Goal: Complete application form: Complete application form

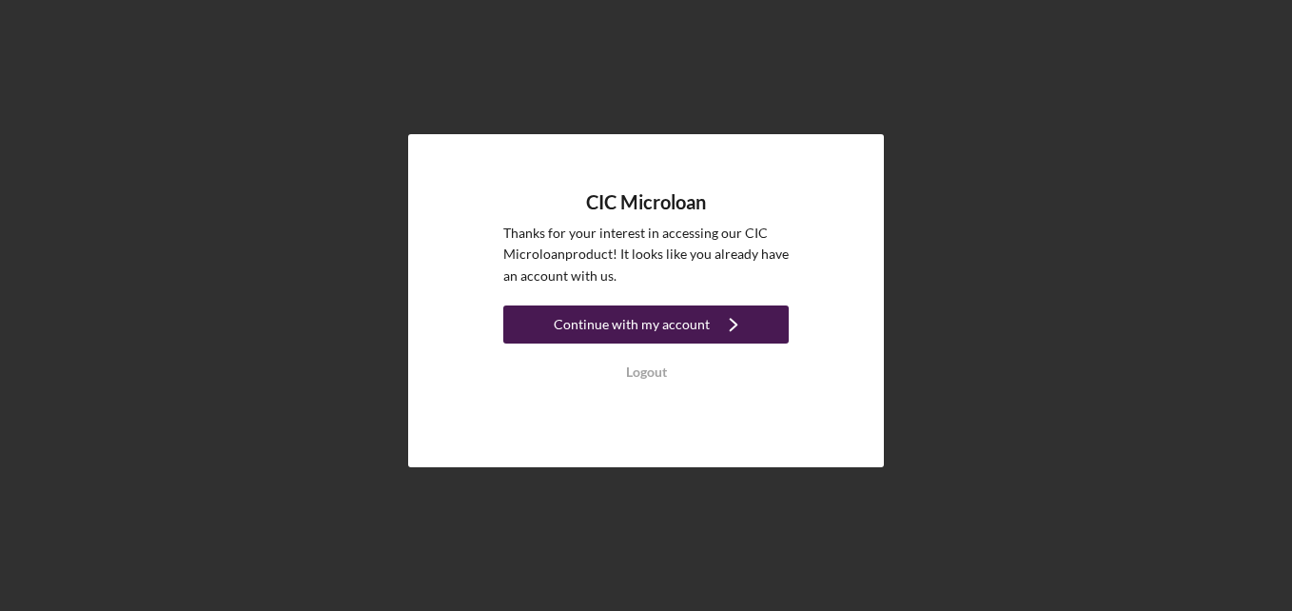
click at [662, 328] on div "Continue with my account" at bounding box center [632, 324] width 156 height 38
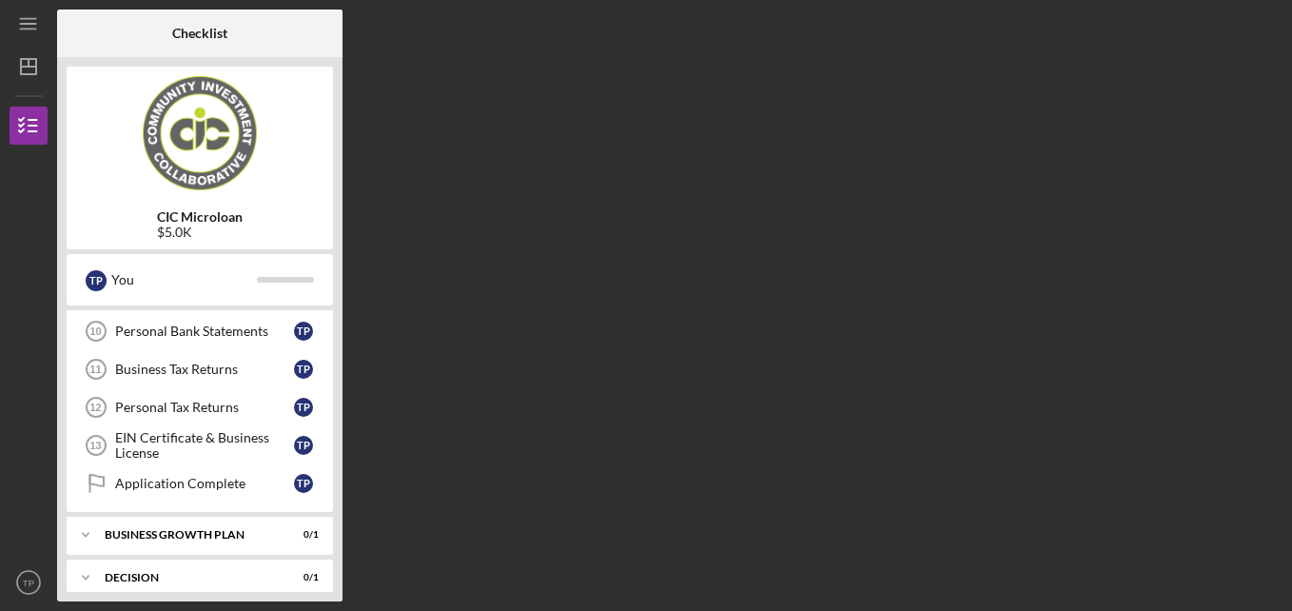
scroll to position [381, 0]
click at [174, 440] on div "EIN Certificate & Business License" at bounding box center [204, 444] width 179 height 30
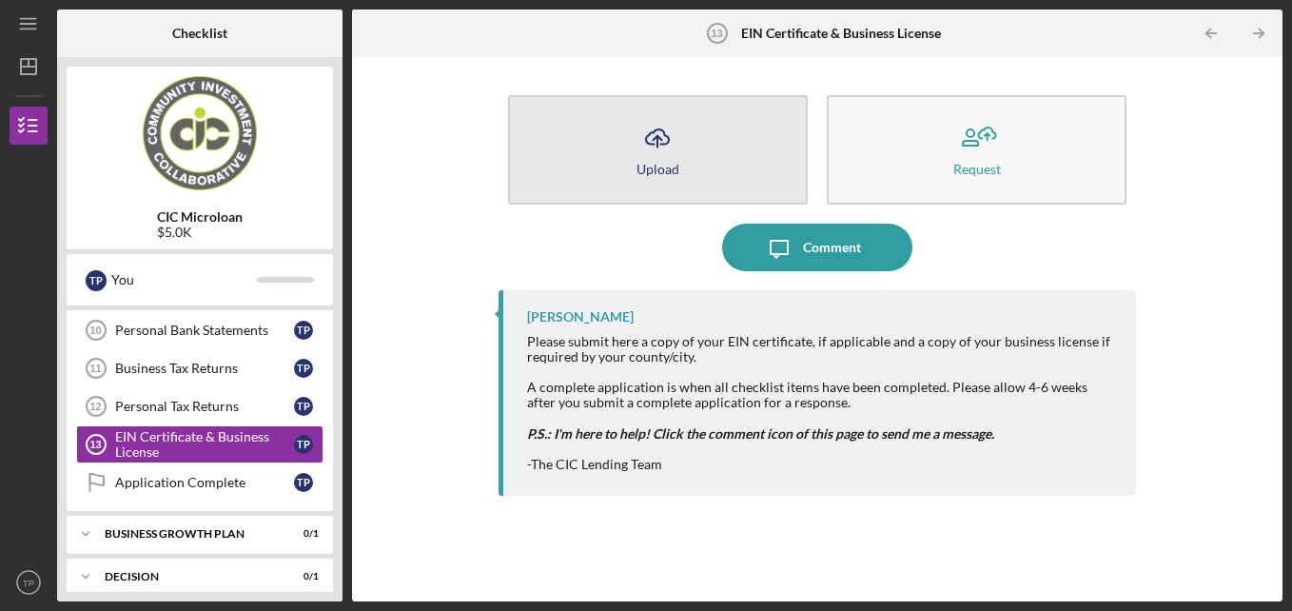
click at [793, 164] on button "Icon/Upload Upload" at bounding box center [658, 149] width 300 height 109
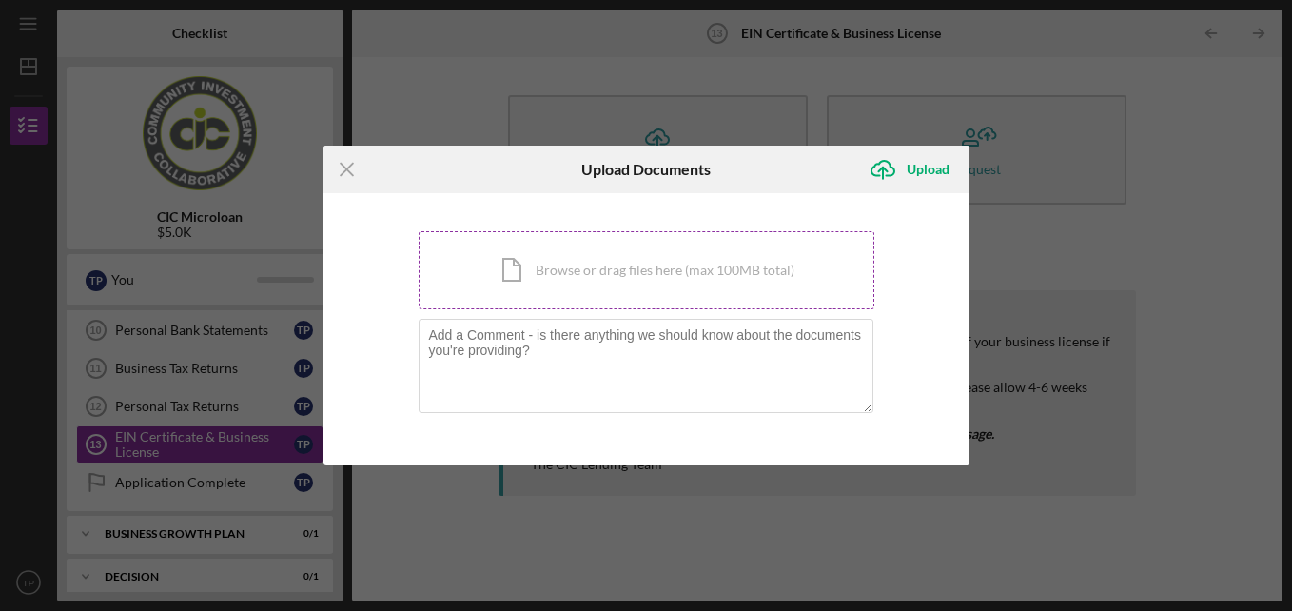
click at [584, 273] on div "Icon/Document Browse or drag files here (max 100MB total) Tap to choose files o…" at bounding box center [647, 270] width 456 height 78
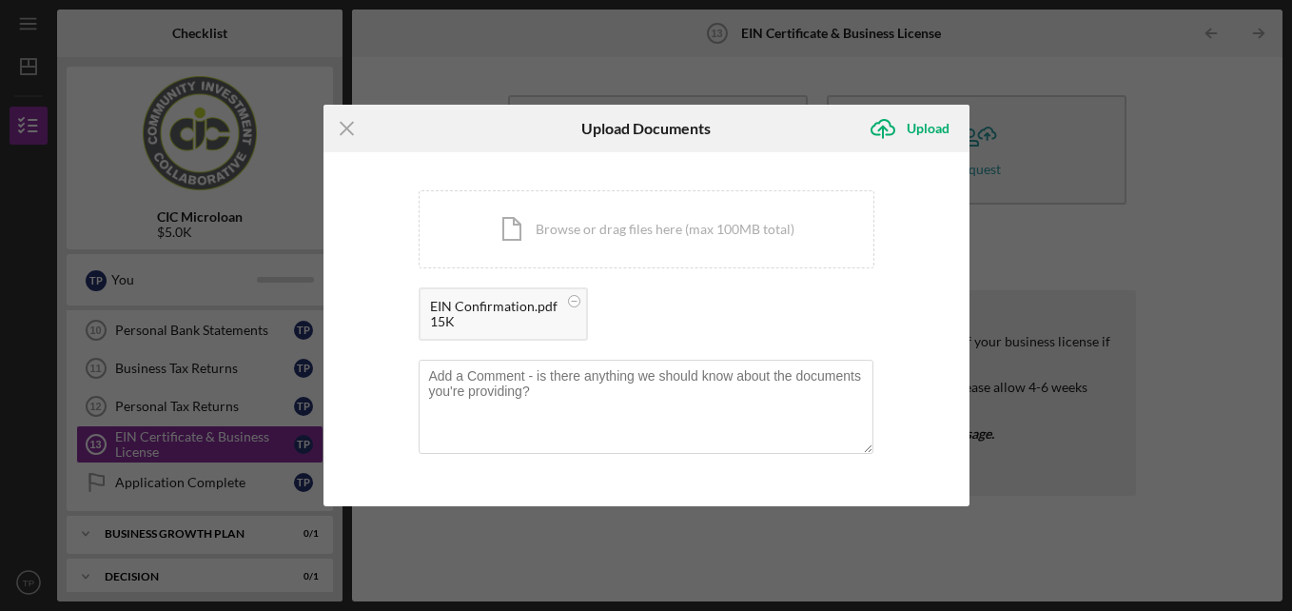
click at [472, 318] on div "15K" at bounding box center [493, 321] width 127 height 15
click at [507, 315] on div "15K" at bounding box center [493, 321] width 127 height 15
click at [937, 128] on div "Upload" at bounding box center [928, 128] width 43 height 38
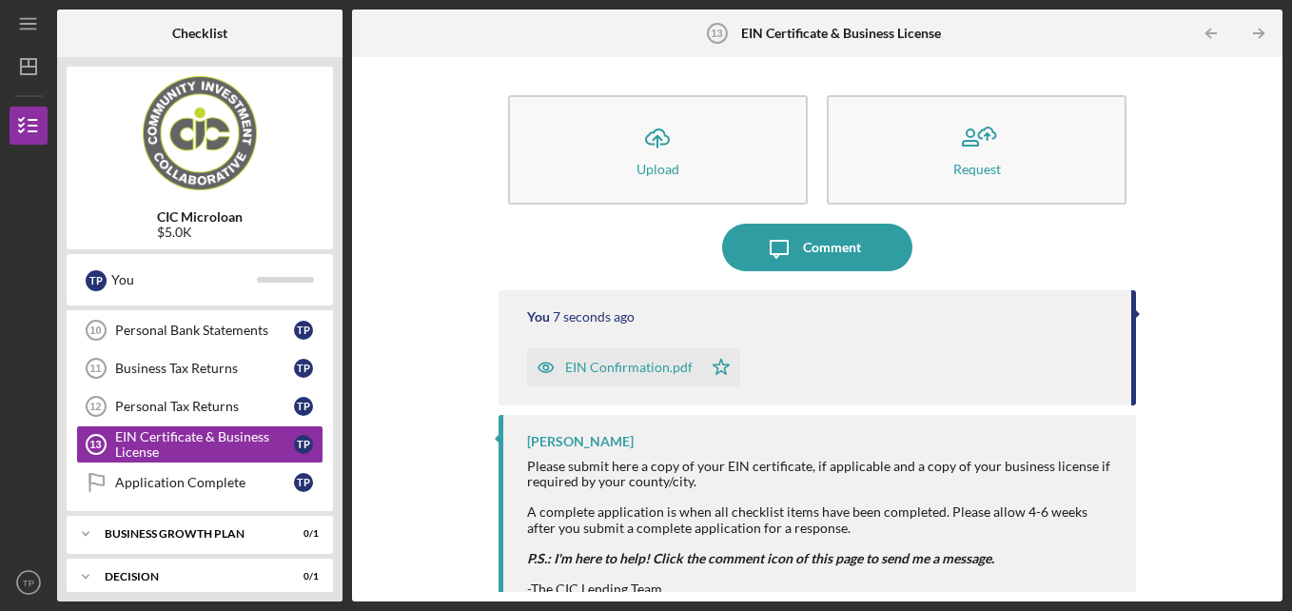
click at [575, 371] on div "EIN Confirmation.pdf" at bounding box center [628, 367] width 127 height 15
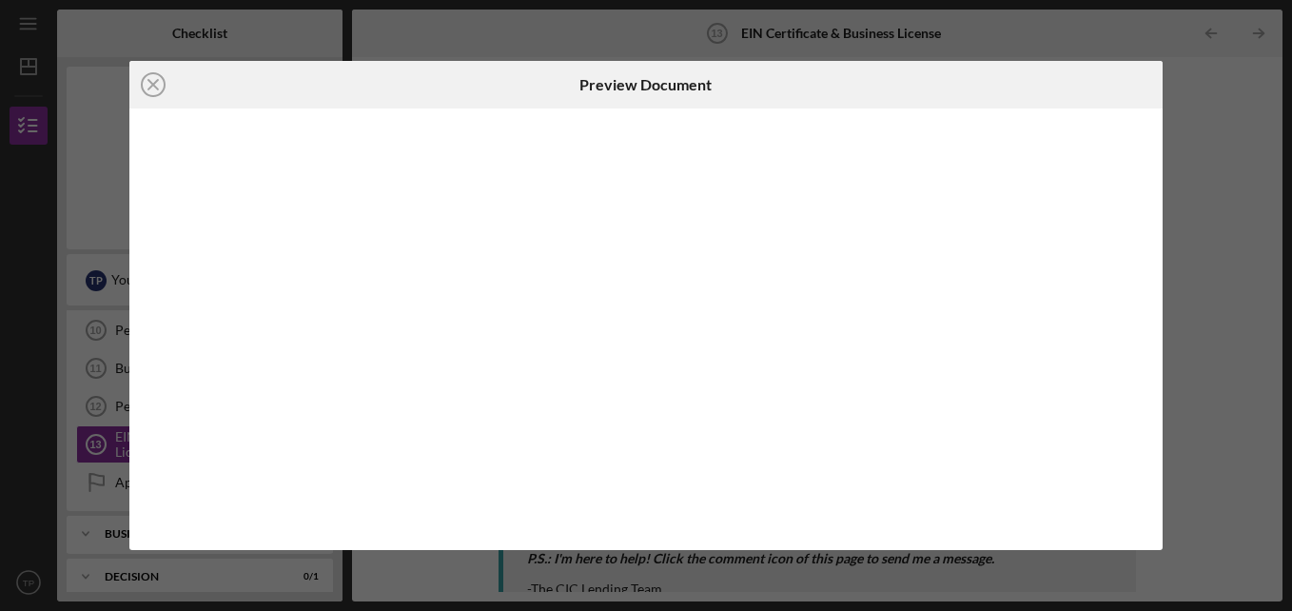
click at [575, 371] on div at bounding box center [645, 328] width 1033 height 441
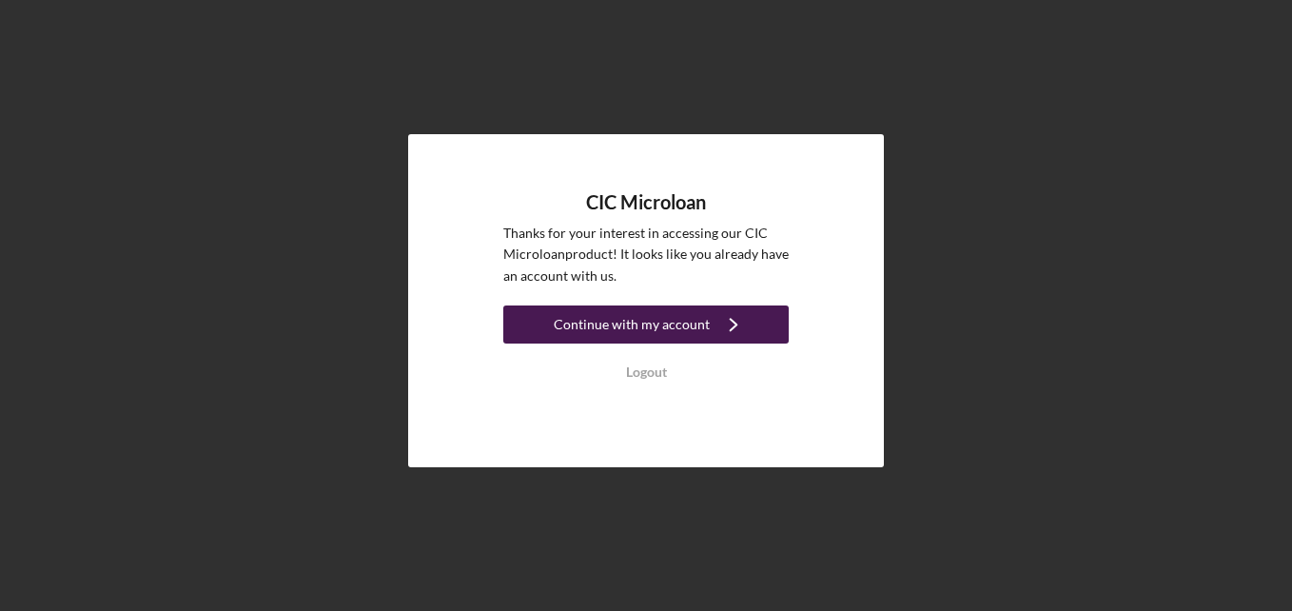
click at [629, 334] on div "Continue with my account" at bounding box center [632, 324] width 156 height 38
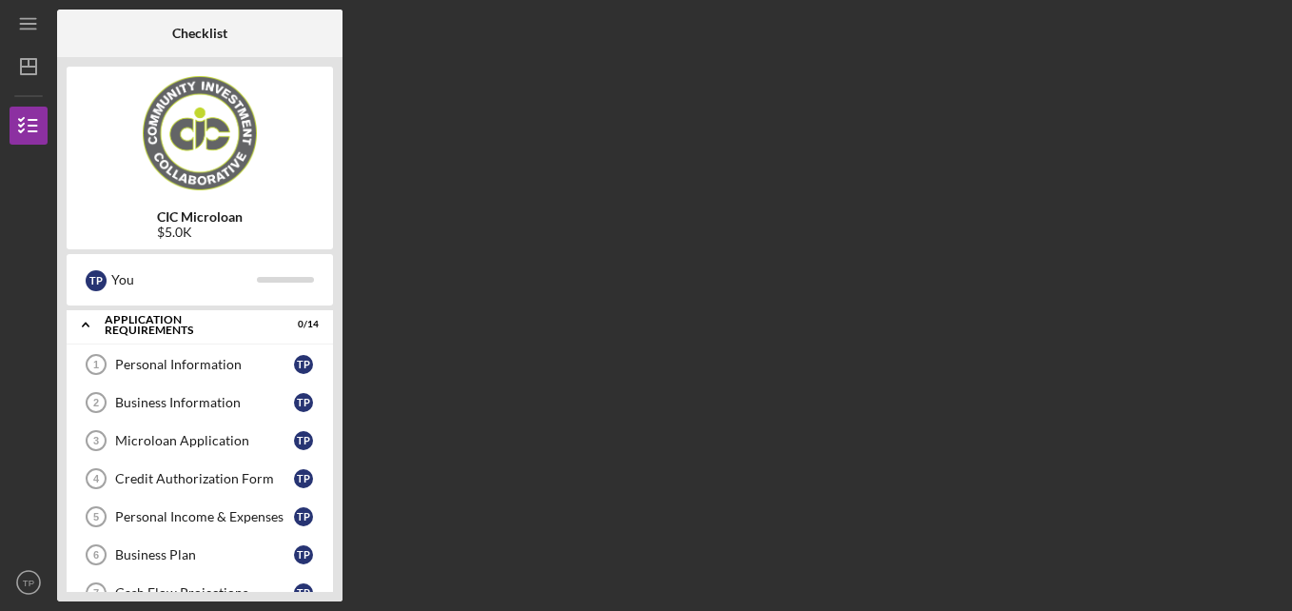
scroll to position [1, 0]
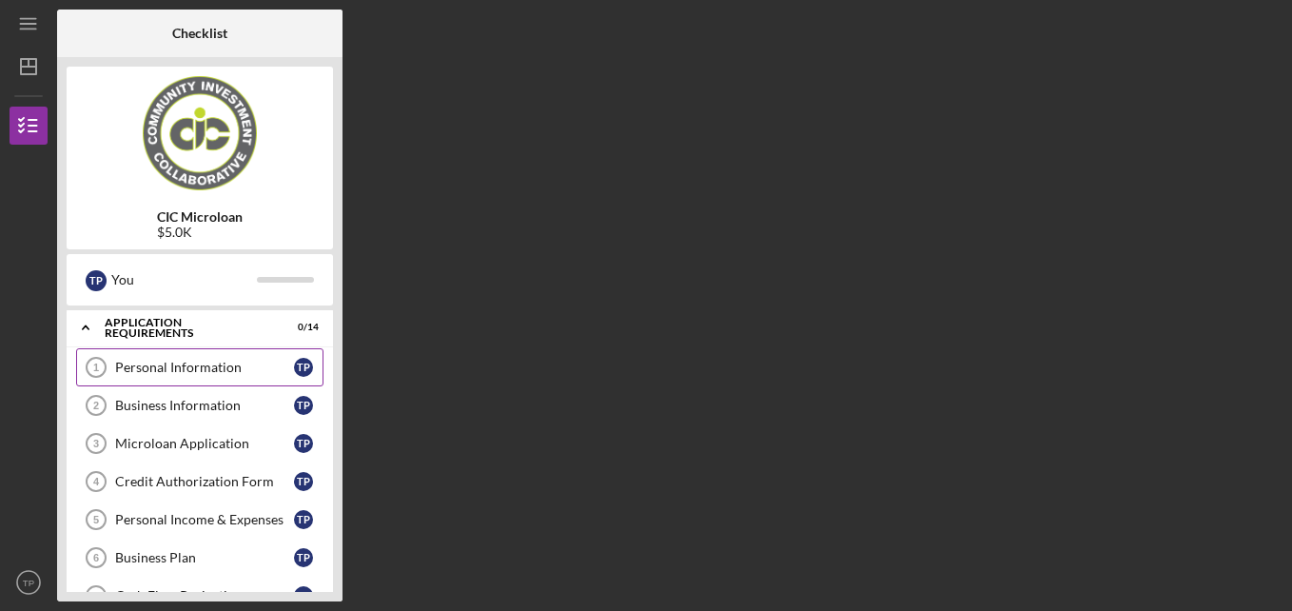
click at [217, 369] on div "Personal Information" at bounding box center [204, 367] width 179 height 15
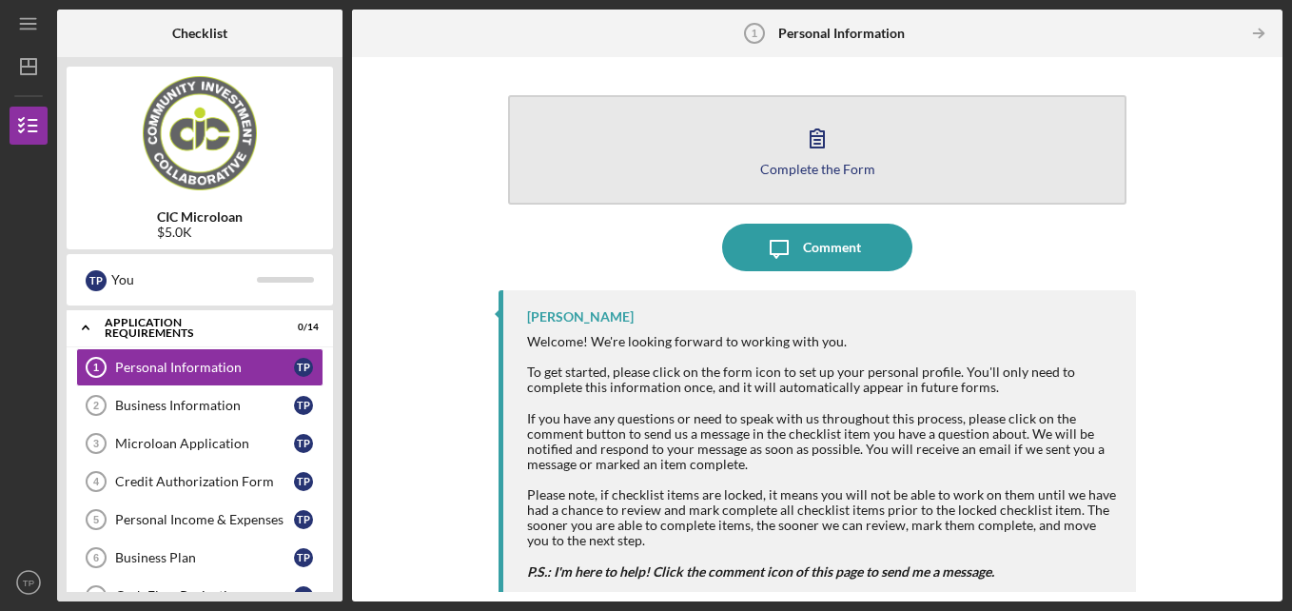
click at [790, 132] on button "Complete the Form Form" at bounding box center [817, 149] width 619 height 109
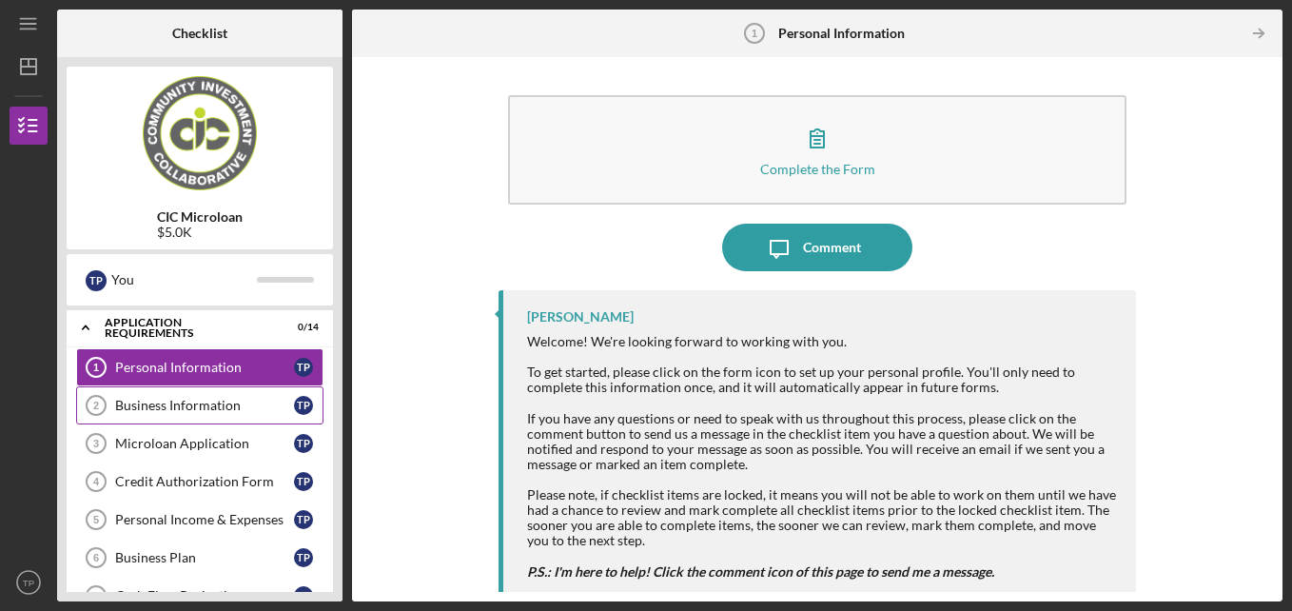
click at [159, 405] on div "Business Information" at bounding box center [204, 405] width 179 height 15
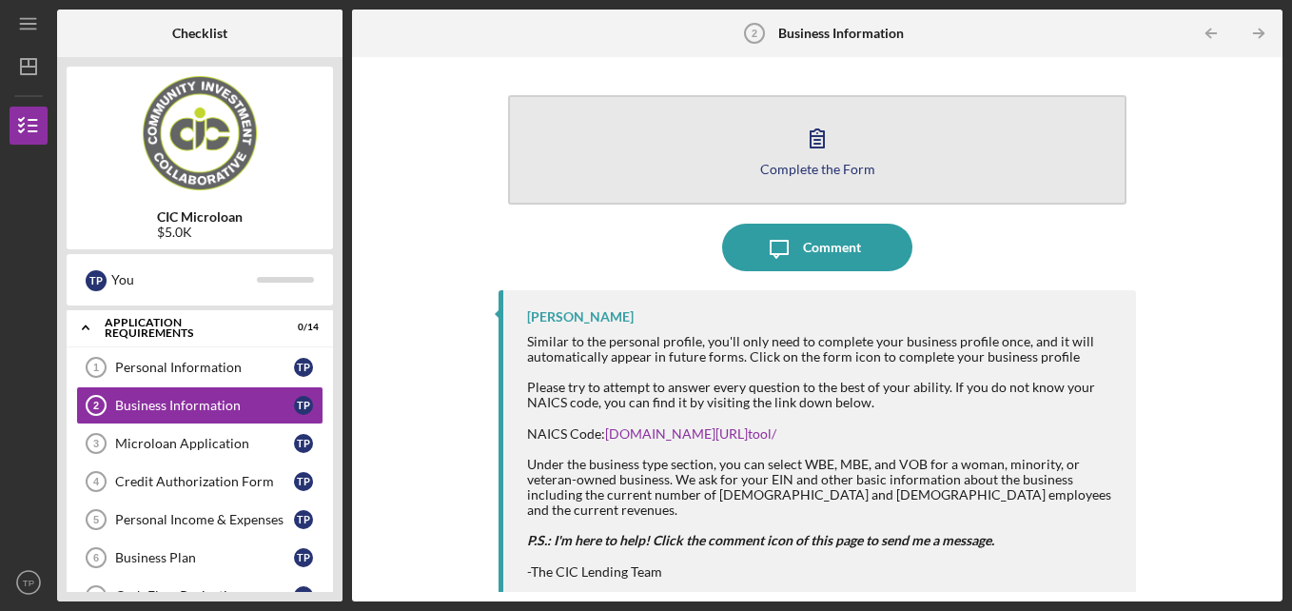
click at [696, 174] on button "Complete the Form Form" at bounding box center [817, 149] width 619 height 109
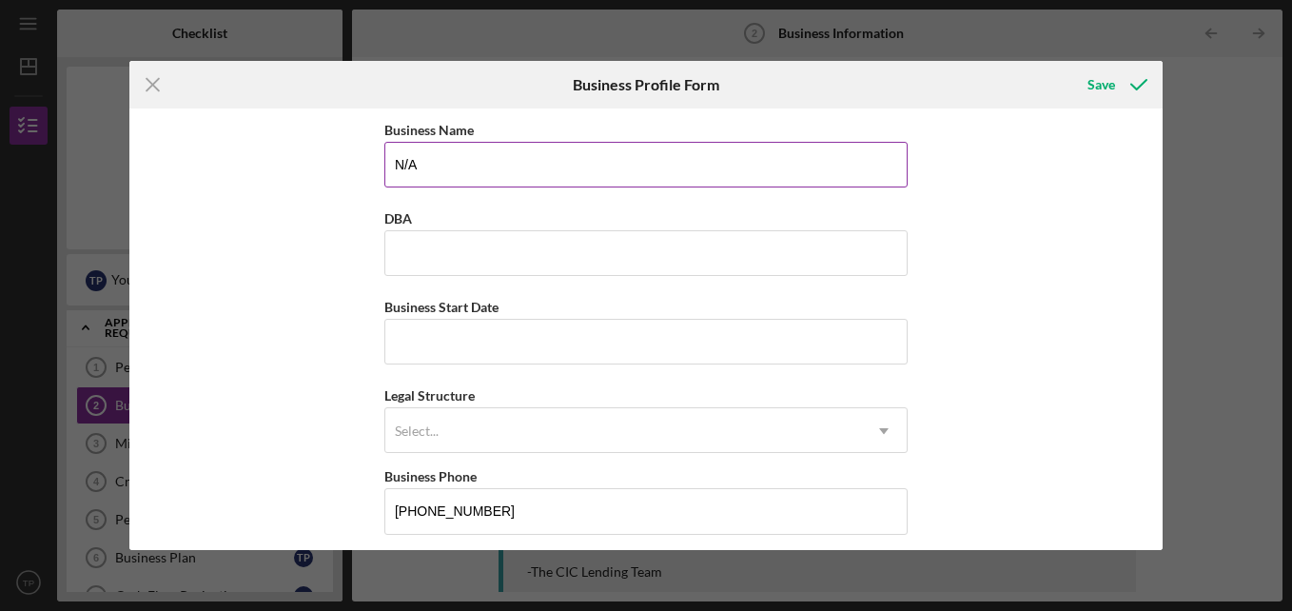
click at [601, 149] on input "N/A" at bounding box center [645, 165] width 523 height 46
type input "N"
type input "T P HAULING LLC"
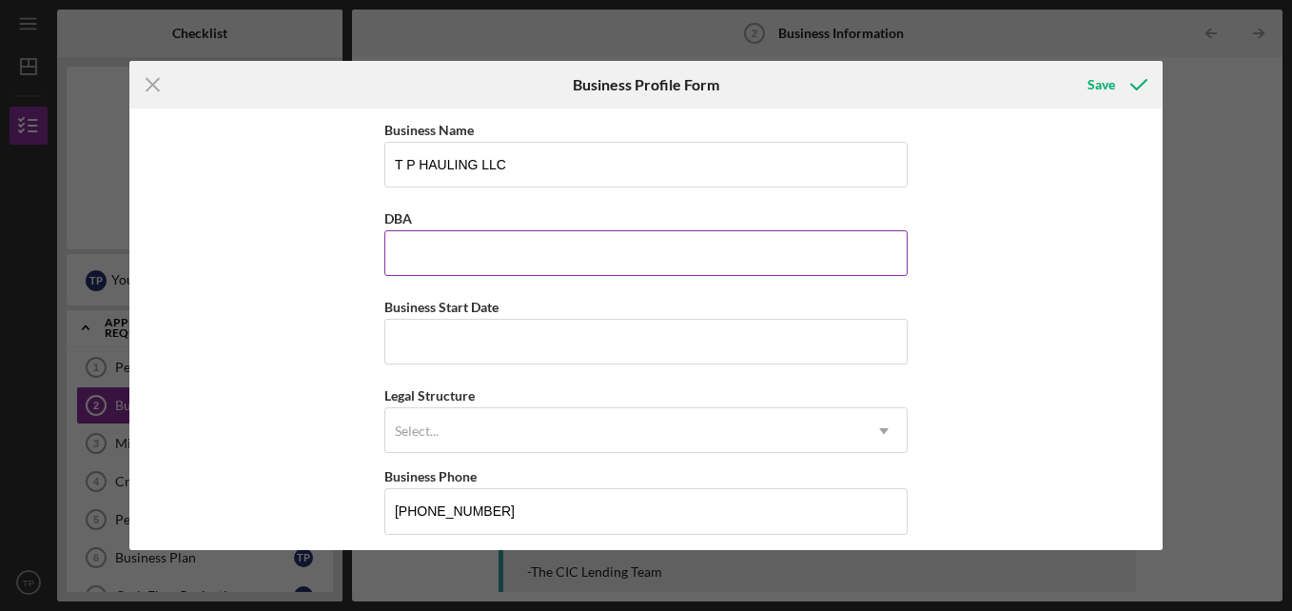
click at [497, 270] on input "DBA" at bounding box center [645, 253] width 523 height 46
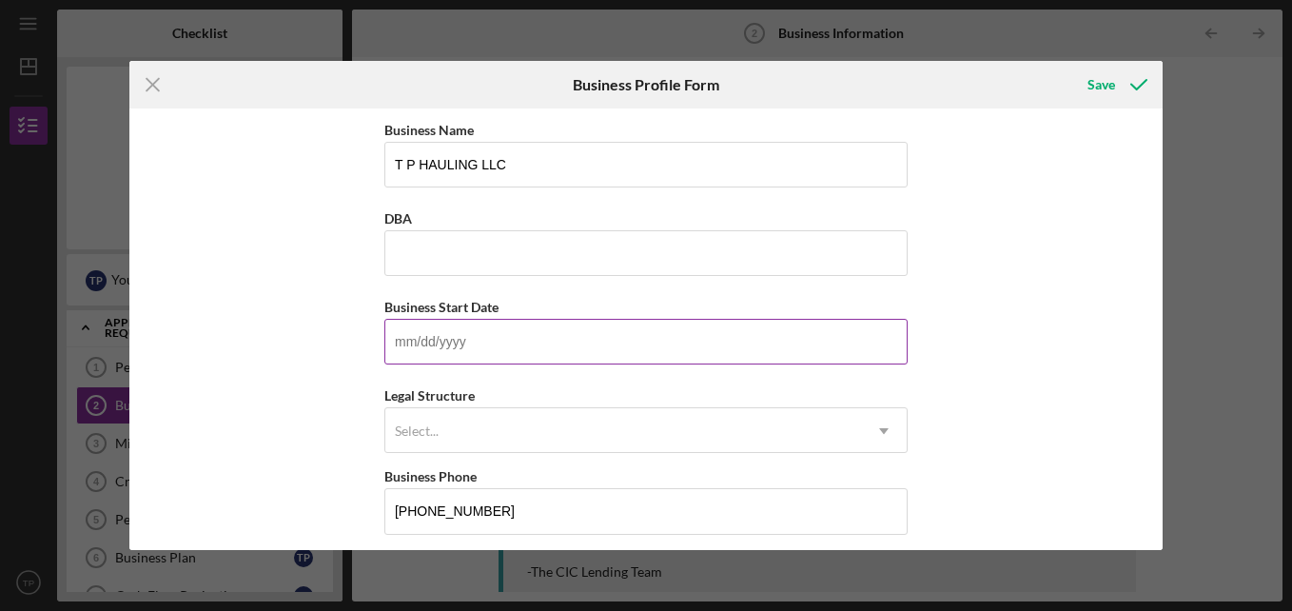
click at [495, 344] on input "Business Start Date" at bounding box center [645, 342] width 523 height 46
type input "[DATE]"
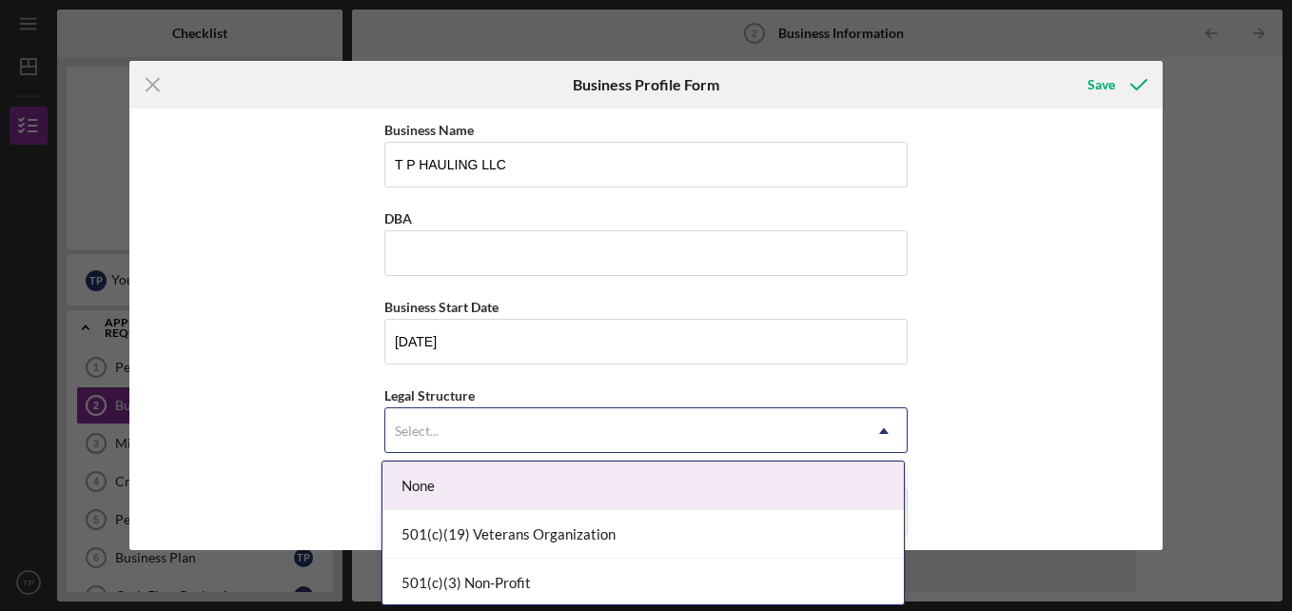
click at [495, 421] on div "Select..." at bounding box center [623, 431] width 476 height 44
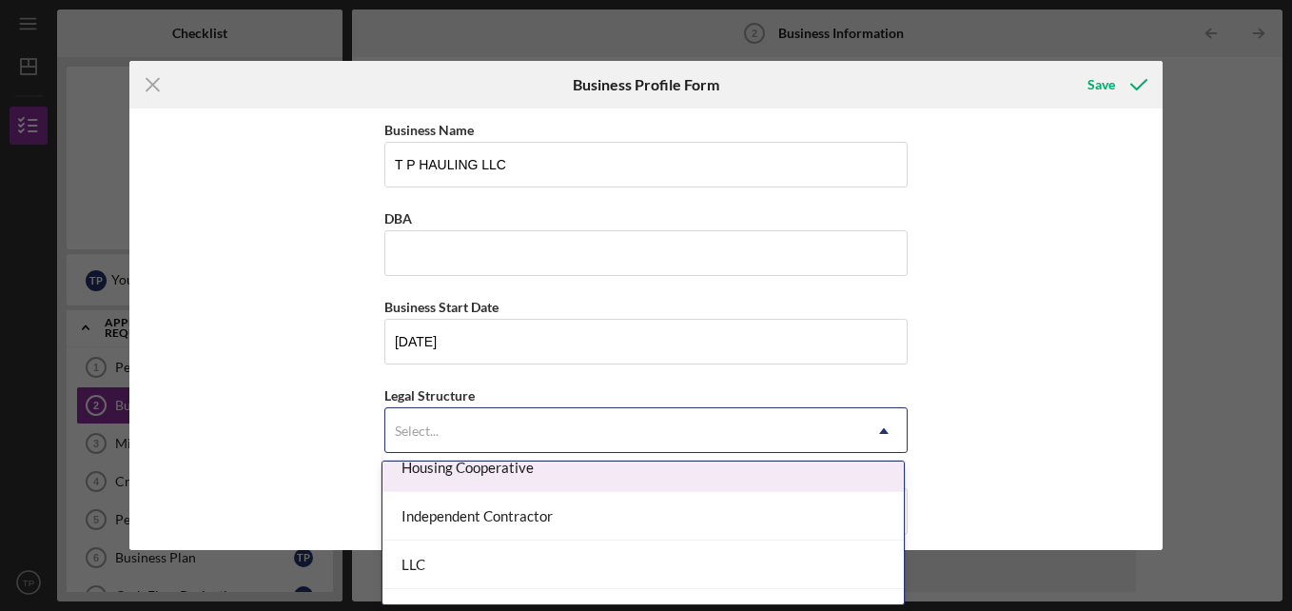
scroll to position [276, 0]
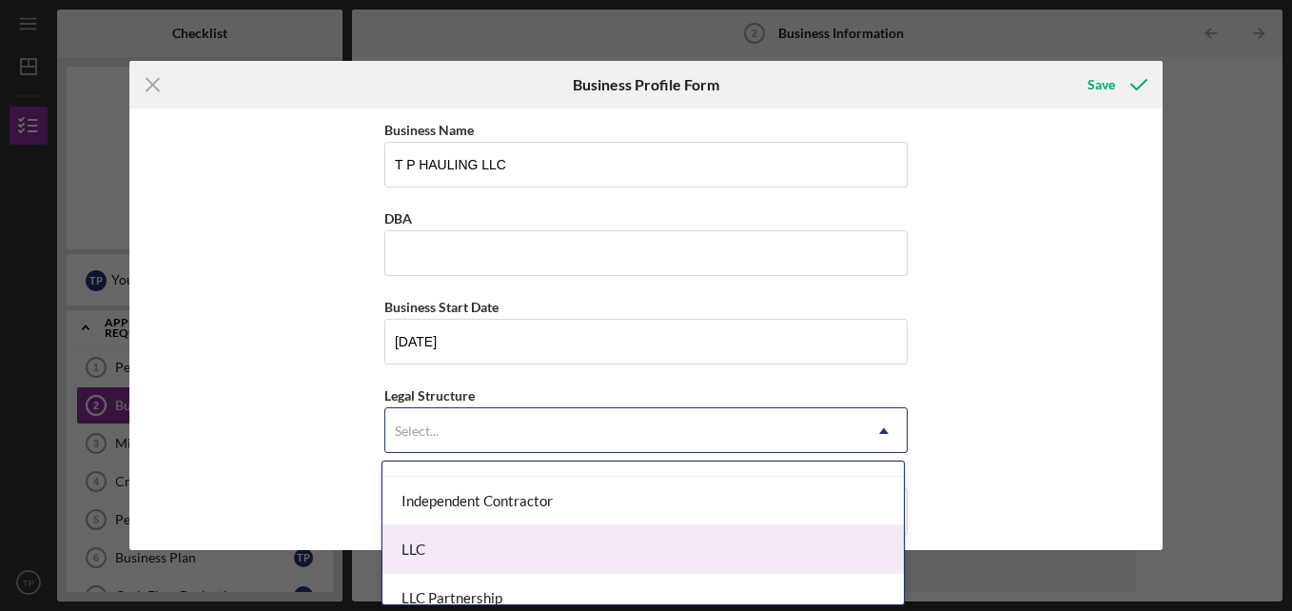
click at [643, 537] on div "LLC" at bounding box center [642, 549] width 521 height 49
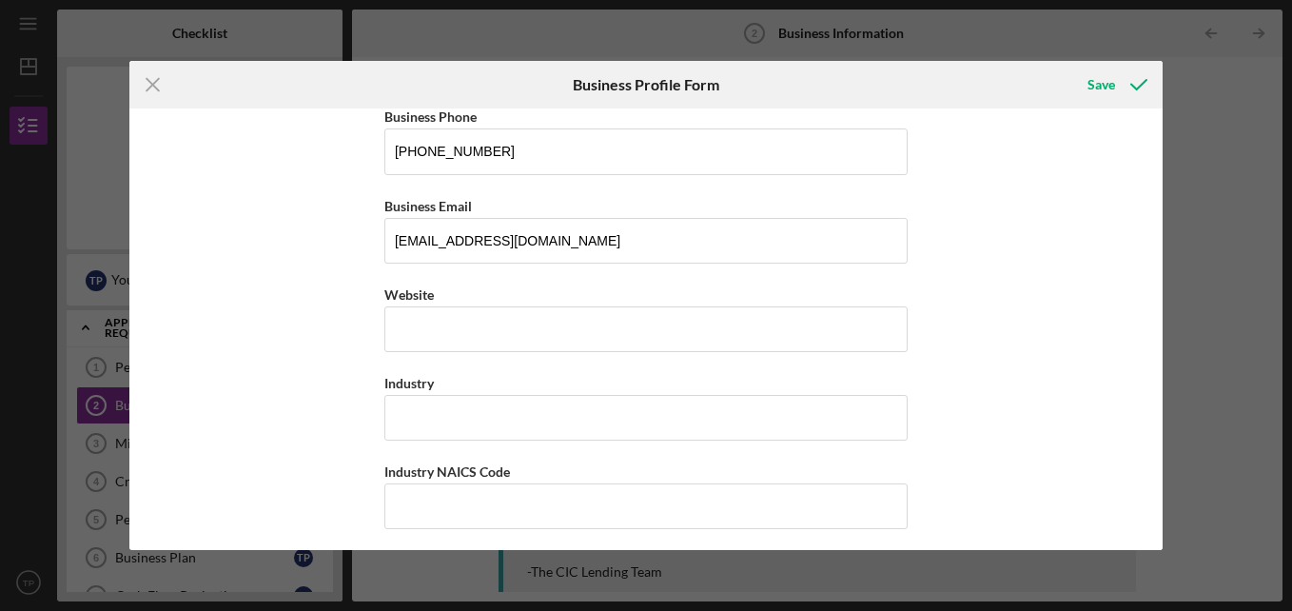
scroll to position [364, 0]
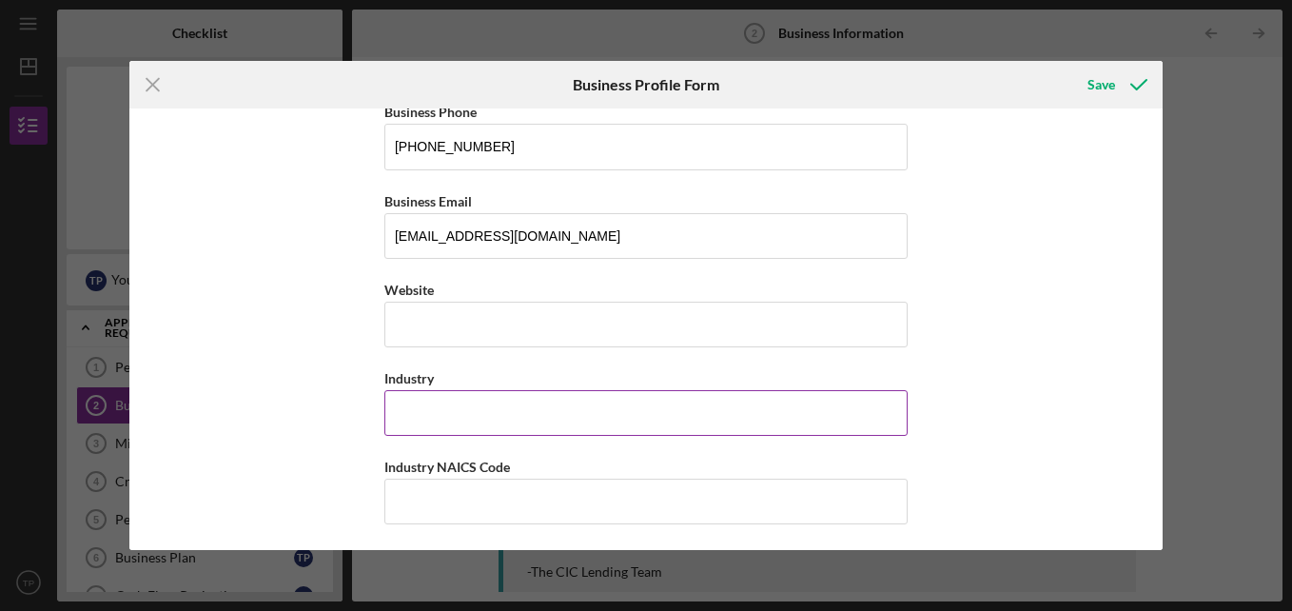
click at [762, 421] on input "Industry" at bounding box center [645, 413] width 523 height 46
type input "T"
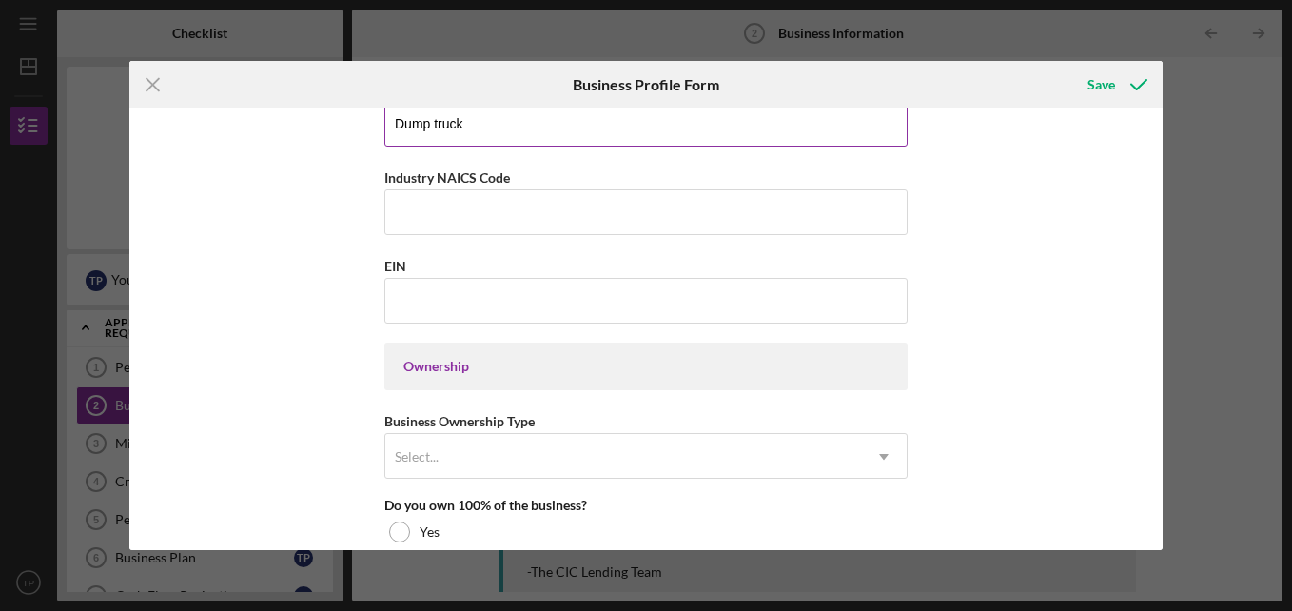
scroll to position [655, 0]
type input "Dump truck"
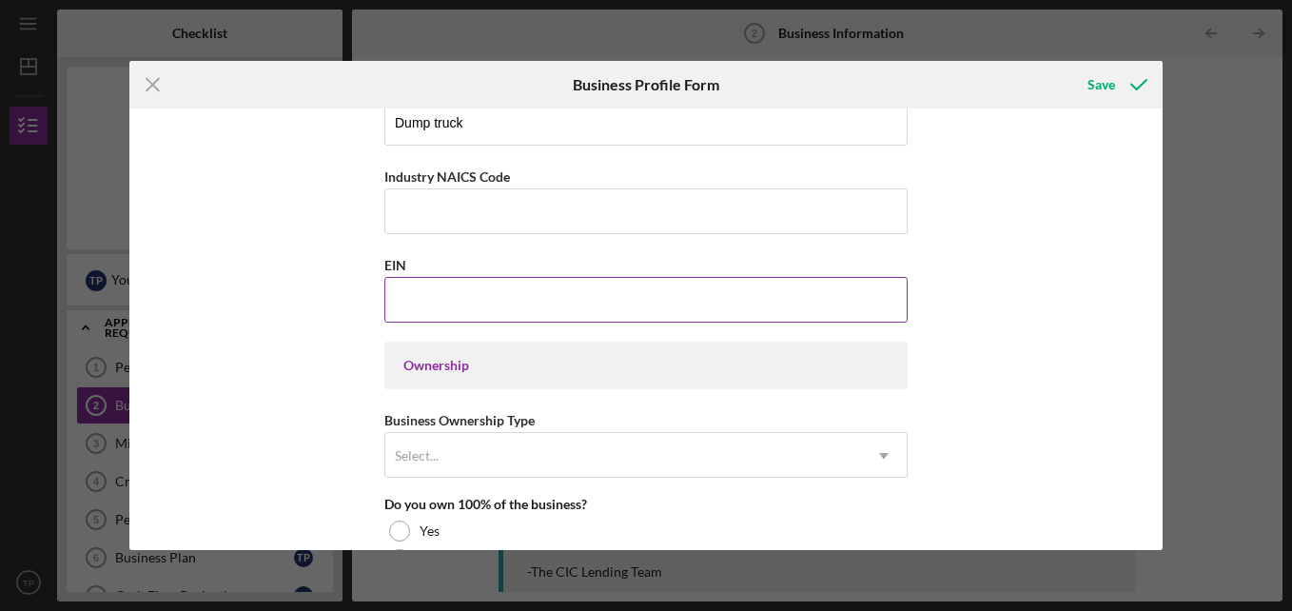
click at [814, 304] on input "EIN" at bounding box center [645, 300] width 523 height 46
click at [477, 303] on input "EIN" at bounding box center [645, 300] width 523 height 46
paste input "[US_EMPLOYER_IDENTIFICATION_NUMBER]"
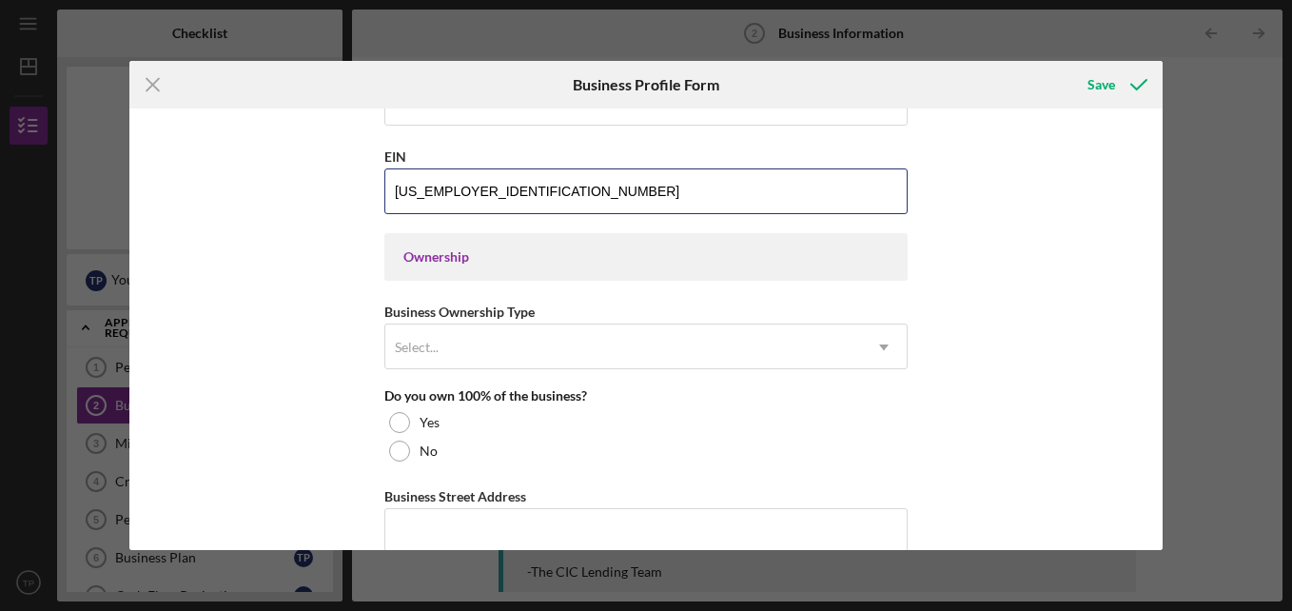
scroll to position [764, 0]
type input "[US_EMPLOYER_IDENTIFICATION_NUMBER]"
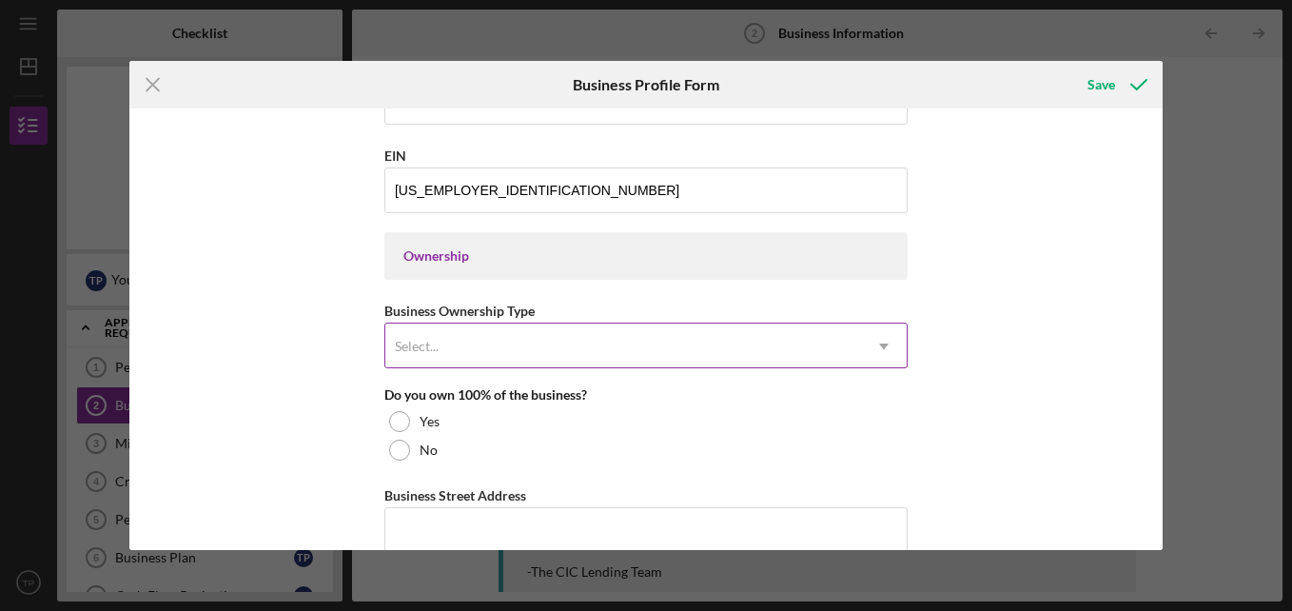
click at [881, 346] on use at bounding box center [884, 346] width 10 height 6
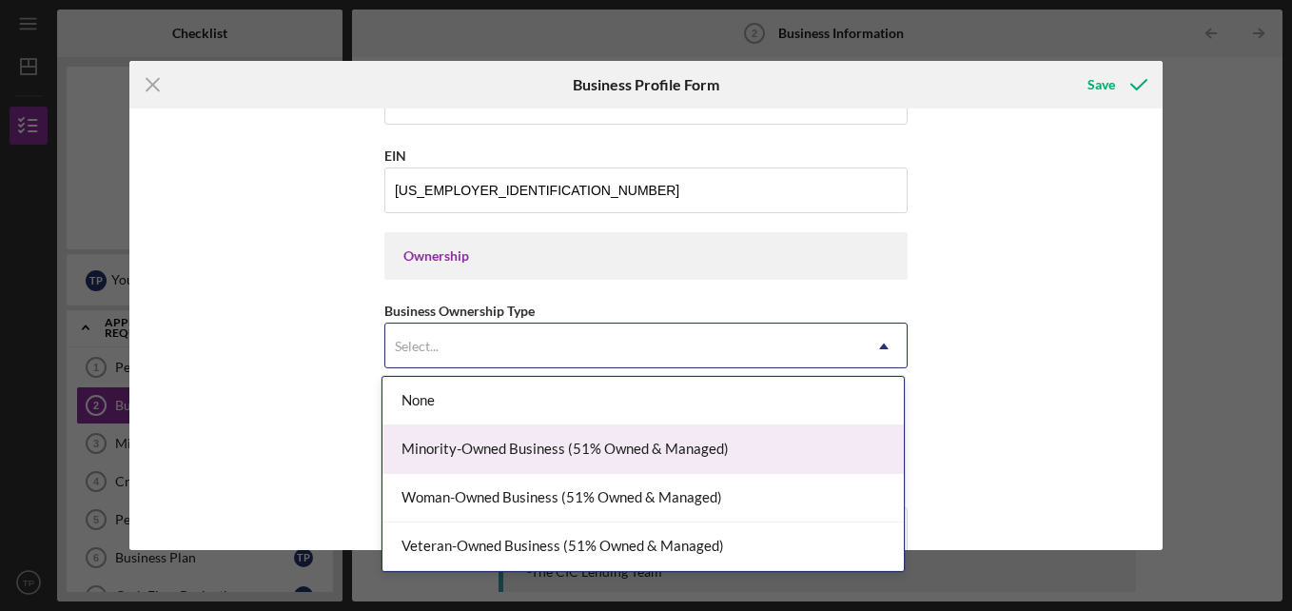
click at [676, 451] on div "Minority-Owned Business (51% Owned & Managed)" at bounding box center [642, 449] width 521 height 49
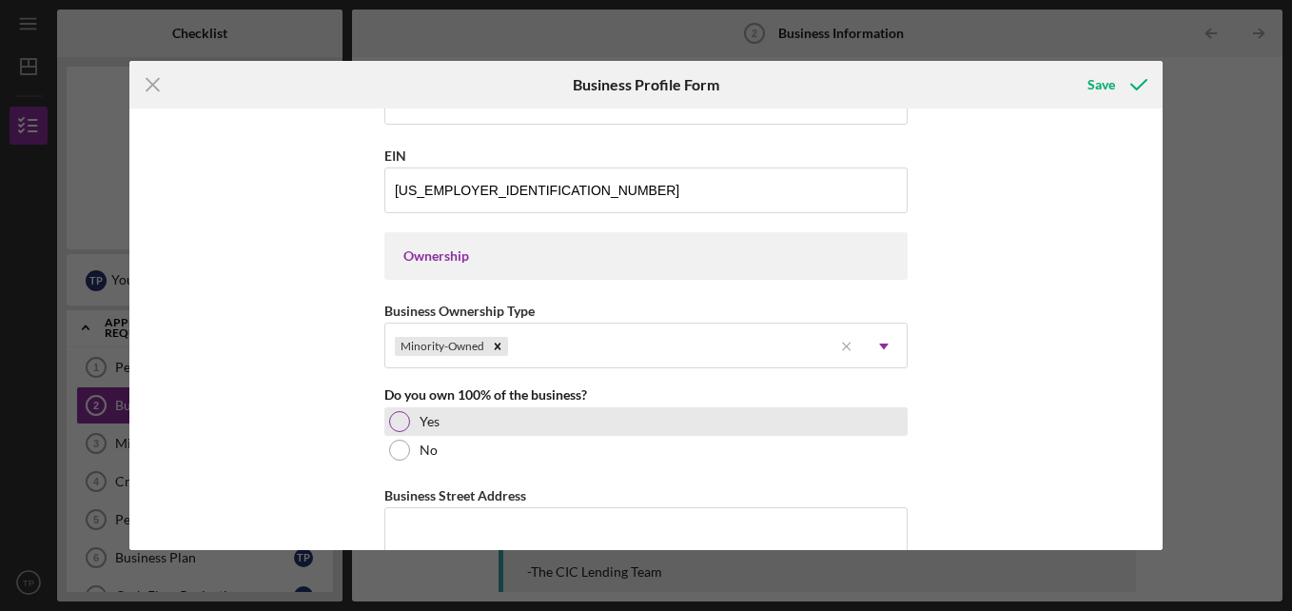
click at [397, 422] on div at bounding box center [399, 421] width 21 height 21
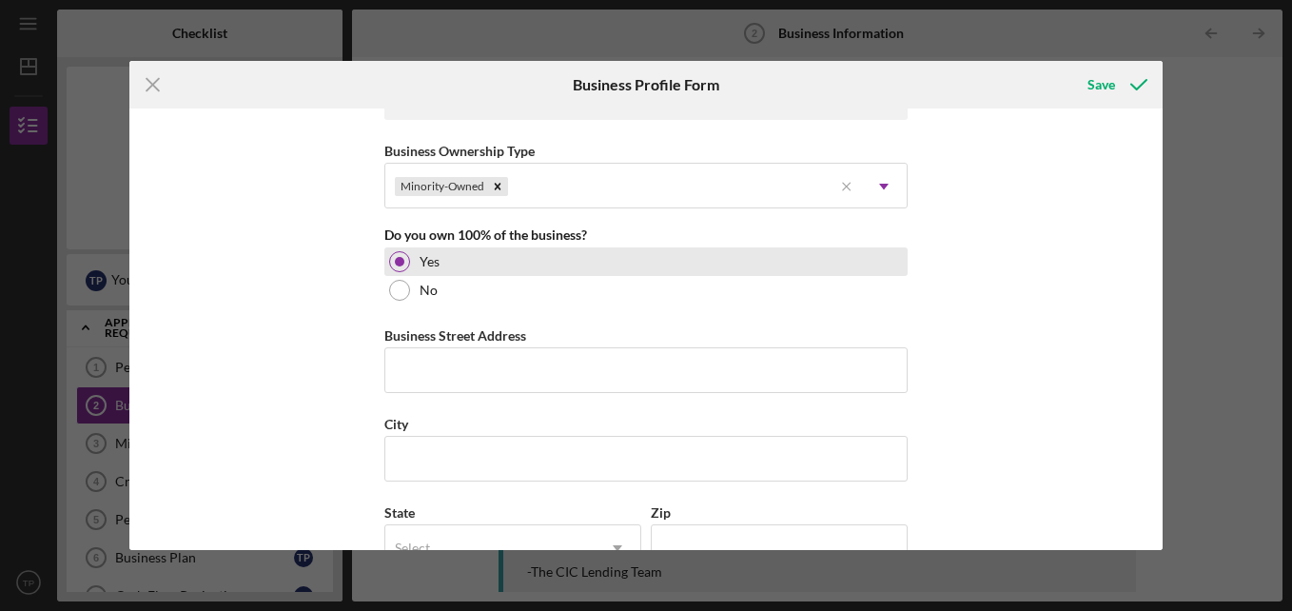
scroll to position [925, 0]
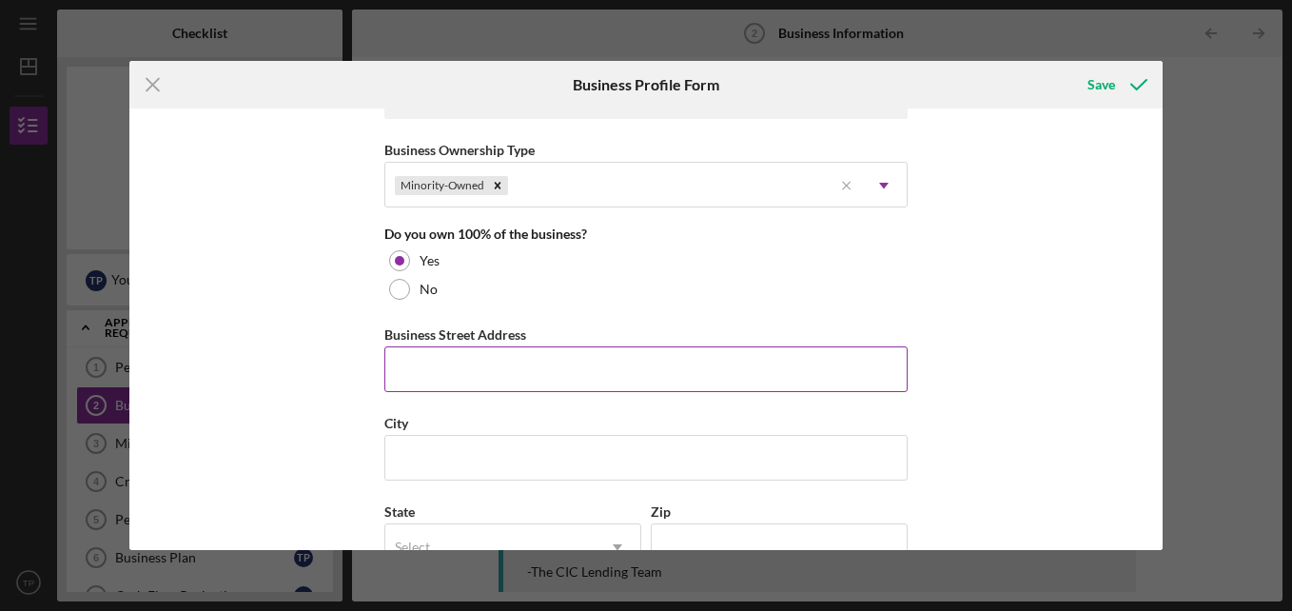
click at [557, 372] on input "Business Street Address" at bounding box center [645, 369] width 523 height 46
type input "[STREET_ADDRESS]"
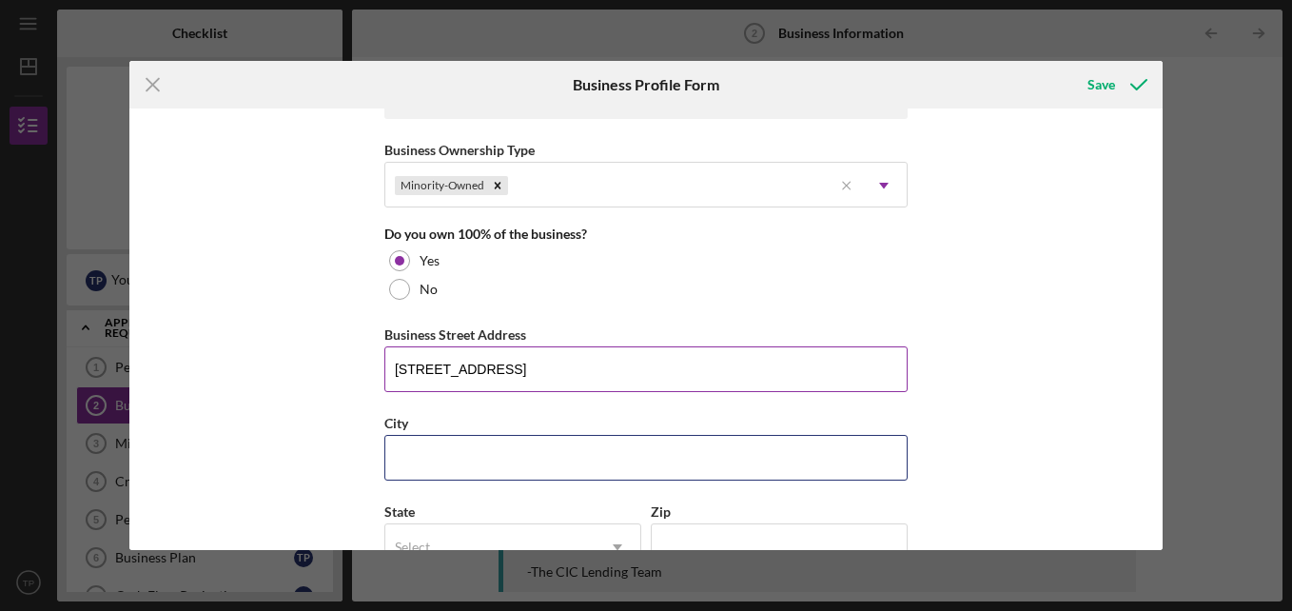
type input "[GEOGRAPHIC_DATA]"
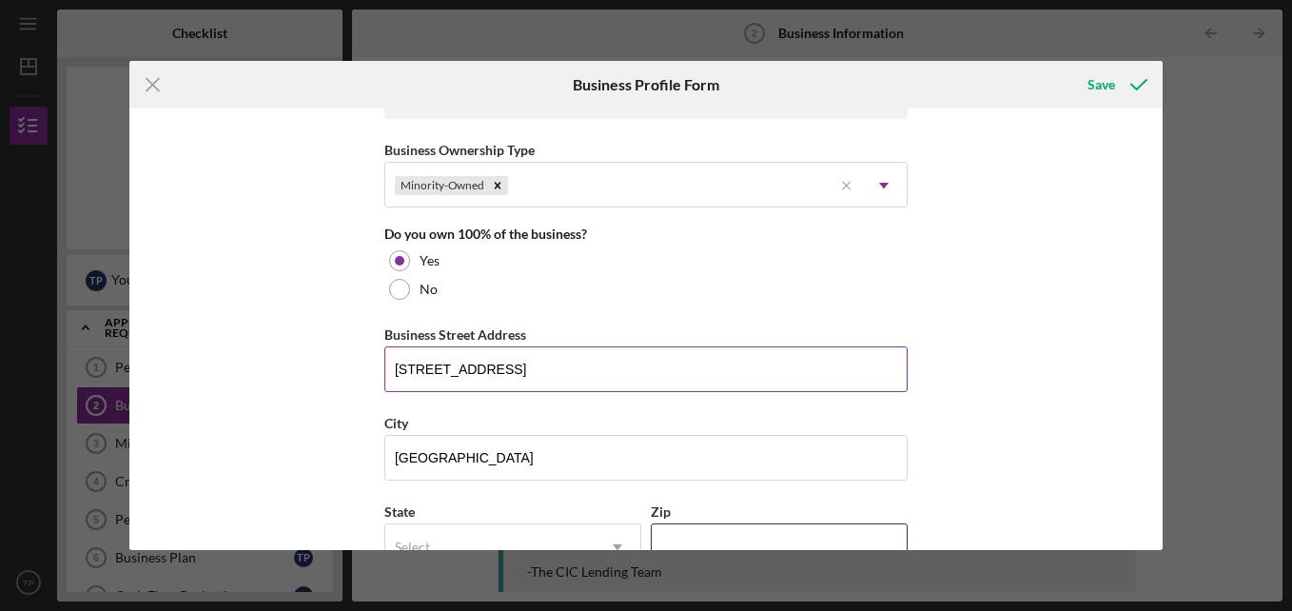
type input "22903"
type input "VA"
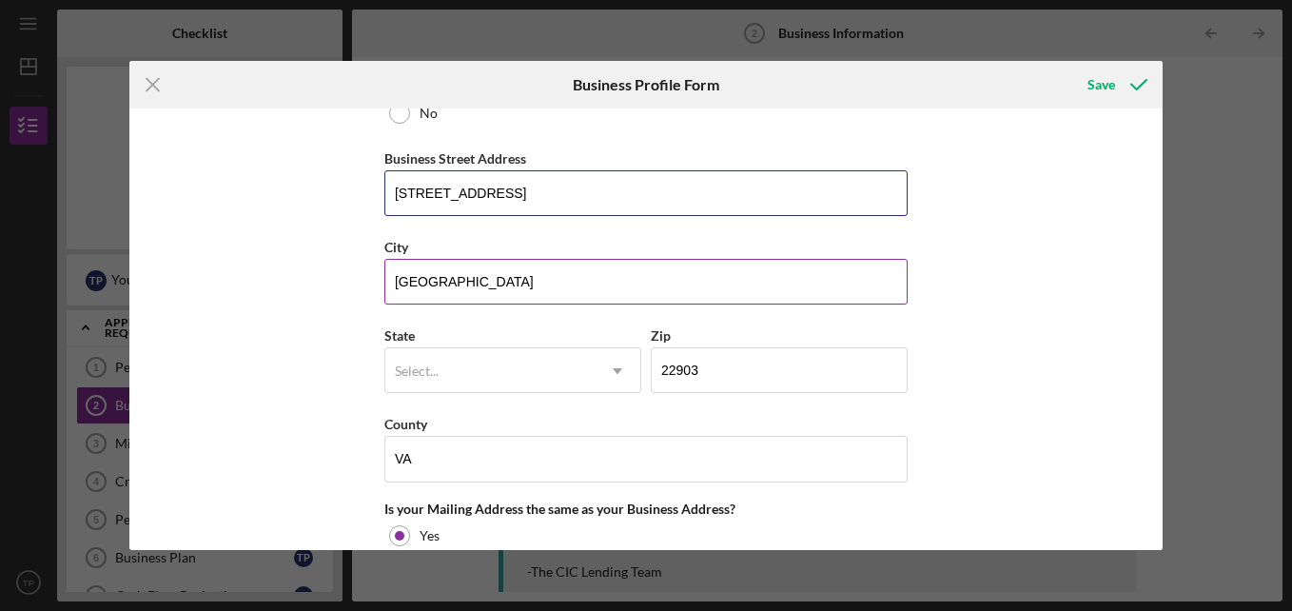
scroll to position [1102, 0]
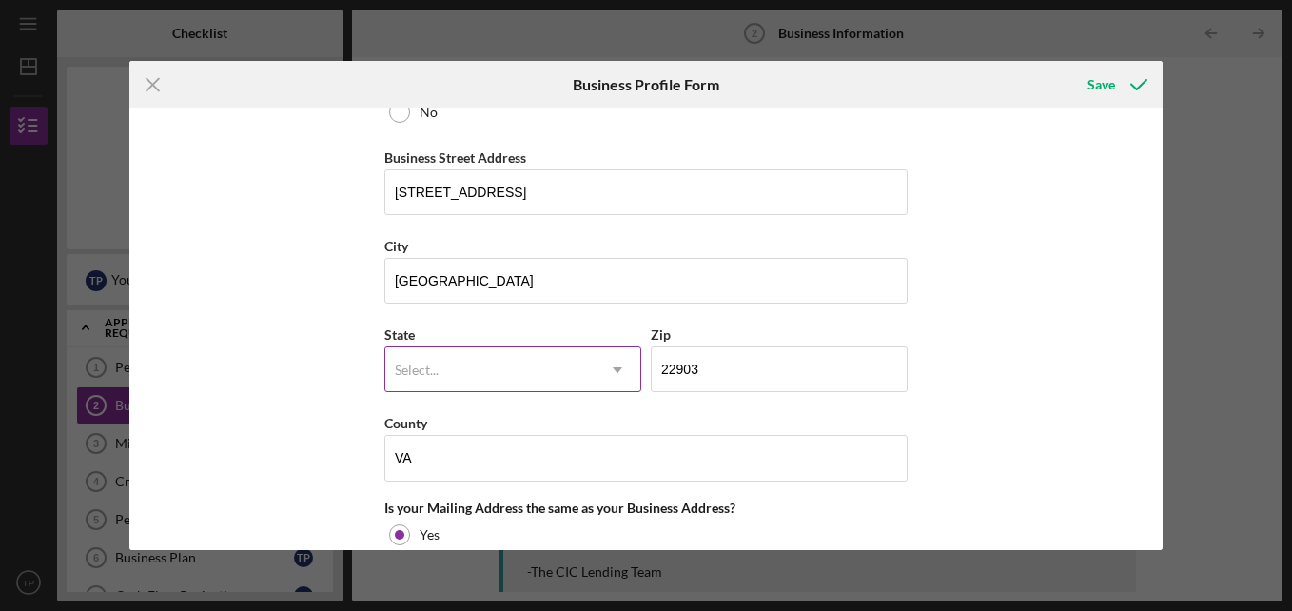
click at [617, 373] on icon "Icon/Dropdown Arrow" at bounding box center [618, 370] width 46 height 46
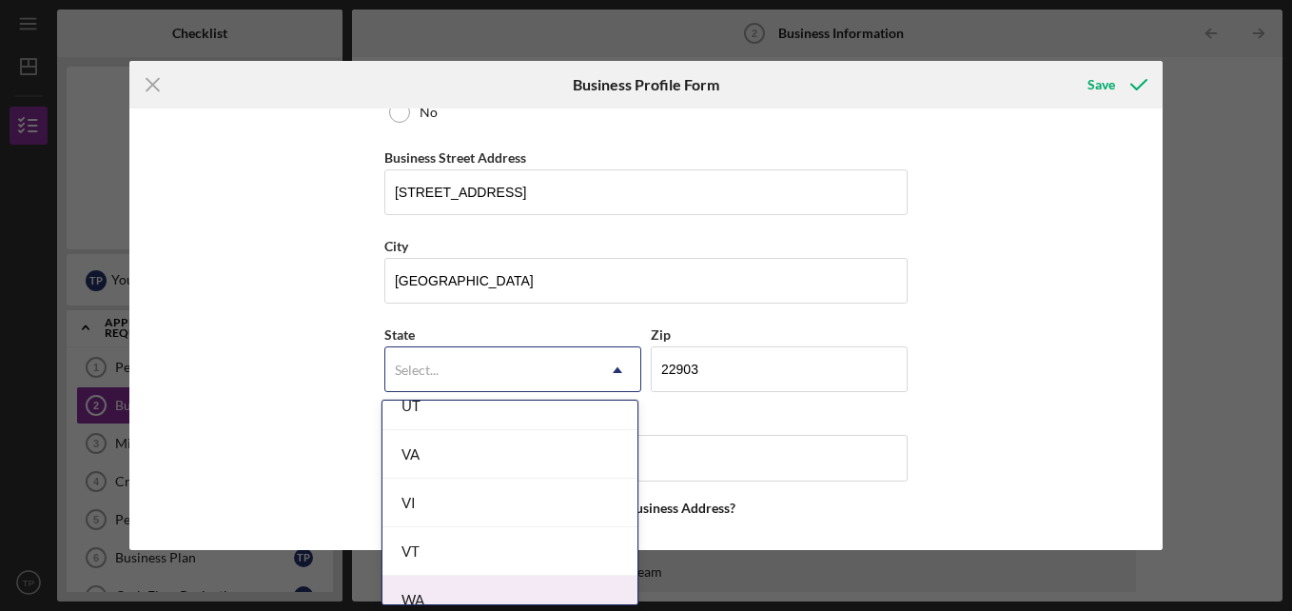
scroll to position [3268, 0]
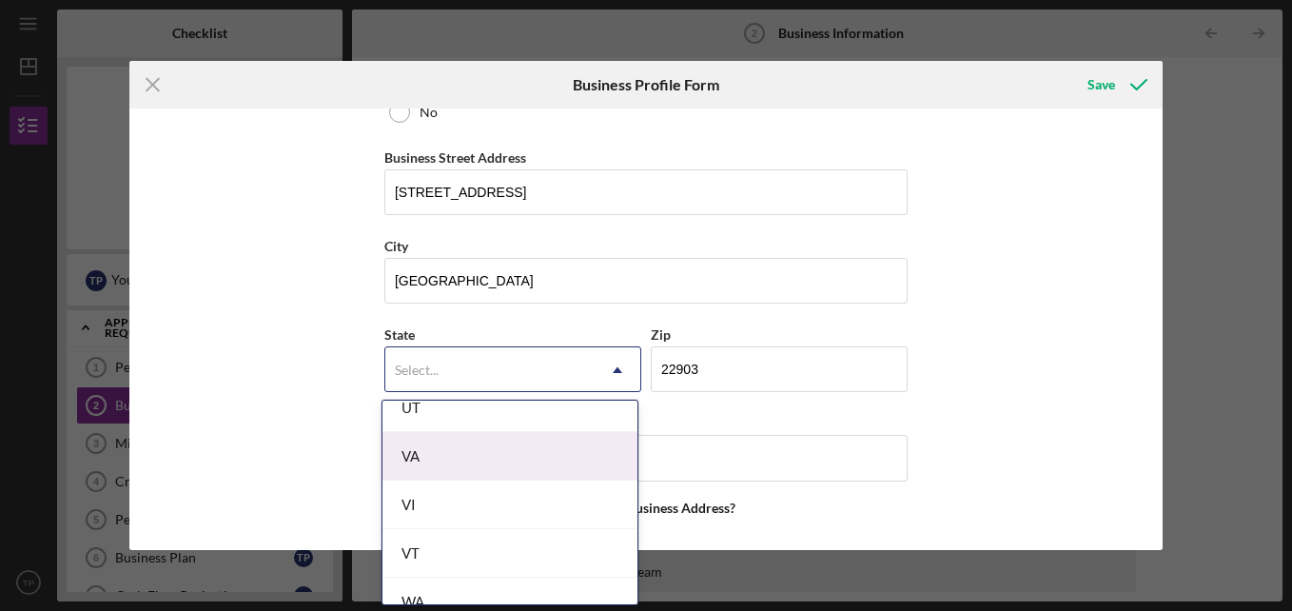
click at [501, 459] on div "VA" at bounding box center [509, 456] width 255 height 49
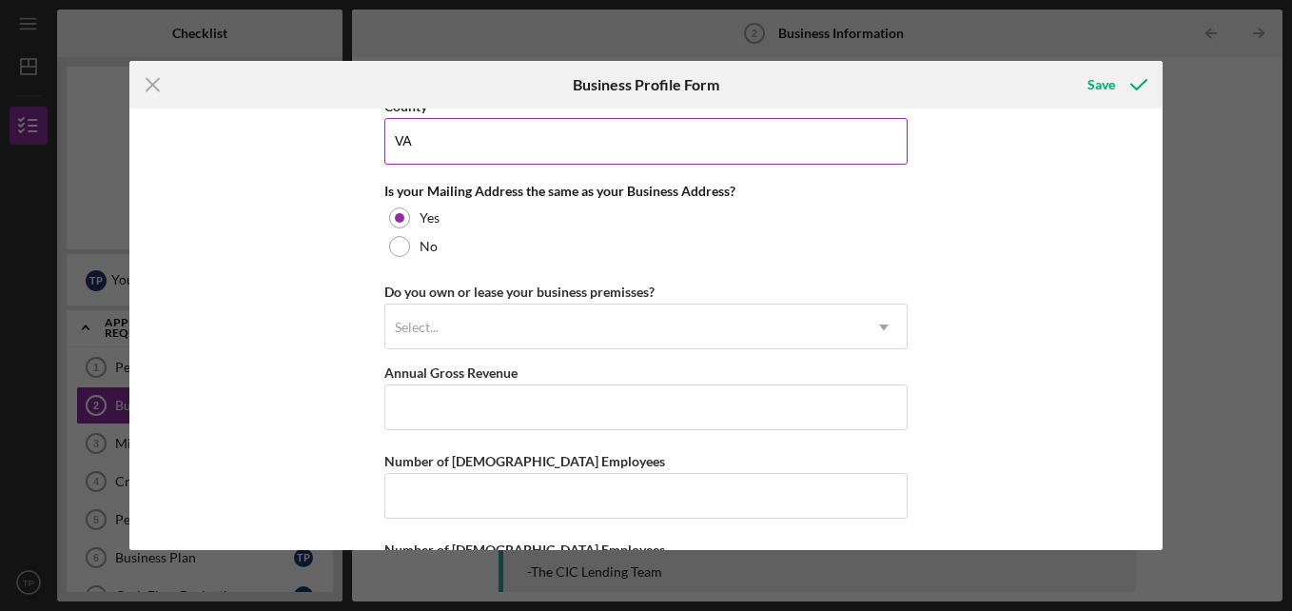
scroll to position [1420, 0]
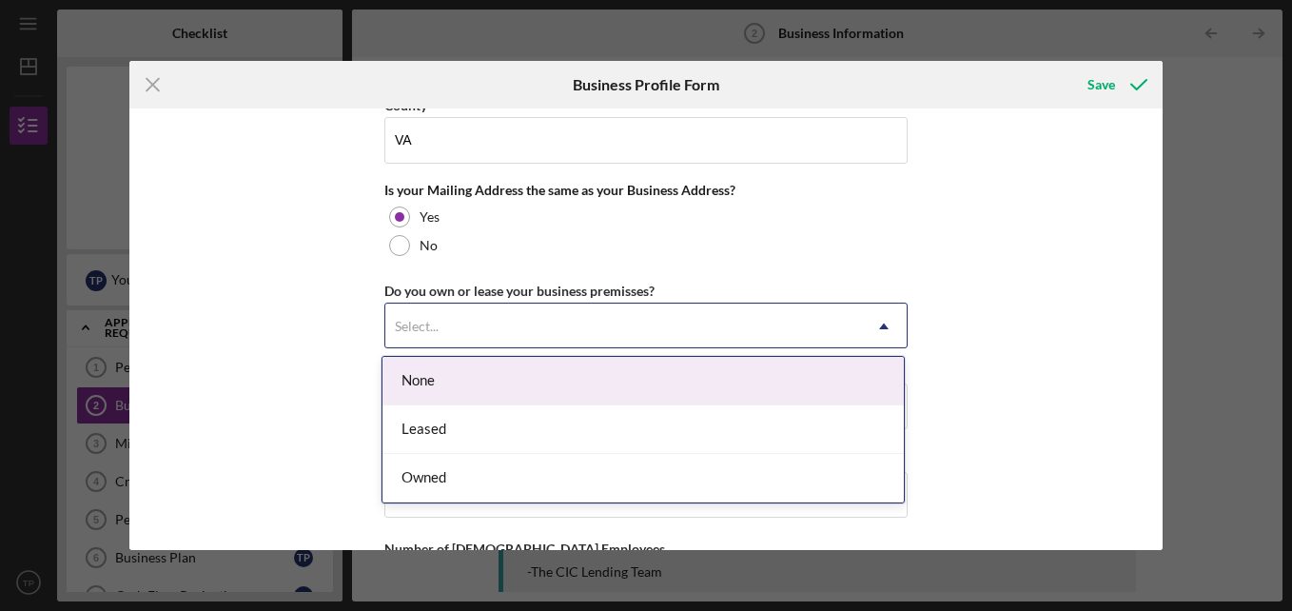
click at [883, 329] on icon "Icon/Dropdown Arrow" at bounding box center [884, 327] width 46 height 46
click at [881, 372] on div "None" at bounding box center [642, 381] width 521 height 49
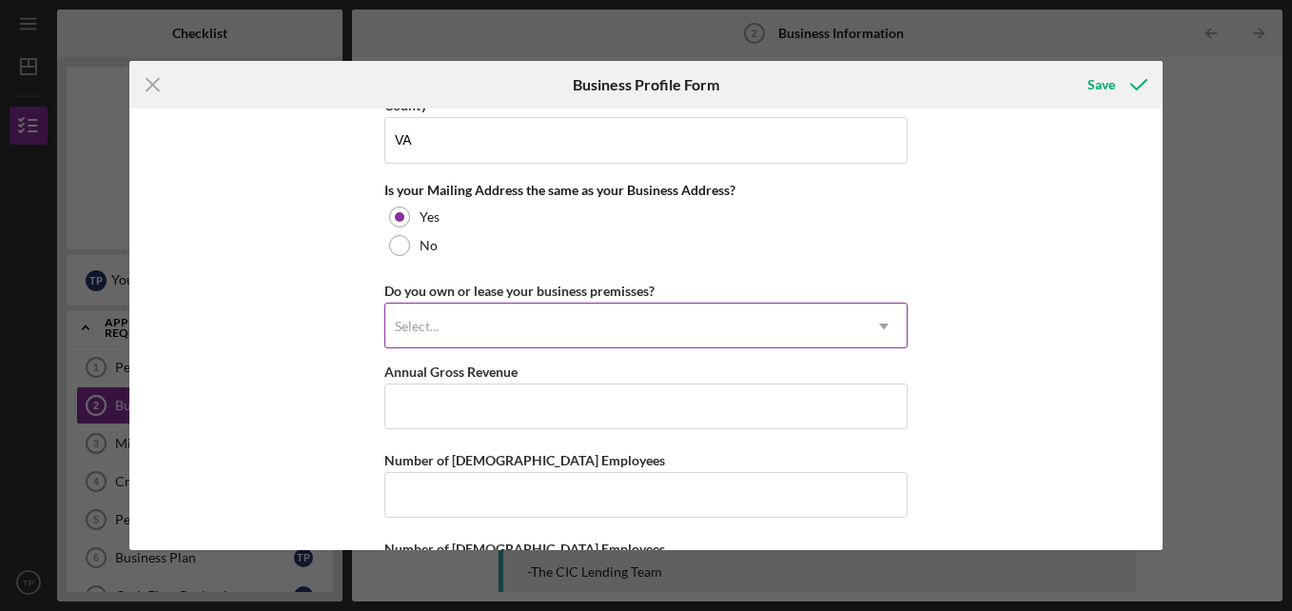
drag, startPoint x: 878, startPoint y: 327, endPoint x: 848, endPoint y: 327, distance: 30.4
click at [848, 327] on div "Select... Icon/Dropdown Arrow" at bounding box center [645, 326] width 523 height 46
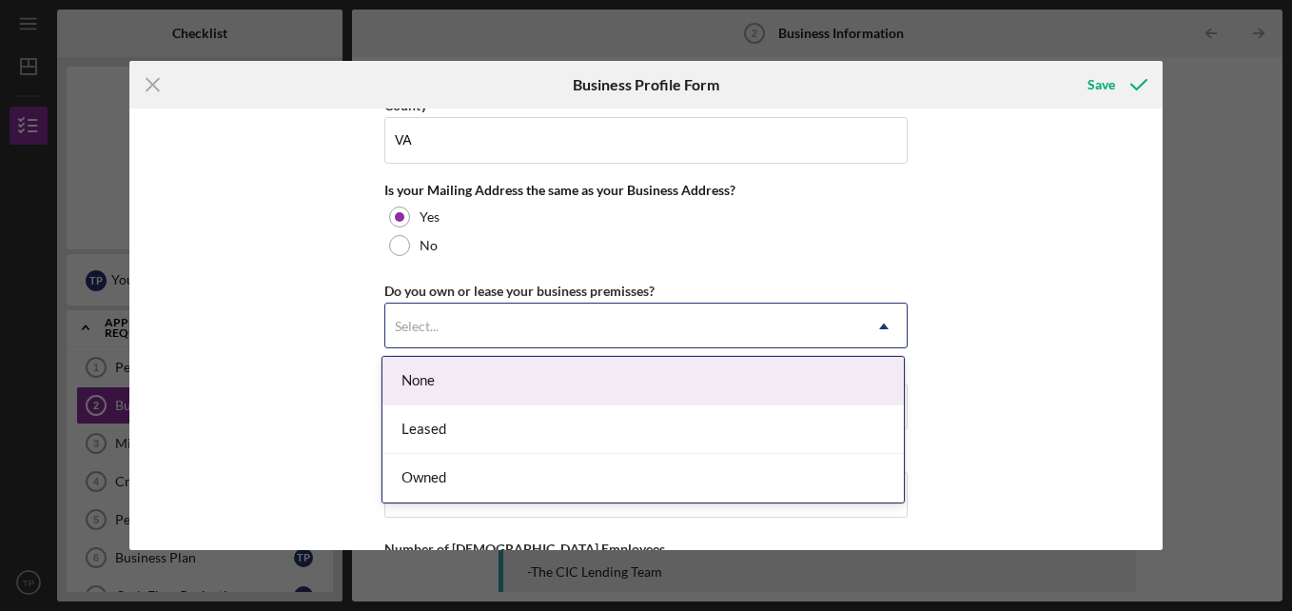
click at [517, 365] on div "None" at bounding box center [642, 381] width 521 height 49
click at [505, 326] on div "Select..." at bounding box center [623, 326] width 476 height 44
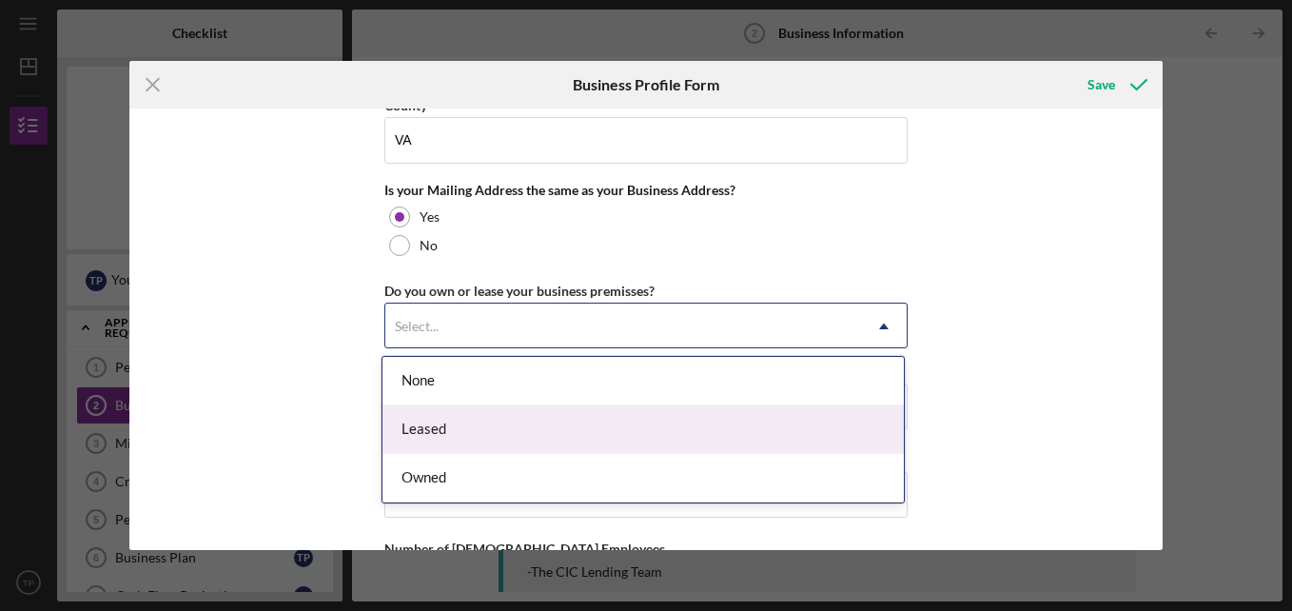
click at [468, 429] on div "Leased" at bounding box center [642, 429] width 521 height 49
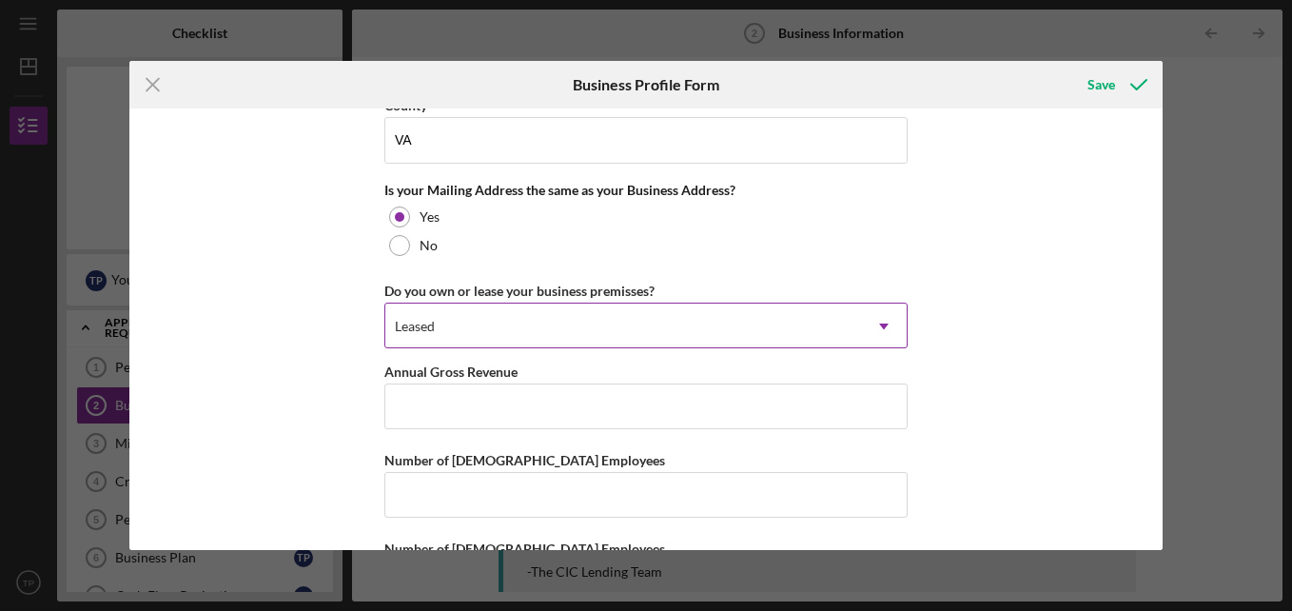
click at [887, 334] on icon "Icon/Dropdown Arrow" at bounding box center [884, 327] width 46 height 46
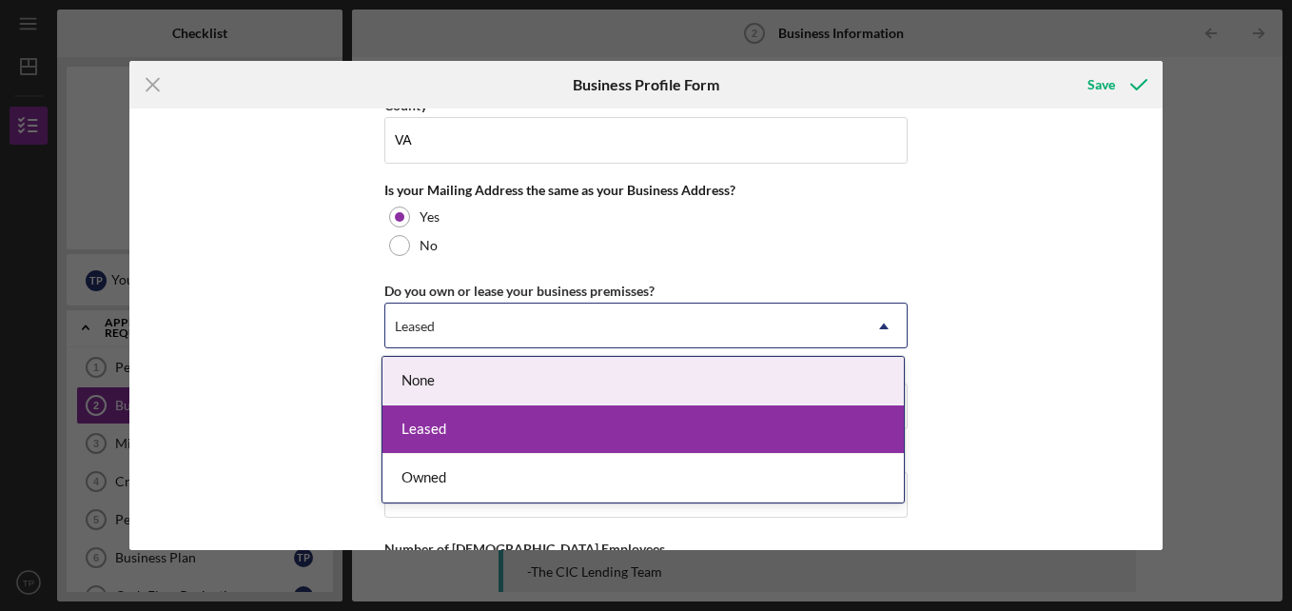
click at [1022, 441] on div "Business Name T P HAULING LLC DBA Business Start Date [DATE] Legal Structure LL…" at bounding box center [645, 328] width 1033 height 441
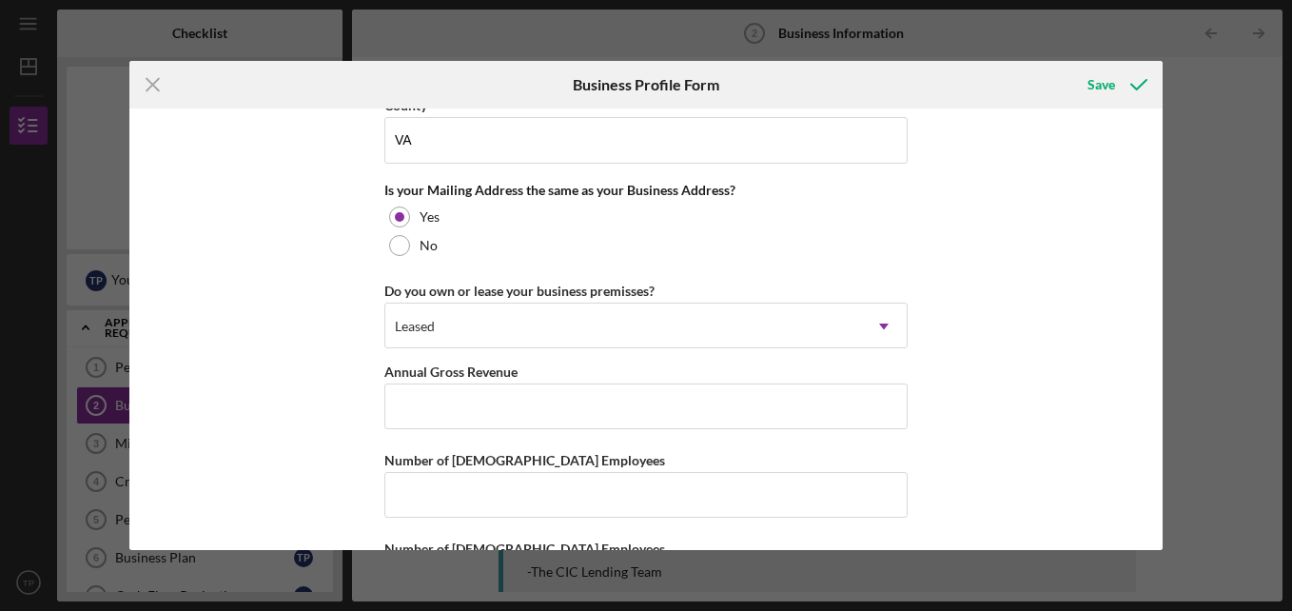
scroll to position [1504, 0]
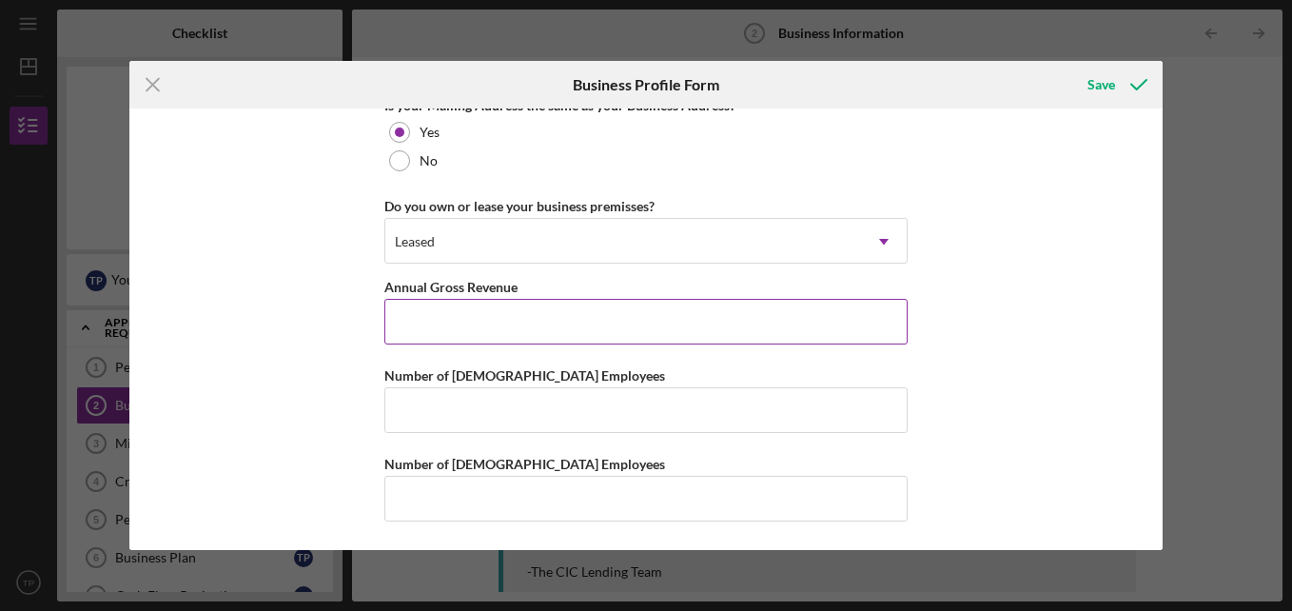
click at [776, 322] on input "Annual Gross Revenue" at bounding box center [645, 322] width 523 height 46
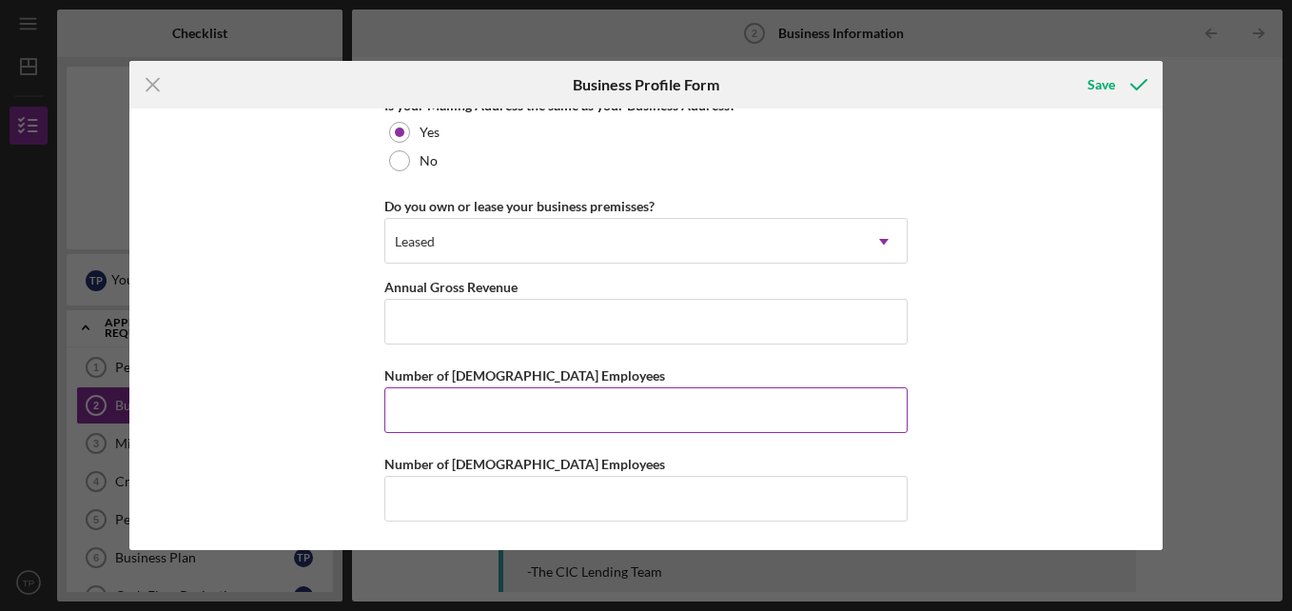
click at [716, 416] on input "Number of [DEMOGRAPHIC_DATA] Employees" at bounding box center [645, 410] width 523 height 46
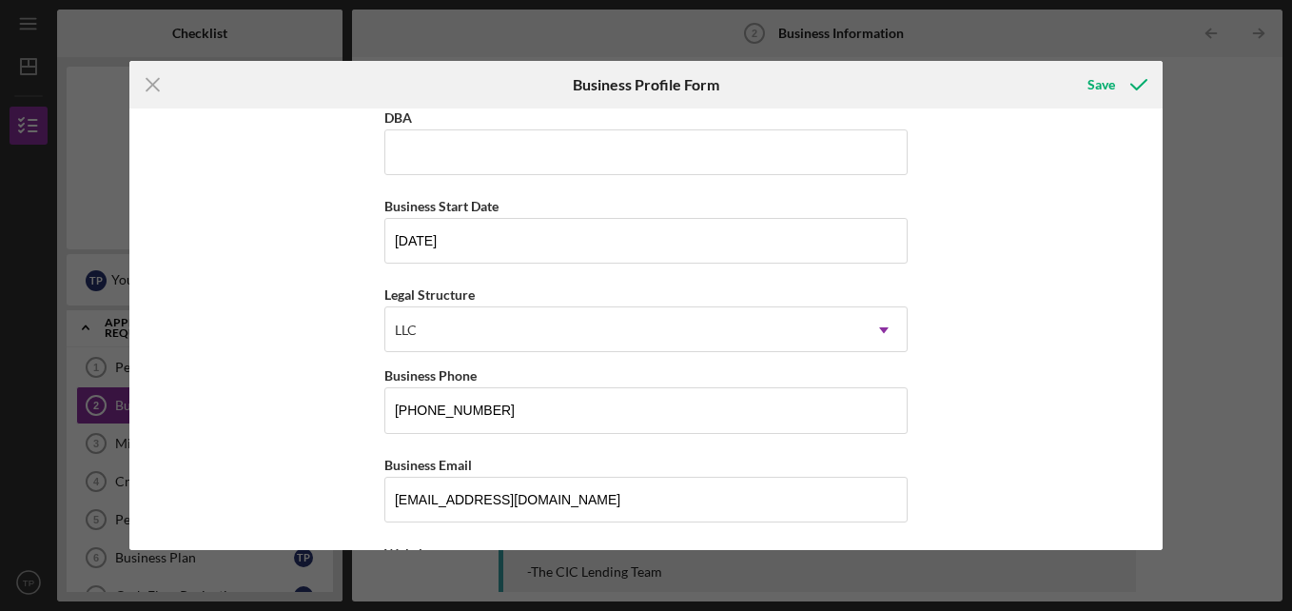
scroll to position [0, 0]
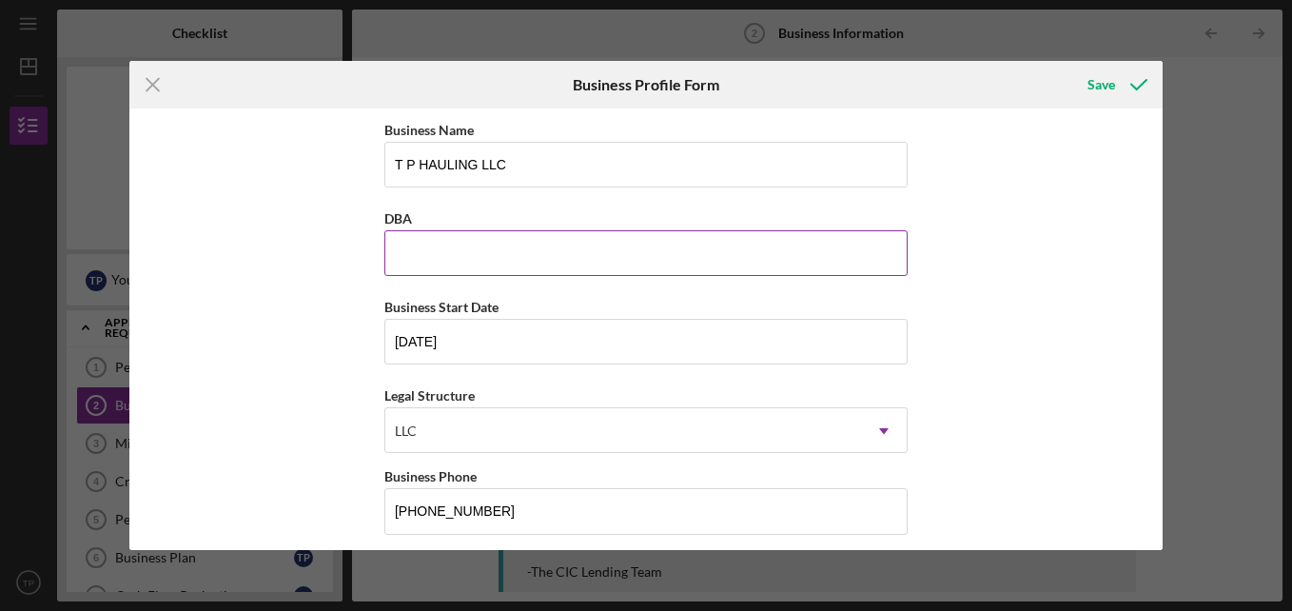
type input "1"
click at [617, 264] on input "DBA" at bounding box center [645, 253] width 523 height 46
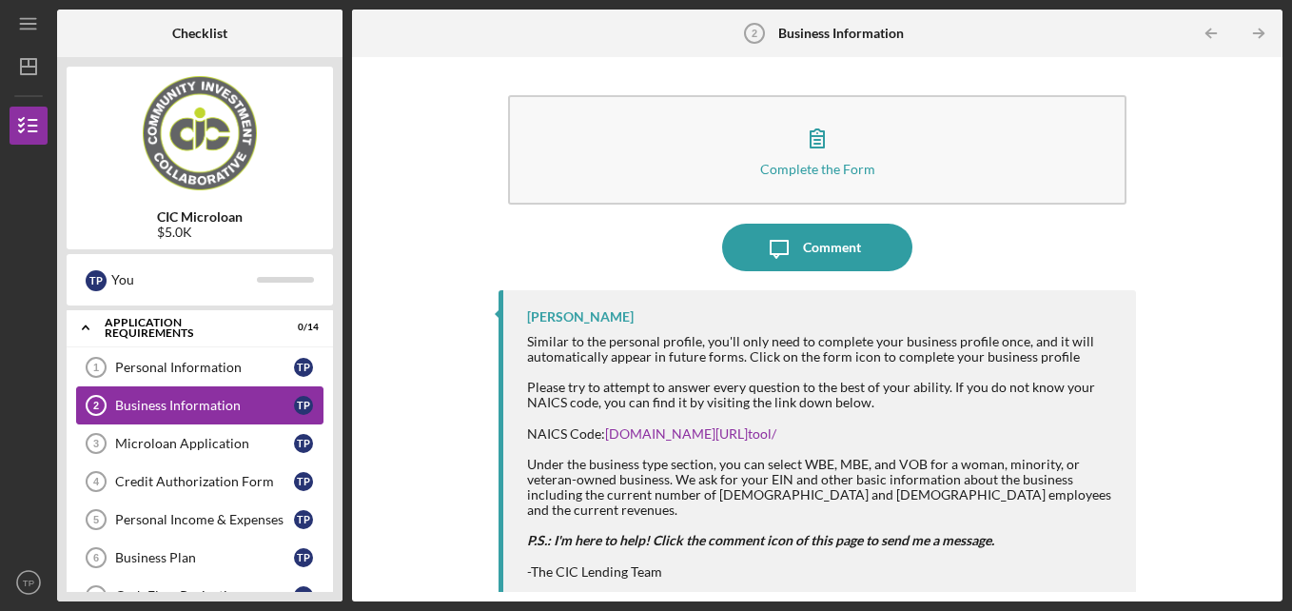
click at [213, 394] on link "Business Information 2 Business Information T P" at bounding box center [199, 405] width 247 height 38
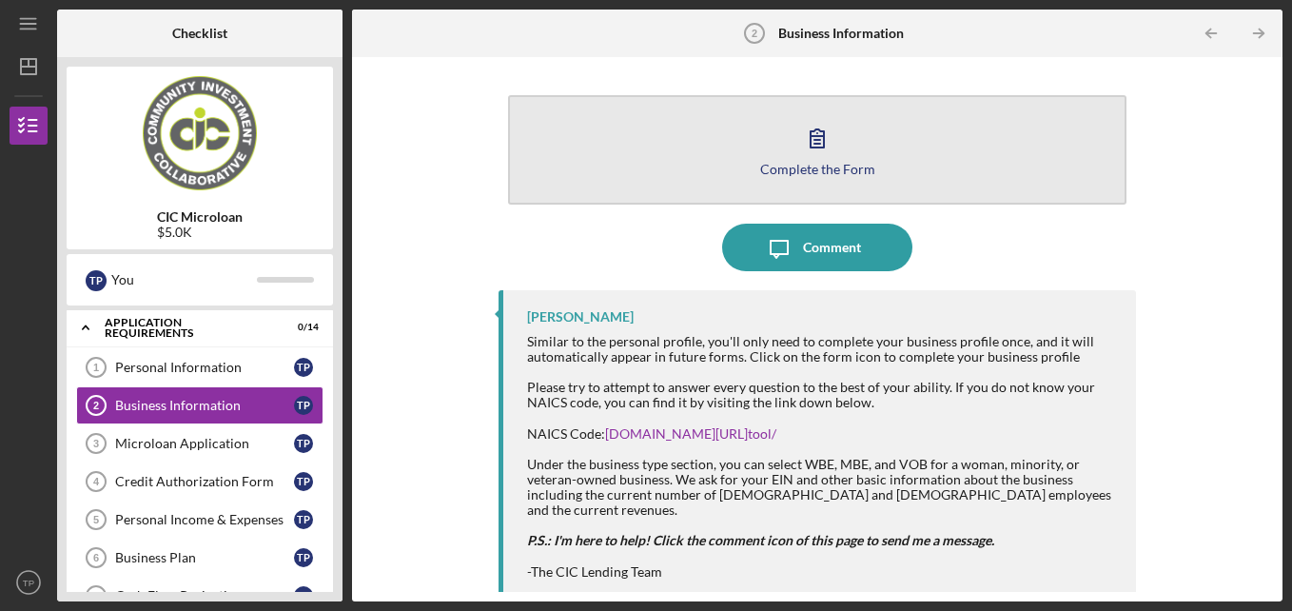
click at [580, 165] on button "Complete the Form Form" at bounding box center [817, 149] width 619 height 109
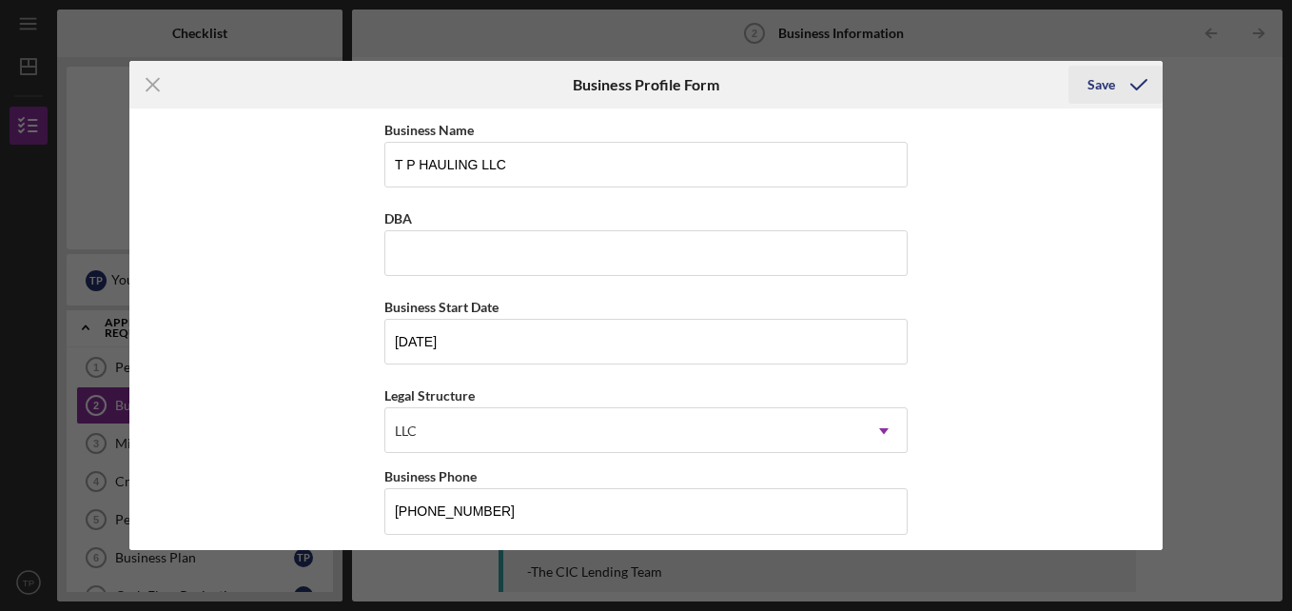
click at [1107, 85] on div "Save" at bounding box center [1101, 85] width 28 height 38
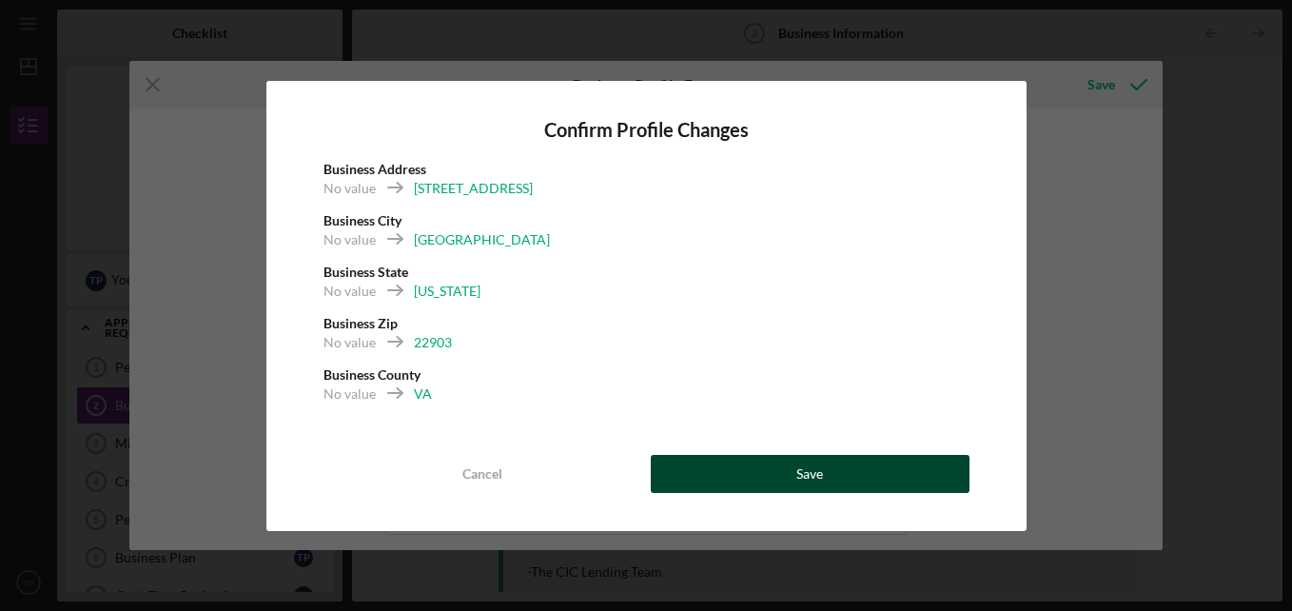
click at [870, 479] on button "Save" at bounding box center [810, 474] width 319 height 38
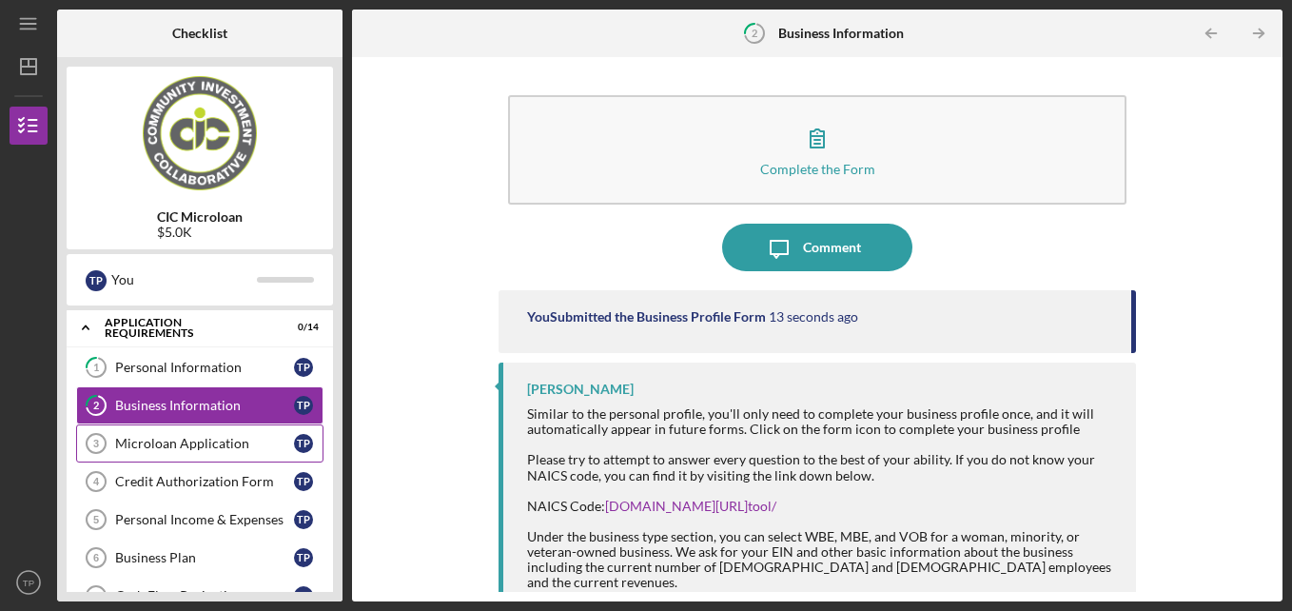
click at [243, 452] on link "Microloan Application 3 Microloan Application T P" at bounding box center [199, 443] width 247 height 38
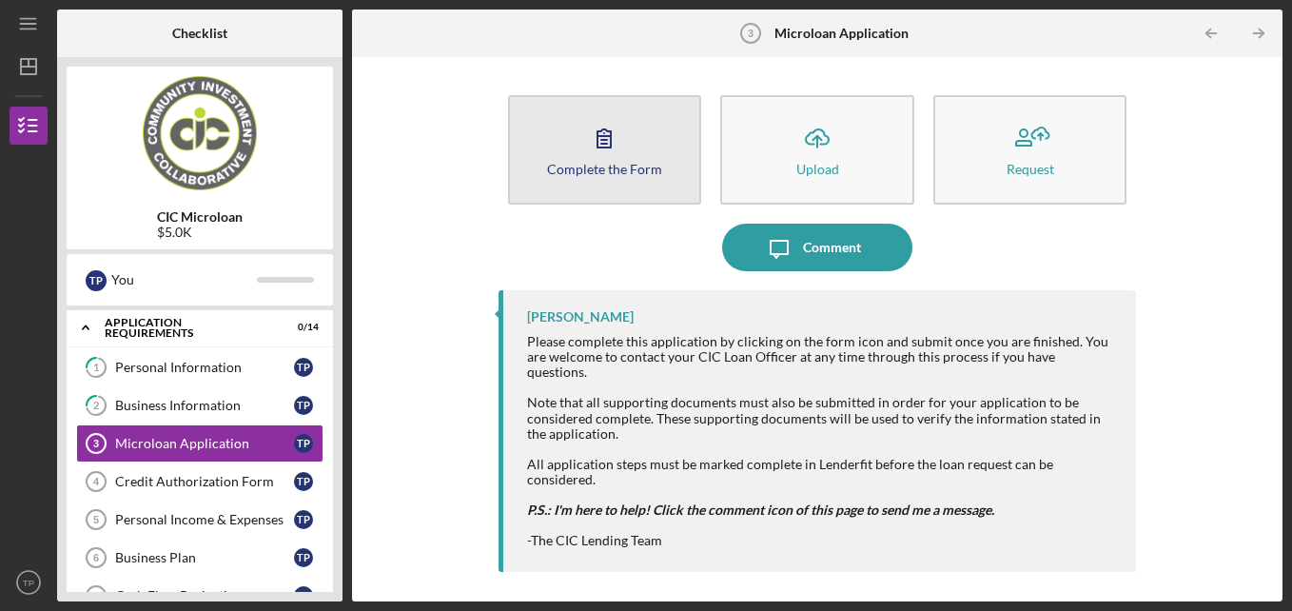
click at [617, 184] on button "Complete the Form Form" at bounding box center [605, 149] width 194 height 109
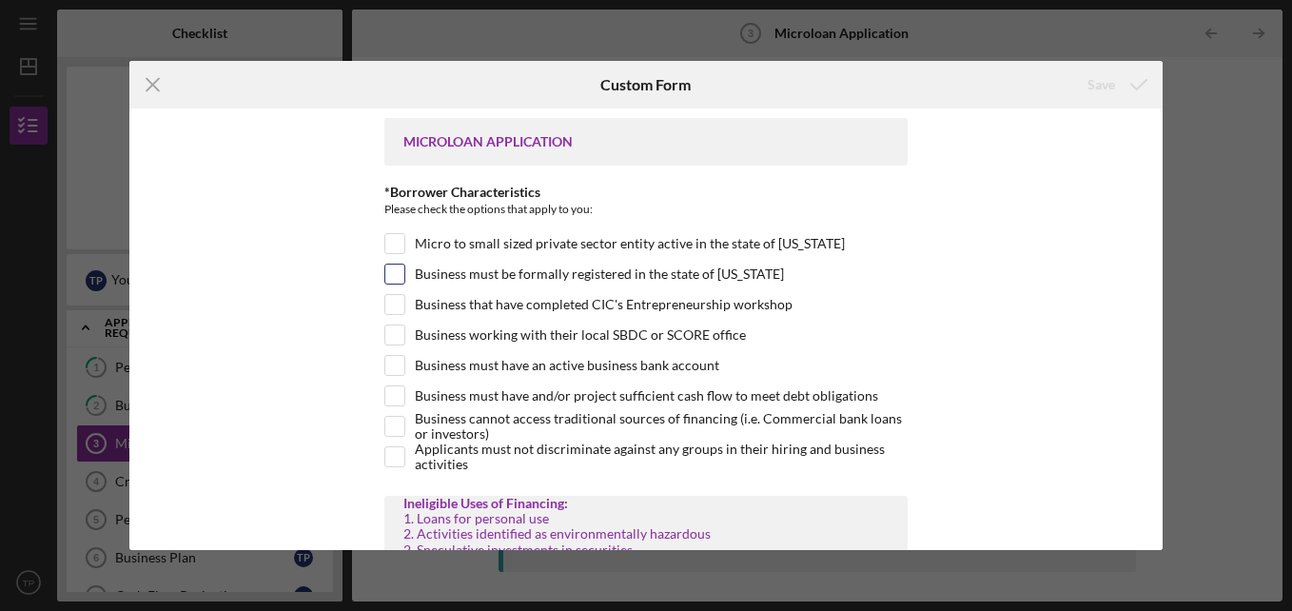
click at [400, 274] on input "Business must be formally registered in the state of [US_STATE]" at bounding box center [394, 273] width 19 height 19
checkbox input "true"
click at [387, 307] on input "Business that have completed CIC's Entrepreneurship workshop" at bounding box center [394, 304] width 19 height 19
checkbox input "true"
click at [393, 336] on input "Business working with their local SBDC or SCORE office" at bounding box center [394, 334] width 19 height 19
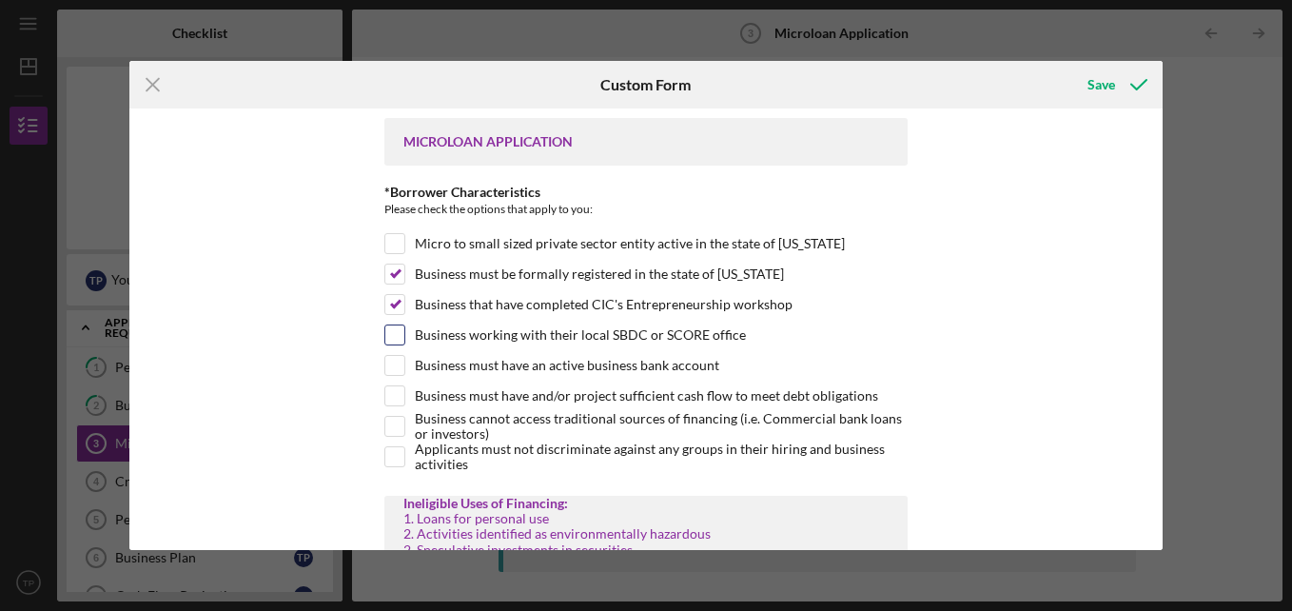
checkbox input "true"
click at [392, 361] on input "Business must have an active business bank account" at bounding box center [394, 365] width 19 height 19
checkbox input "true"
click at [388, 392] on input "Business must have and/or project sufficient cash flow to meet debt obligations" at bounding box center [394, 395] width 19 height 19
checkbox input "true"
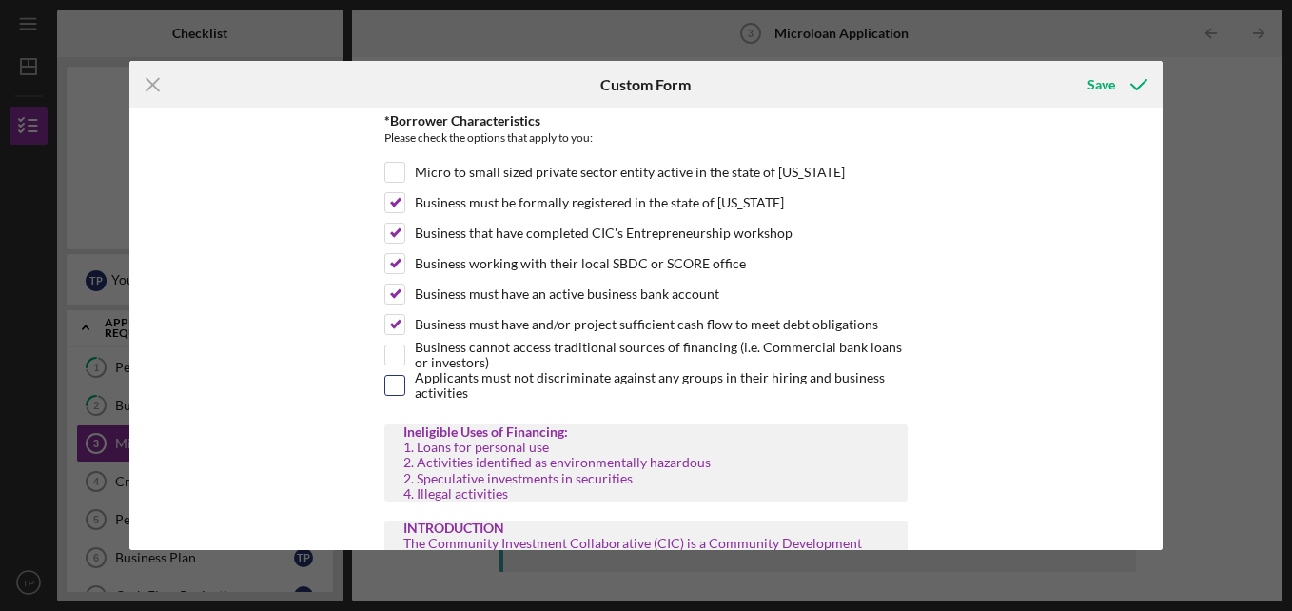
scroll to position [71, 0]
click at [392, 359] on input "Business cannot access traditional sources of financing (i.e. Commercial bank l…" at bounding box center [394, 354] width 19 height 19
checkbox input "true"
click at [392, 388] on input "Applicants must not discriminate against any groups in their hiring and busines…" at bounding box center [394, 385] width 19 height 19
checkbox input "true"
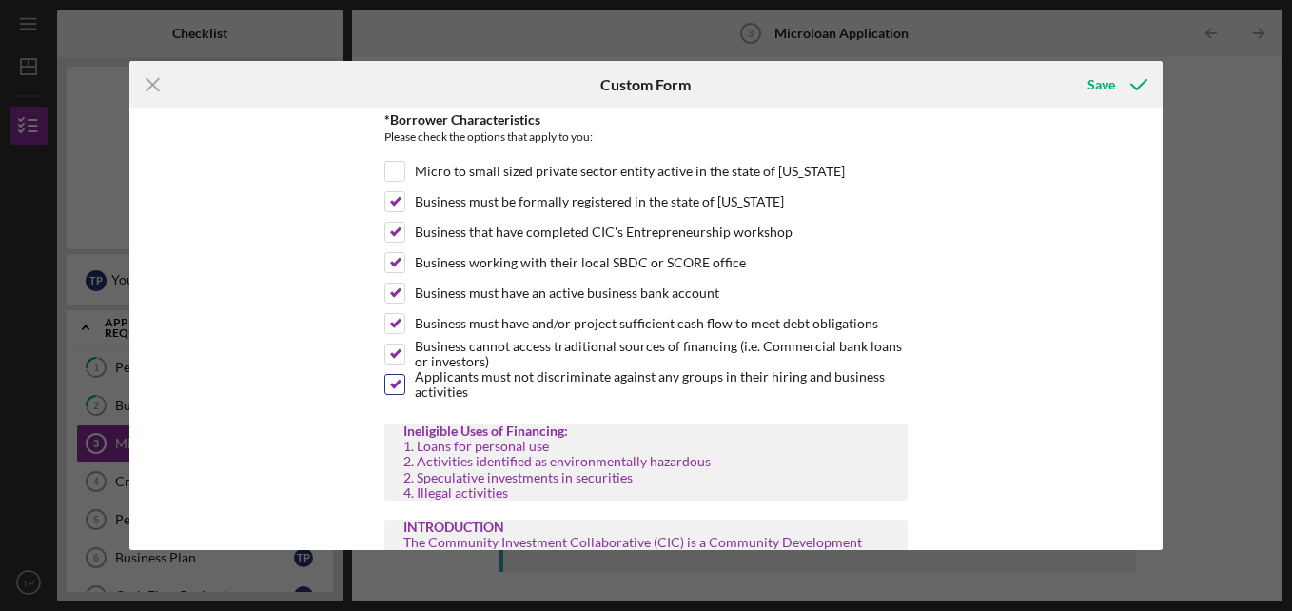
scroll to position [70, 0]
click at [400, 175] on input "Micro to small sized private sector entity active in the state of [US_STATE]" at bounding box center [394, 173] width 19 height 19
checkbox input "true"
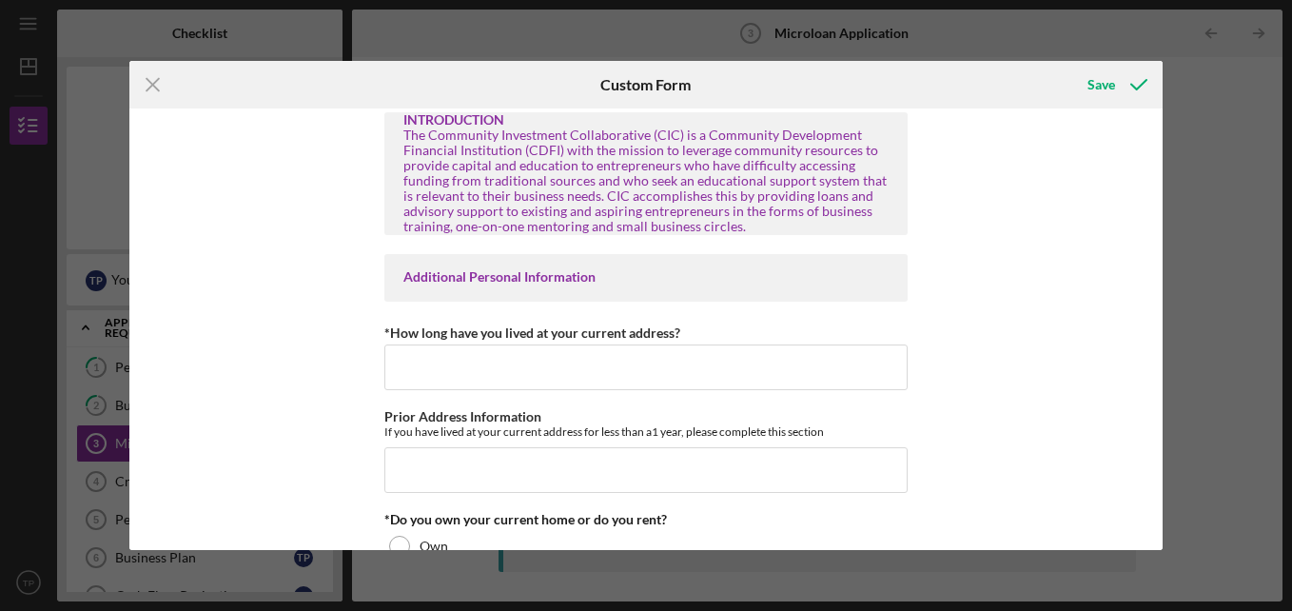
scroll to position [480, 0]
click at [463, 370] on input "*How long have you lived at your current address?" at bounding box center [645, 366] width 523 height 46
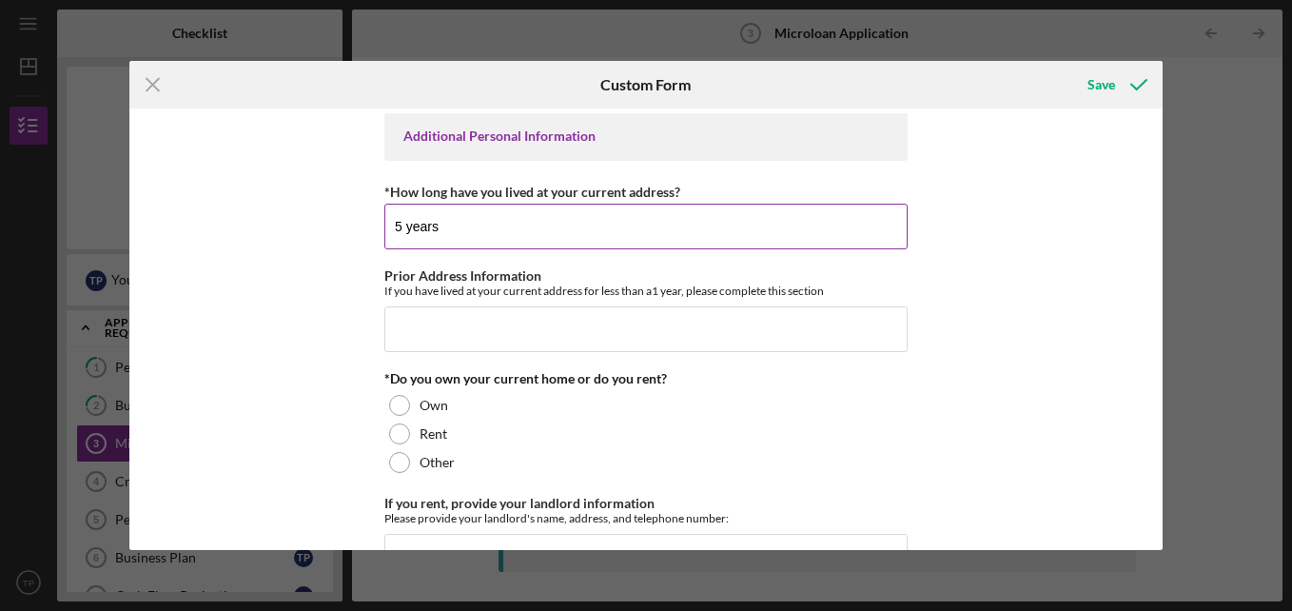
scroll to position [622, 0]
type input "5 years"
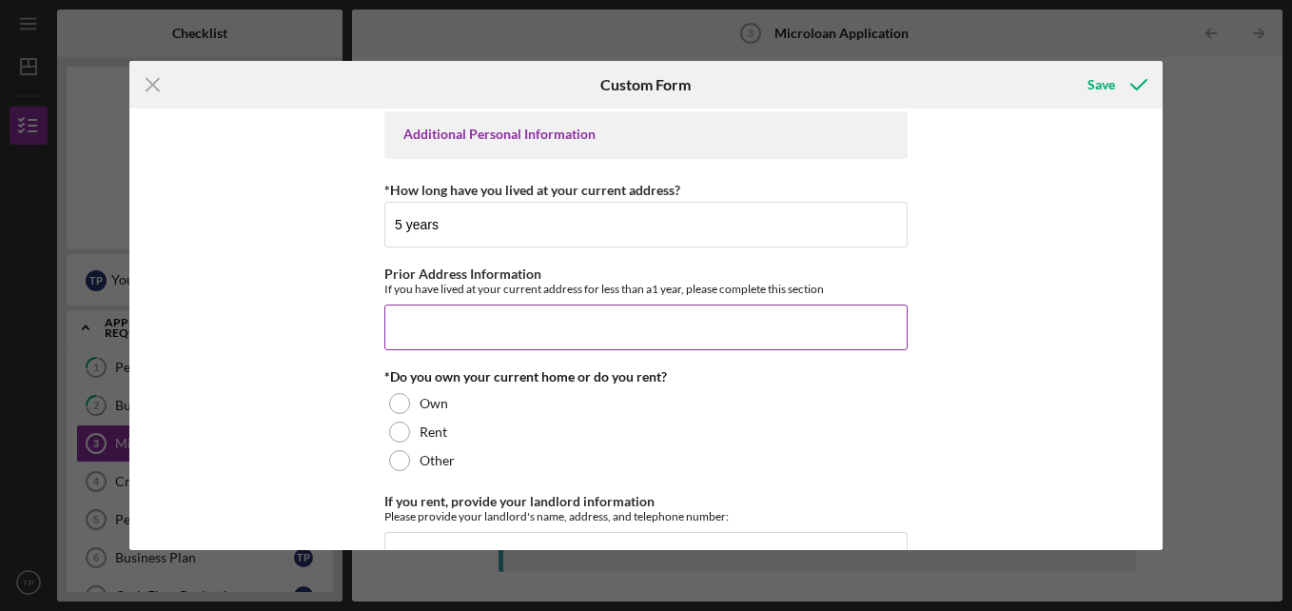
click at [455, 335] on input "Prior Address Information" at bounding box center [645, 327] width 523 height 46
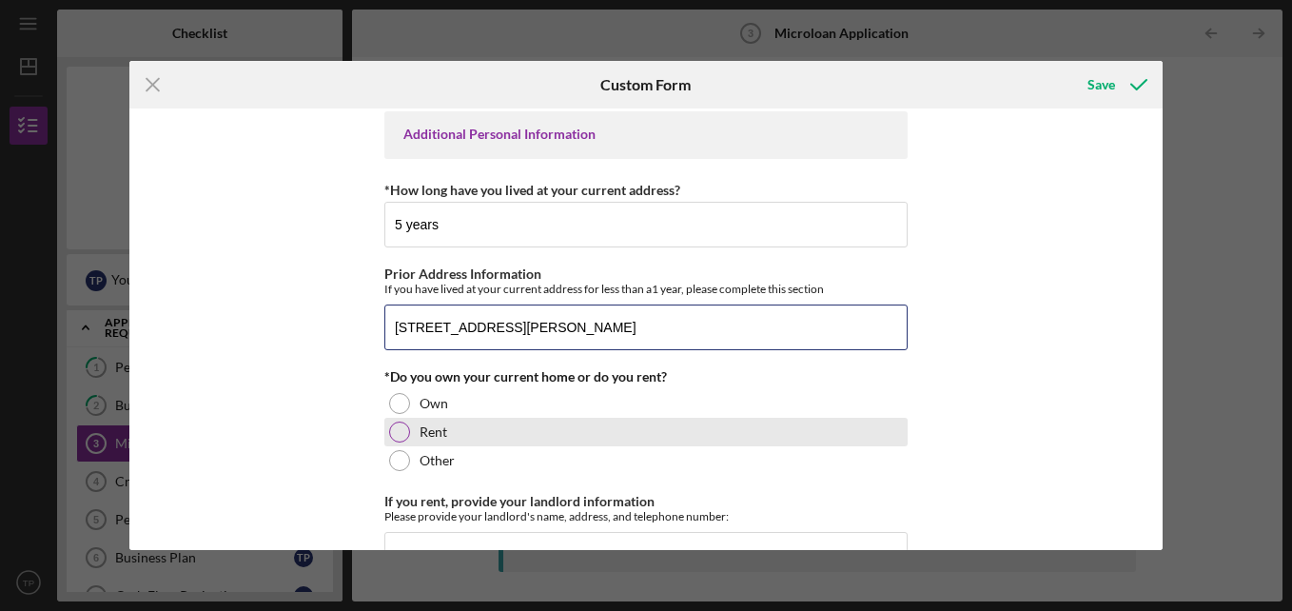
type input "[STREET_ADDRESS][PERSON_NAME]"
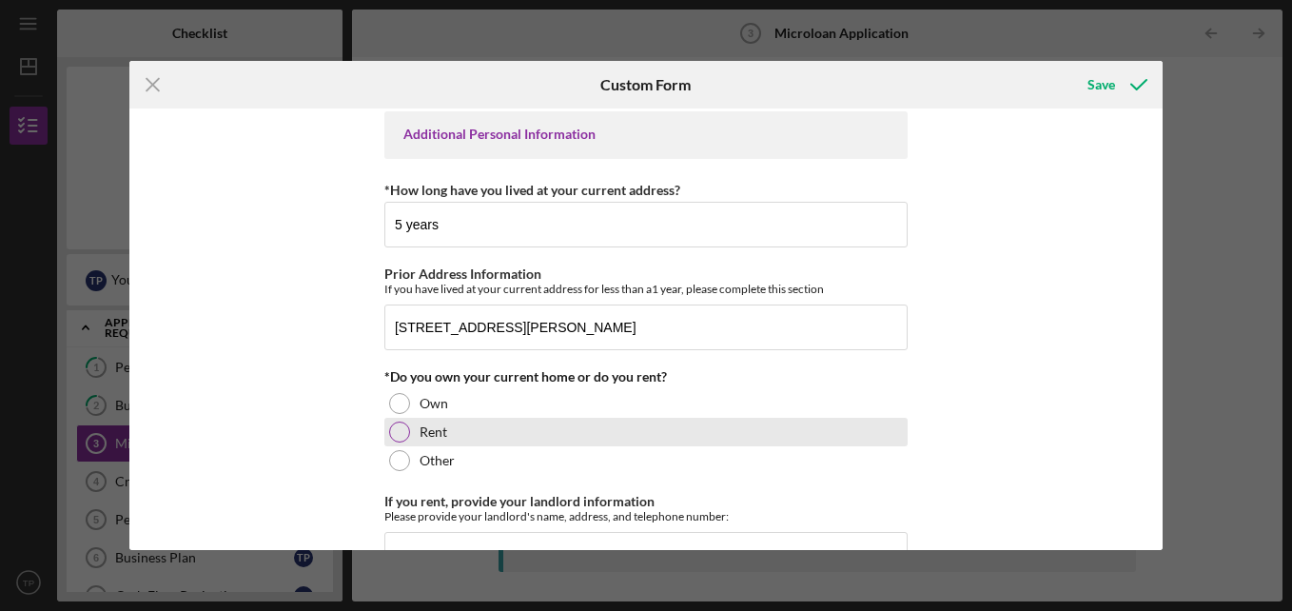
click at [401, 440] on div at bounding box center [399, 431] width 21 height 21
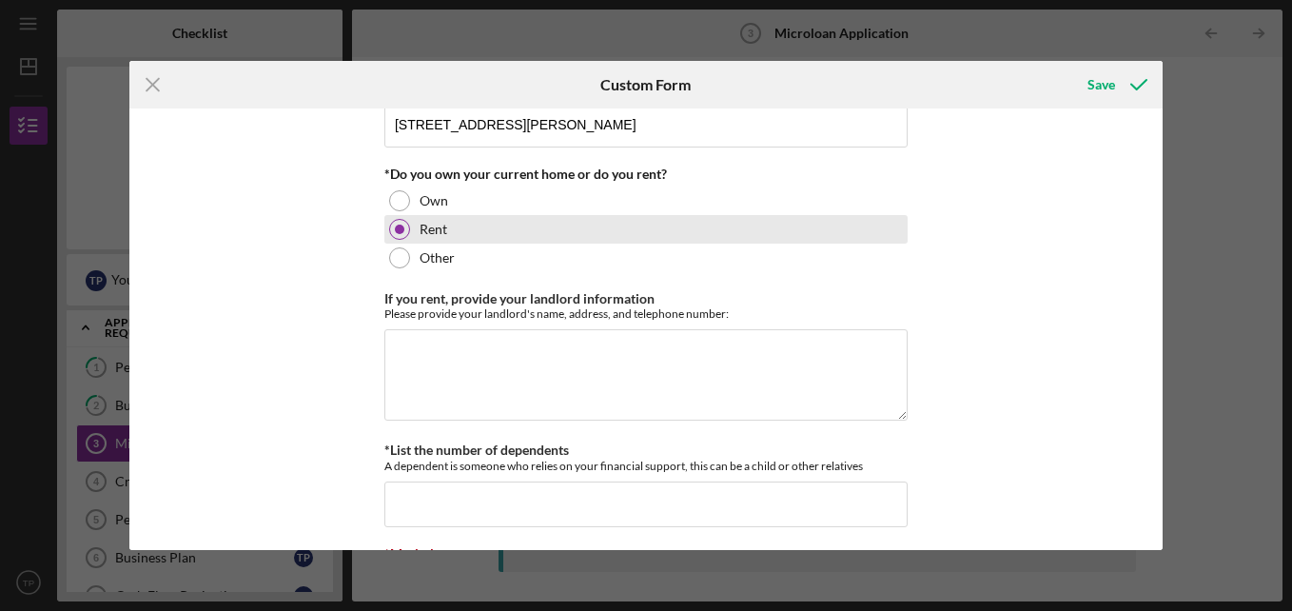
scroll to position [849, 0]
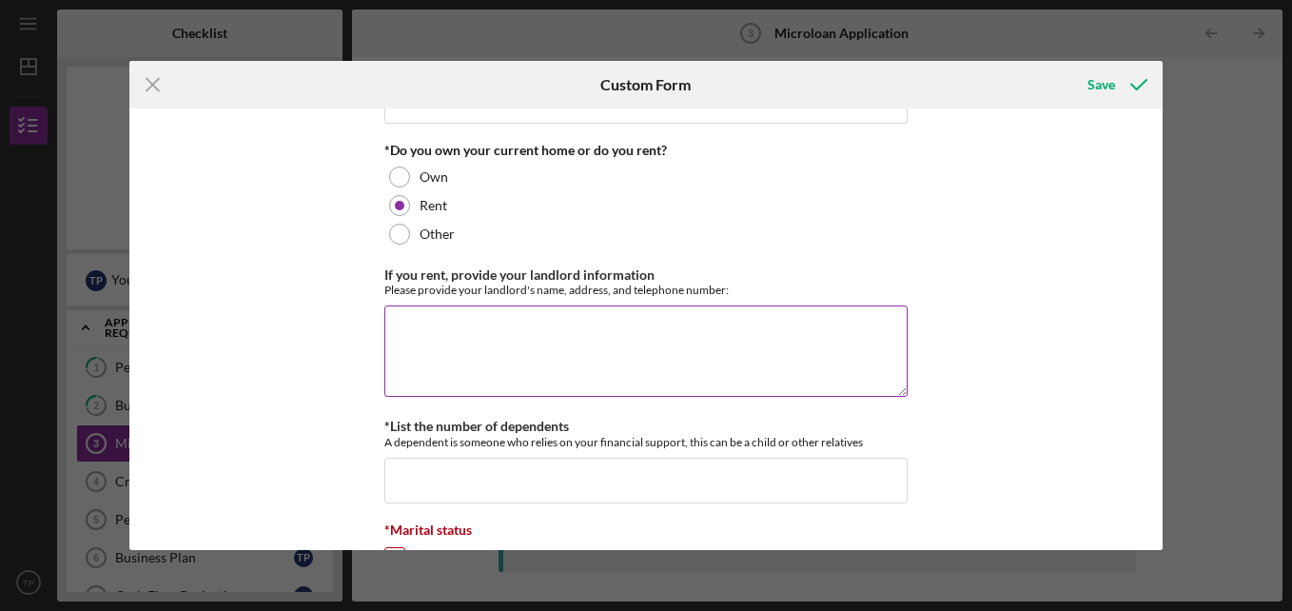
click at [430, 325] on textarea "If you rent, provide your landlord information" at bounding box center [645, 350] width 523 height 91
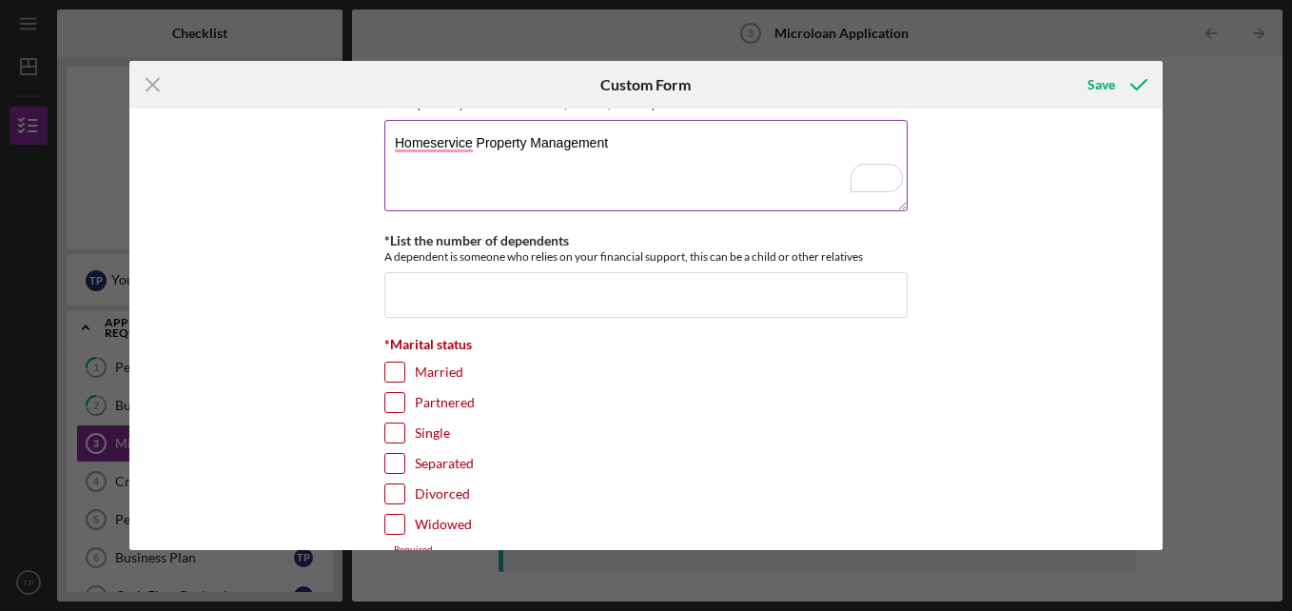
scroll to position [1034, 0]
type textarea "Homeservice Property Management"
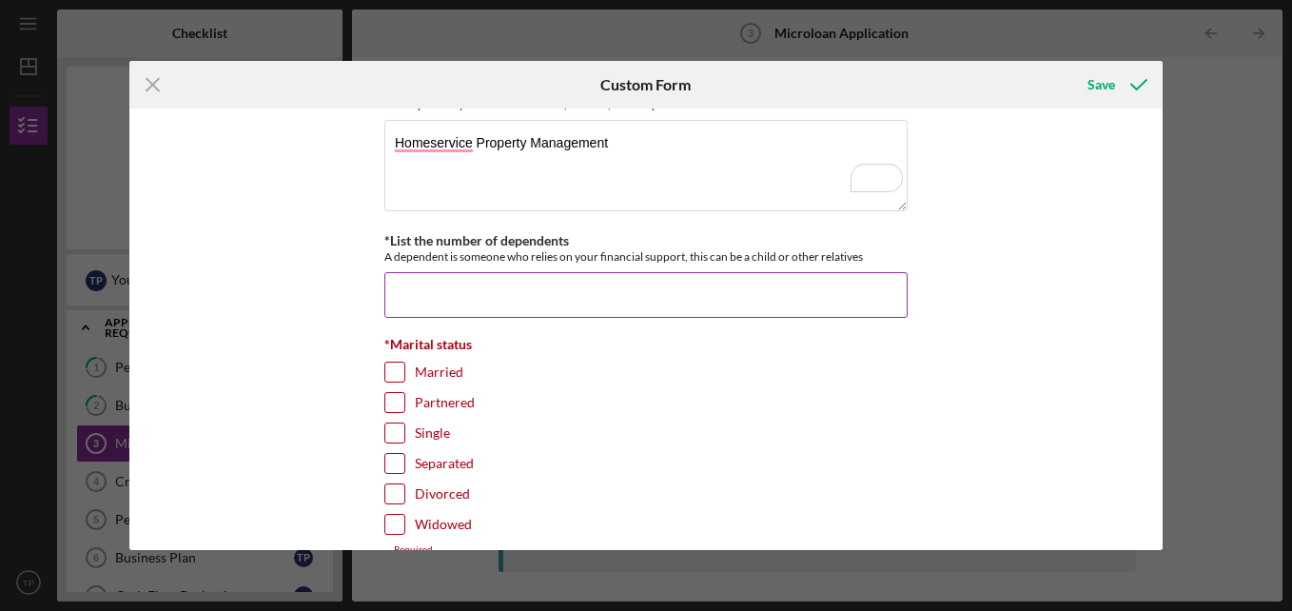
click at [511, 289] on input "*List the number of dependents" at bounding box center [645, 295] width 523 height 46
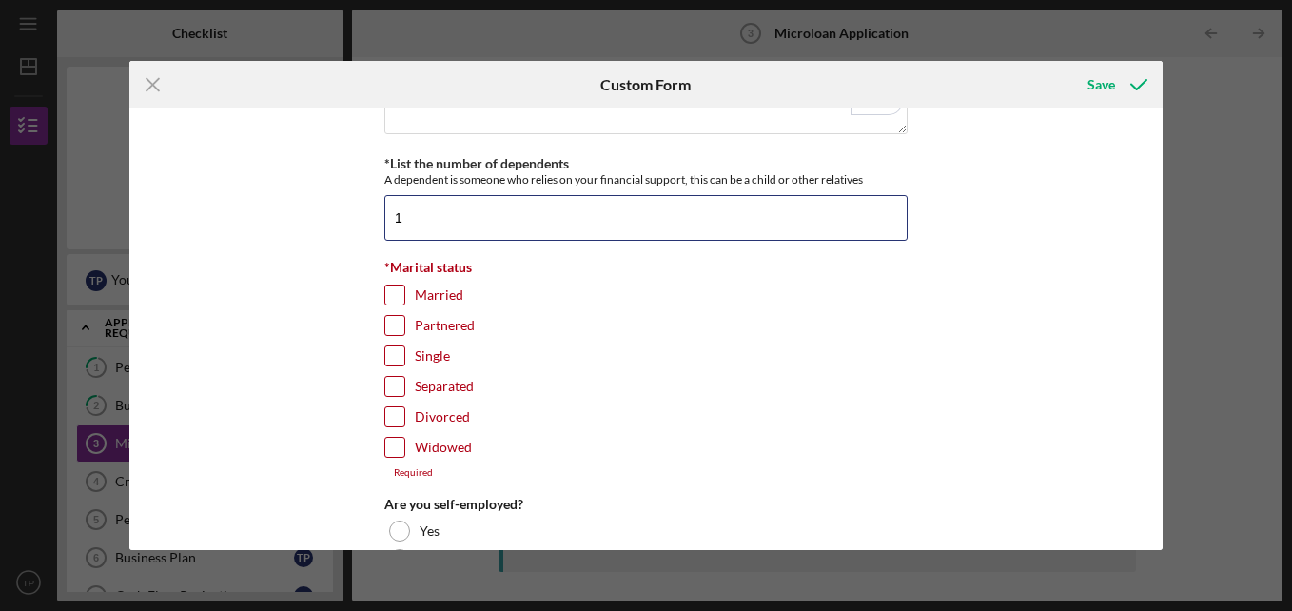
scroll to position [0, 0]
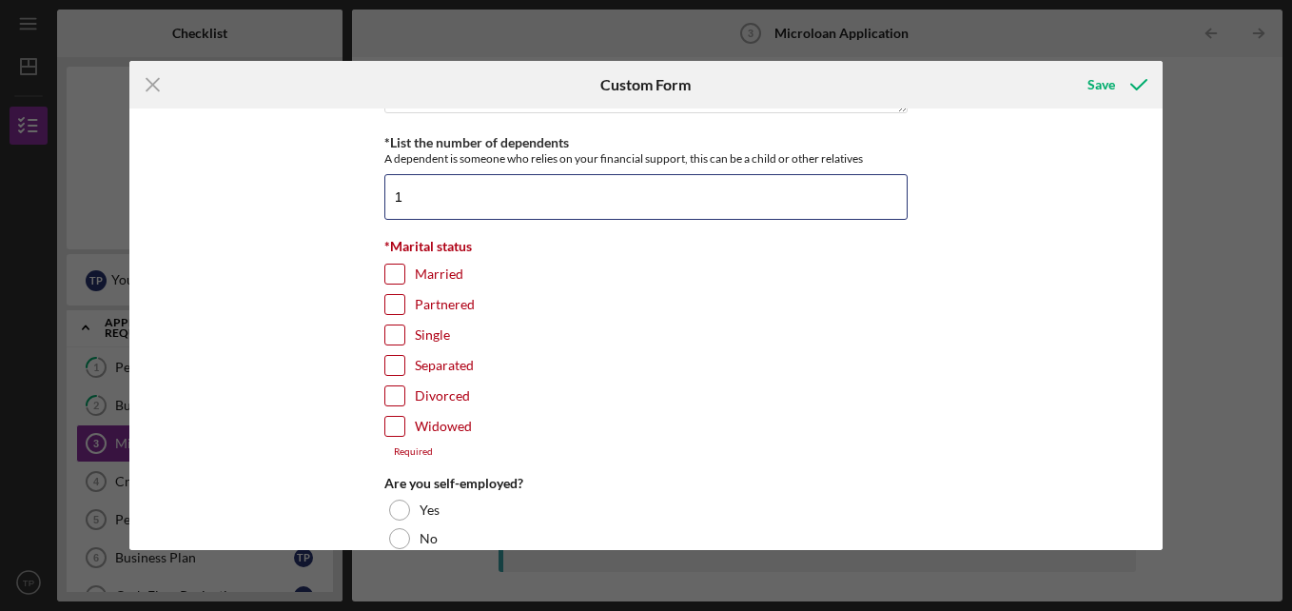
type input "1"
click at [397, 392] on input "Divorced" at bounding box center [394, 395] width 19 height 19
checkbox input "true"
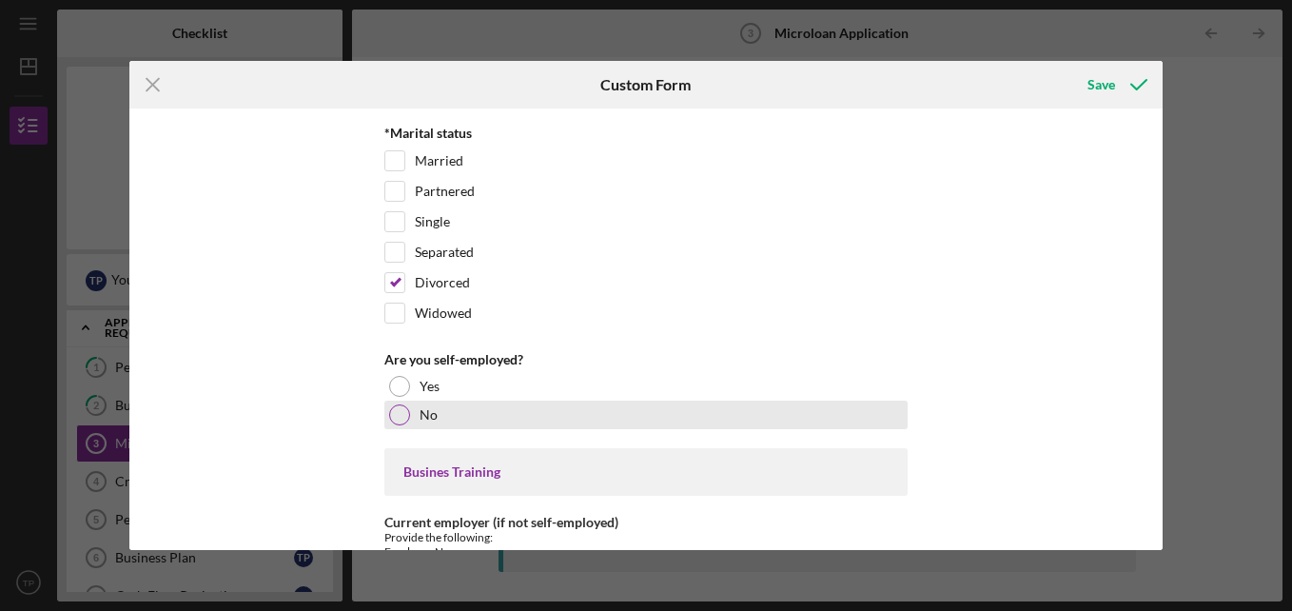
click at [395, 416] on div at bounding box center [399, 414] width 21 height 21
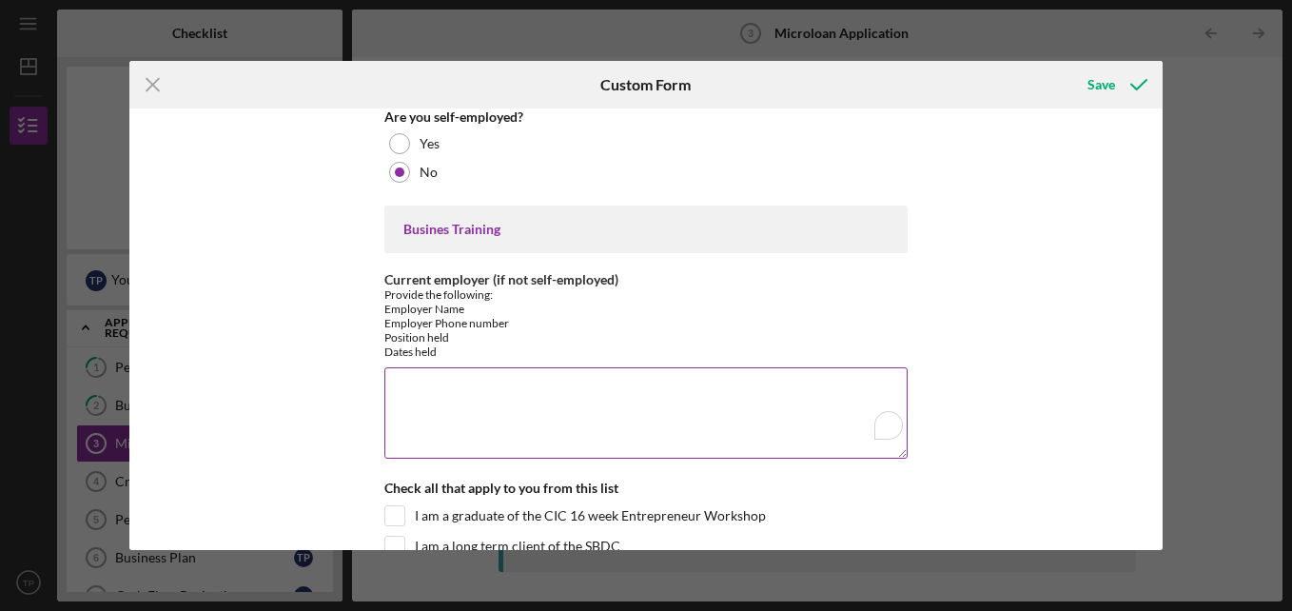
click at [406, 394] on textarea "Current employer (if not self-employed)" at bounding box center [645, 412] width 523 height 91
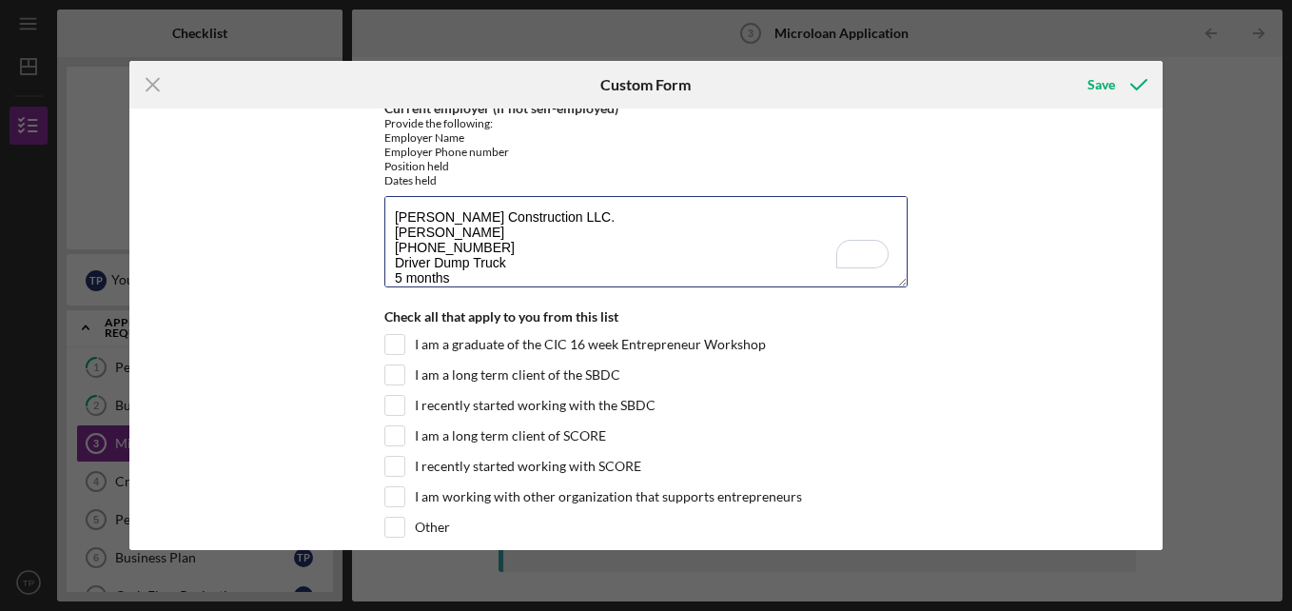
scroll to position [1682, 0]
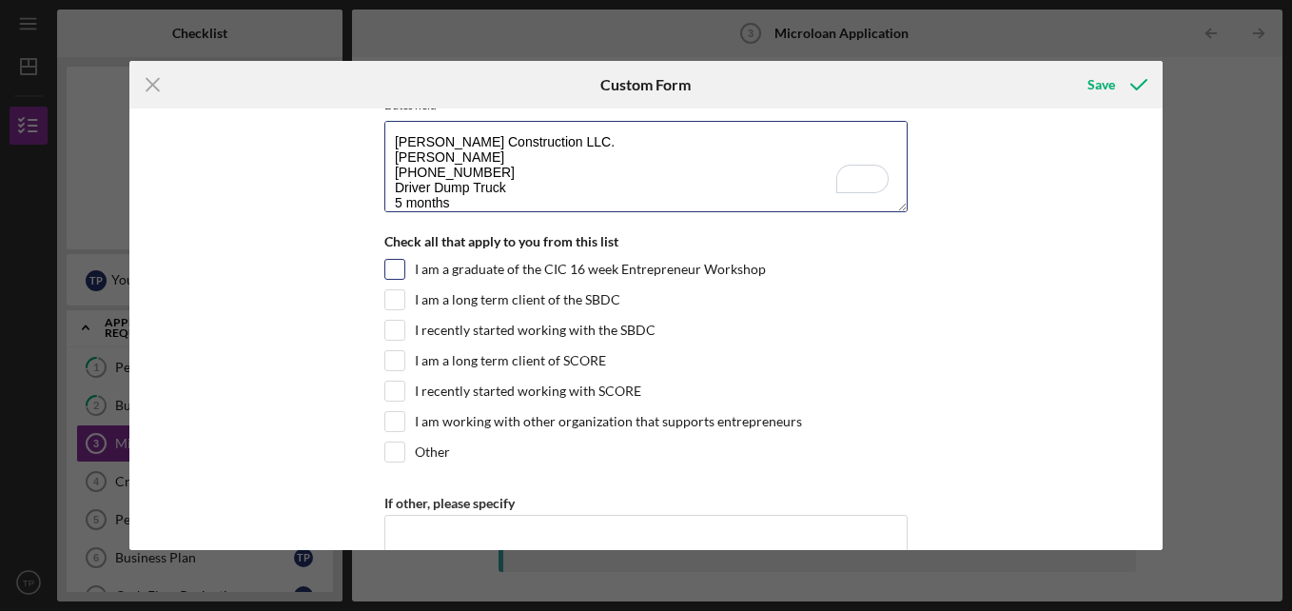
type textarea "[PERSON_NAME] Construction LLC. [PERSON_NAME] [PHONE_NUMBER] Driver Dump Truck …"
click at [388, 268] on input "I am a graduate of the CIC 16 week Entrepreneur Workshop" at bounding box center [394, 269] width 19 height 19
checkbox input "true"
click at [389, 337] on input "I recently started working with the SBDC" at bounding box center [394, 330] width 19 height 19
checkbox input "true"
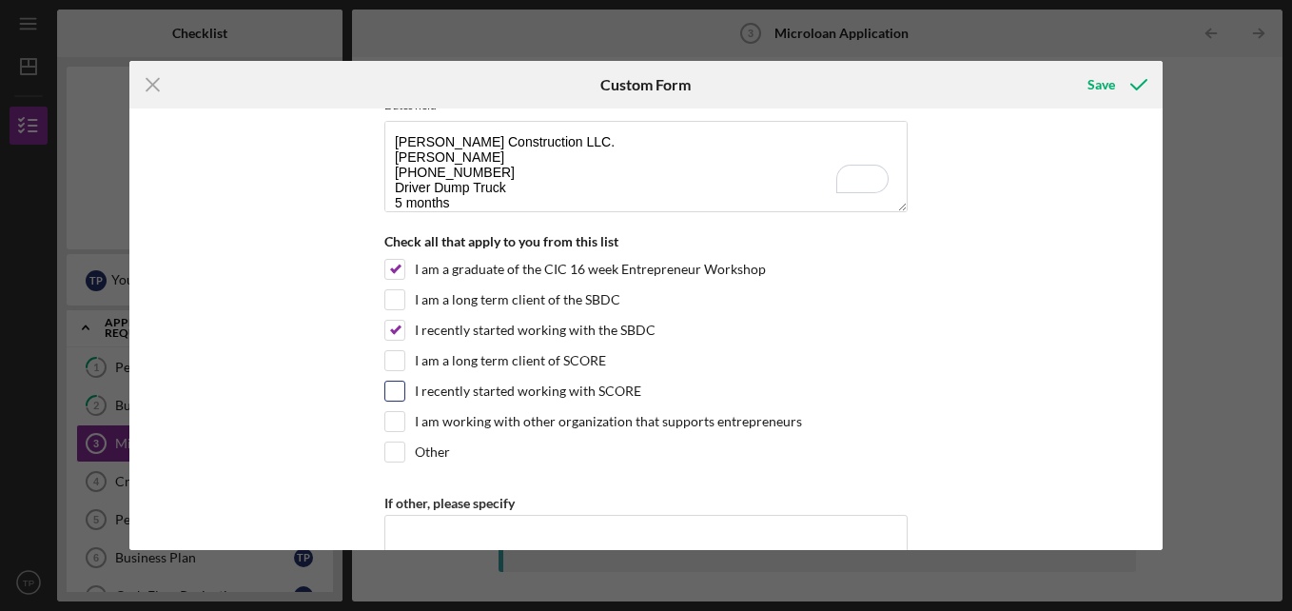
click at [390, 391] on input "I recently started working with SCORE" at bounding box center [394, 391] width 19 height 19
checkbox input "true"
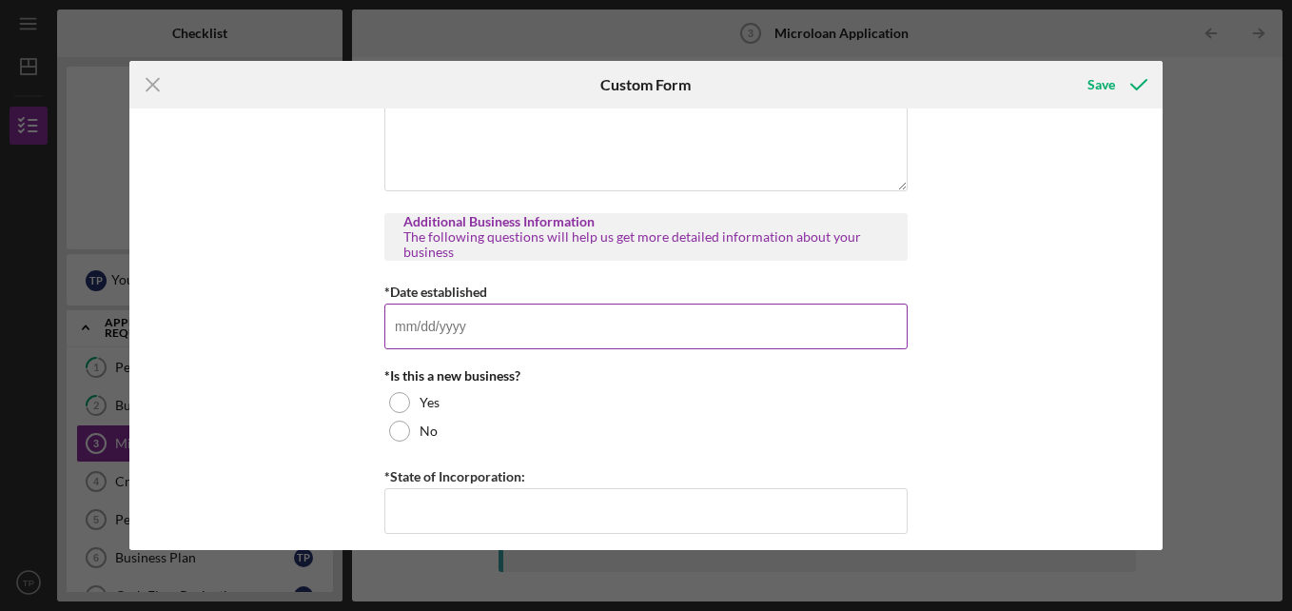
click at [469, 345] on input "*Date established" at bounding box center [645, 327] width 523 height 46
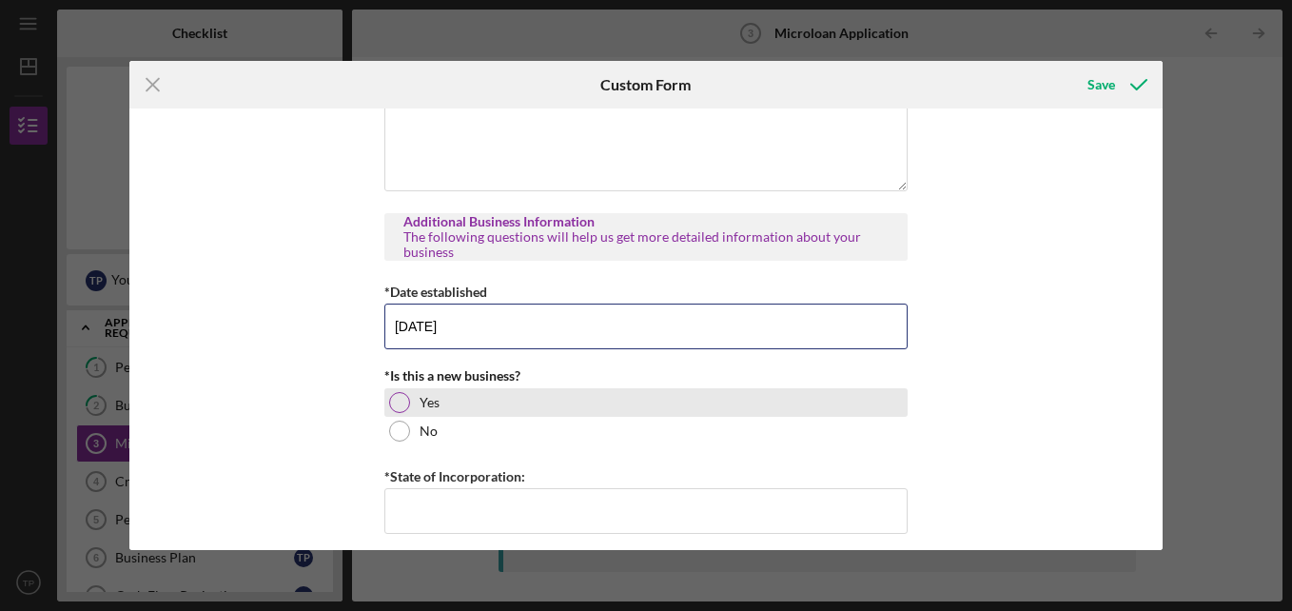
type input "[DATE]"
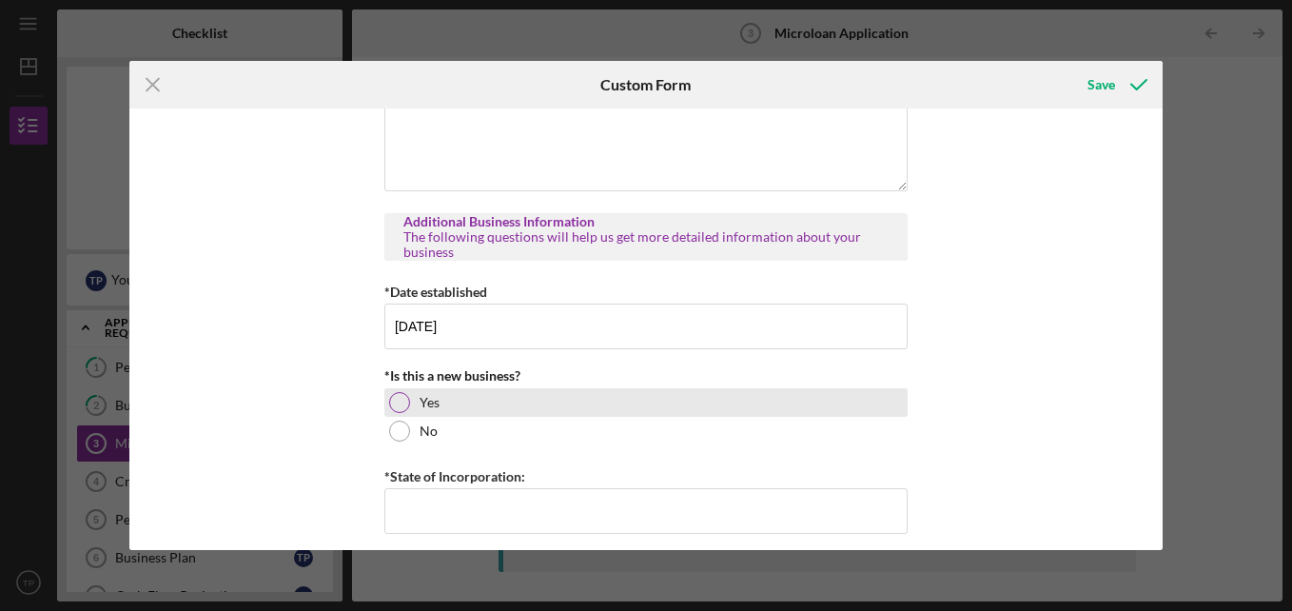
click at [392, 405] on div at bounding box center [399, 402] width 21 height 21
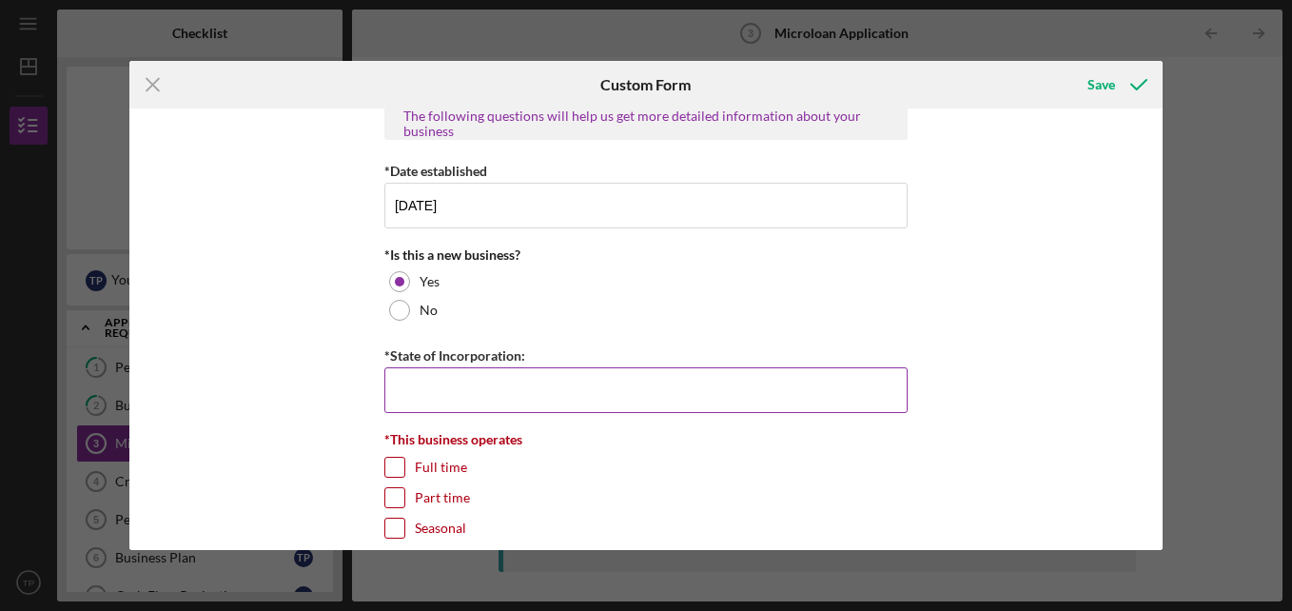
click at [392, 402] on input "*State of Incorporation:" at bounding box center [645, 390] width 523 height 46
type input "VA"
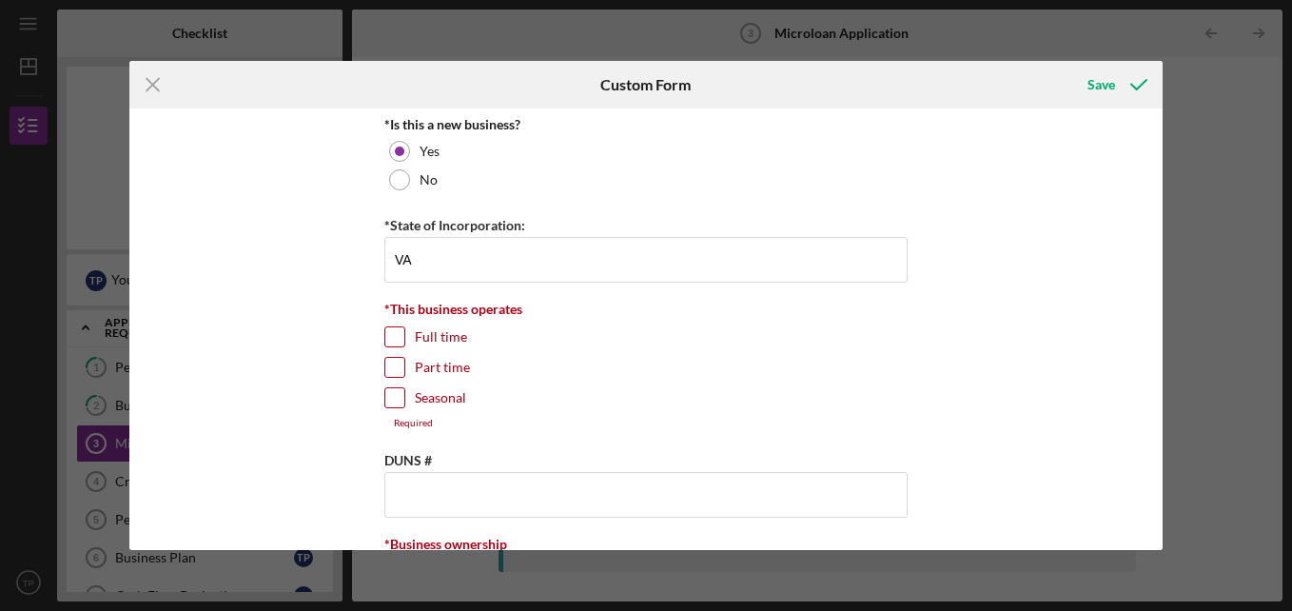
click at [391, 341] on input "Full time" at bounding box center [394, 336] width 19 height 19
checkbox input "true"
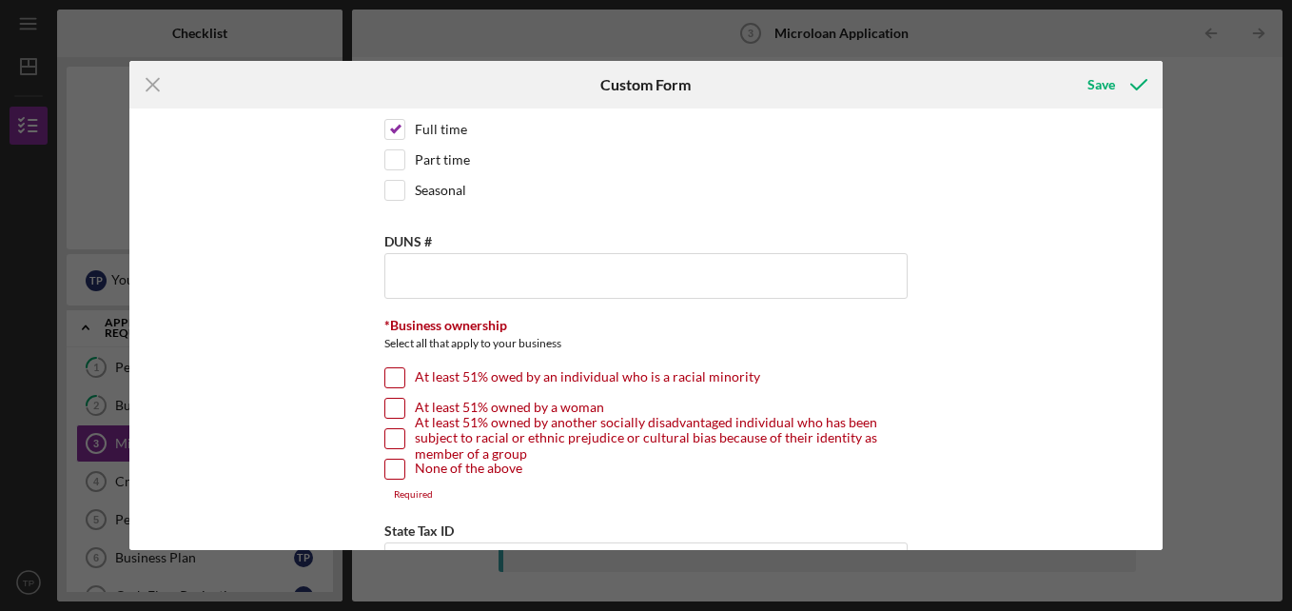
click at [395, 371] on input "At least 51% owed by an individual who is a racial minority" at bounding box center [394, 377] width 19 height 19
checkbox input "true"
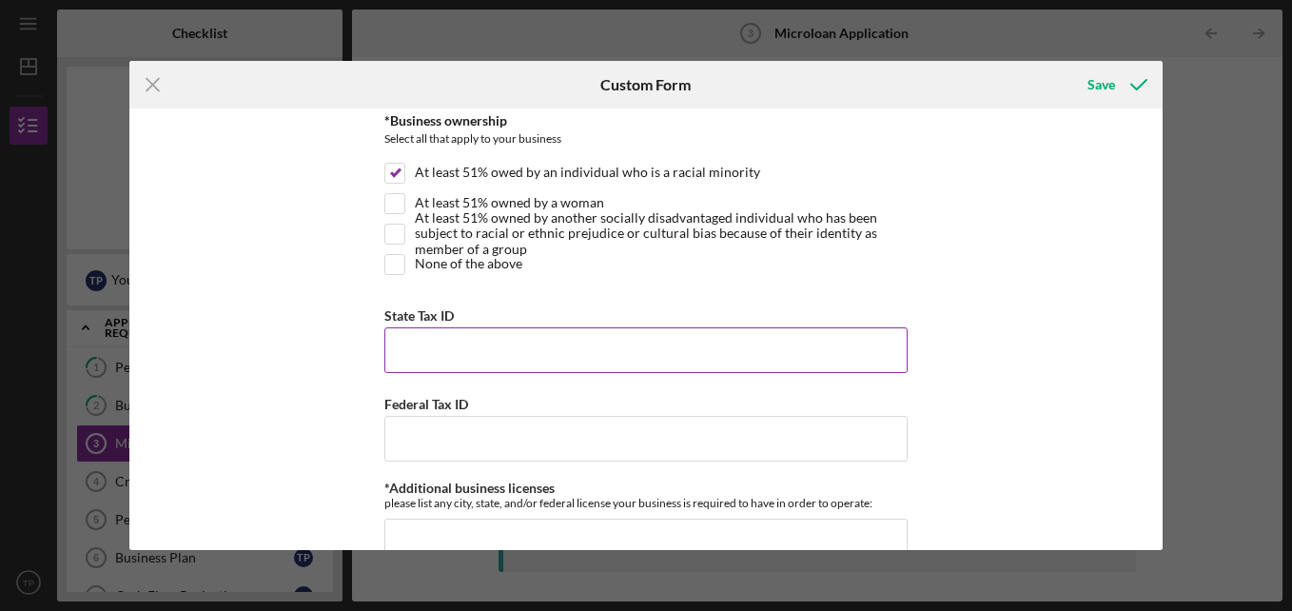
click at [413, 359] on input "State Tax ID" at bounding box center [645, 350] width 523 height 46
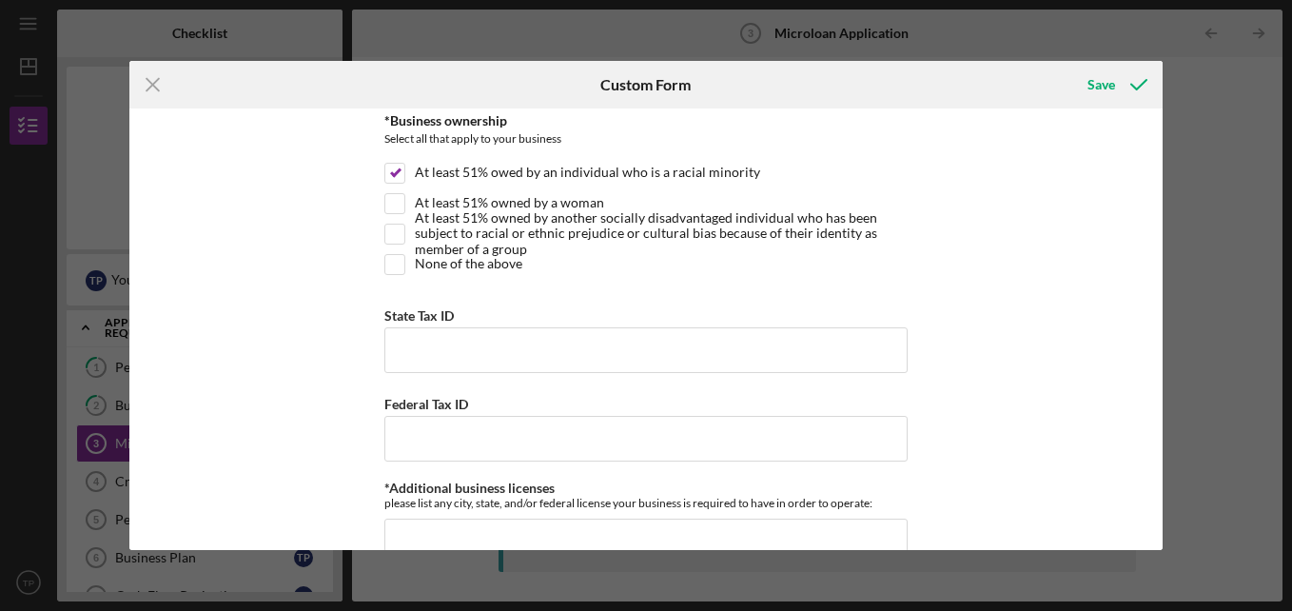
click at [267, 337] on div "MICROLOAN APPLICATION *Borrower Characteristics Please check the options that a…" at bounding box center [645, 328] width 1033 height 441
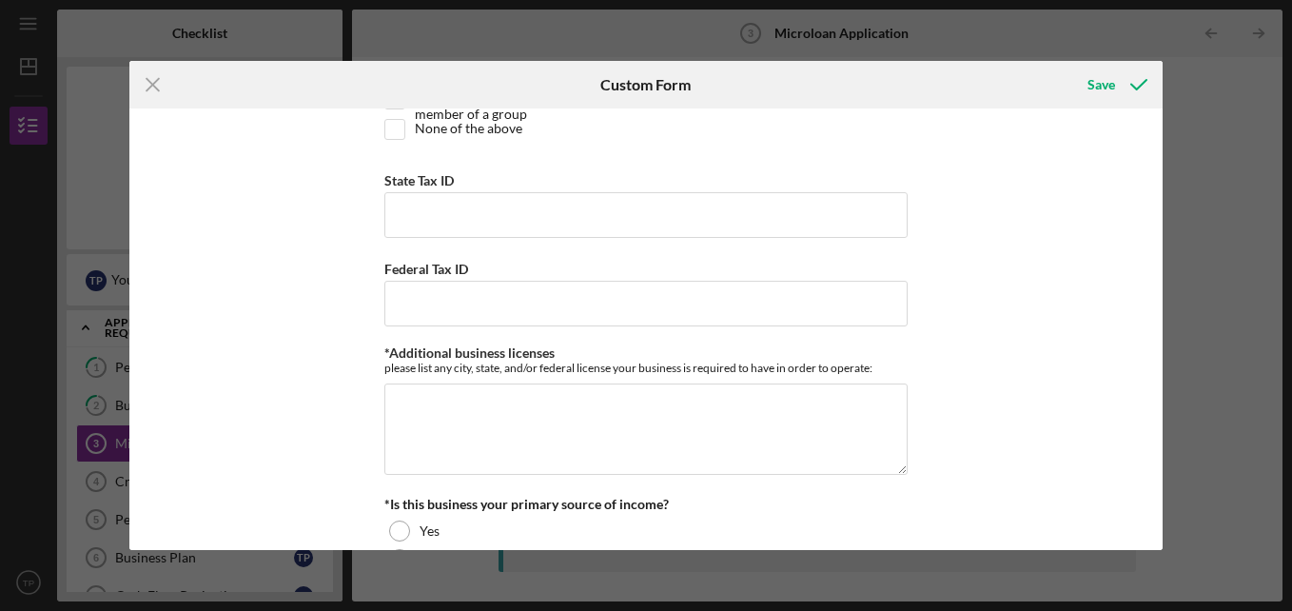
scroll to position [2948, 0]
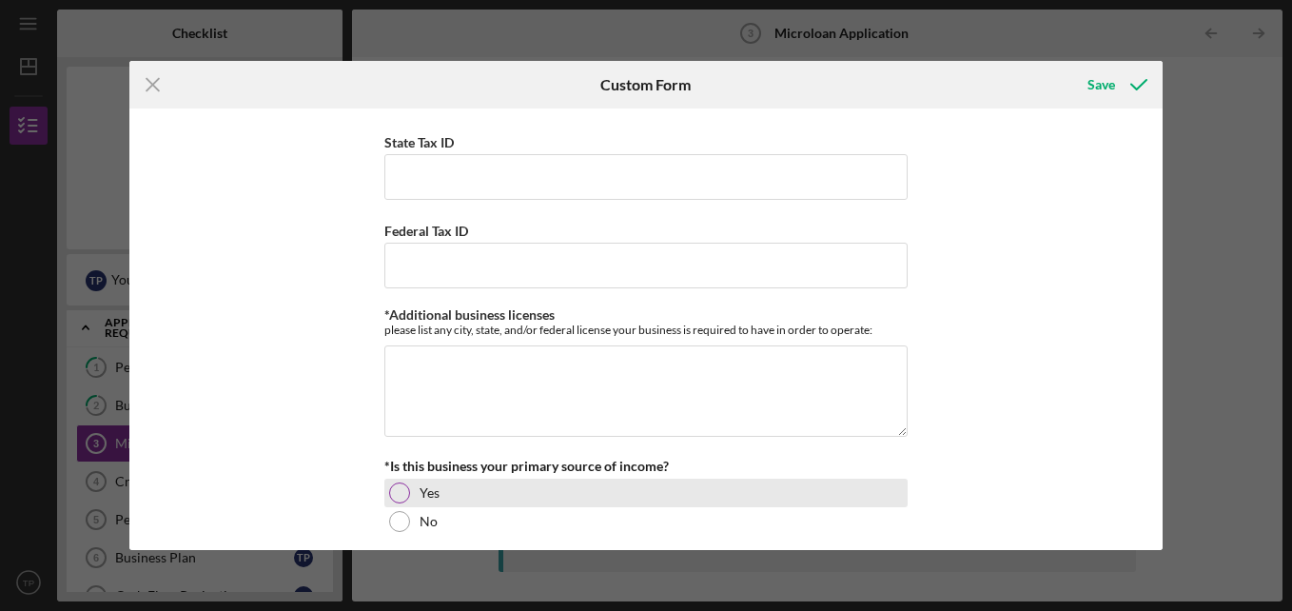
click at [398, 505] on div "Yes" at bounding box center [645, 493] width 523 height 29
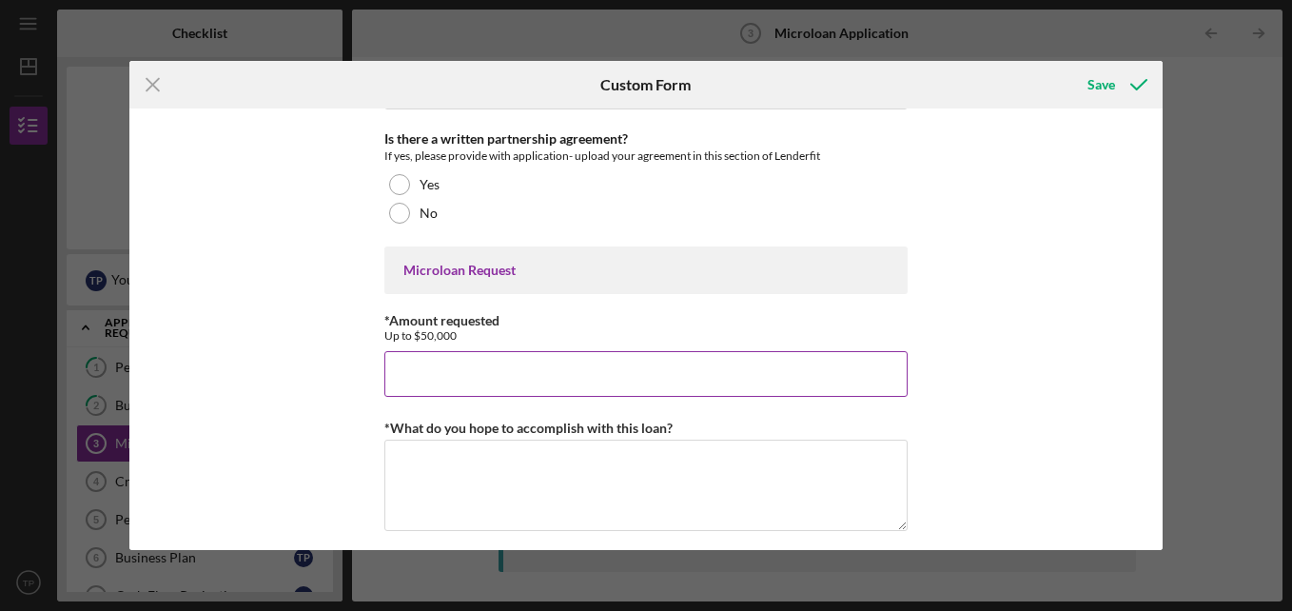
click at [435, 368] on input "*Amount requested" at bounding box center [645, 374] width 523 height 46
click at [403, 375] on input "$5,000" at bounding box center [645, 374] width 523 height 46
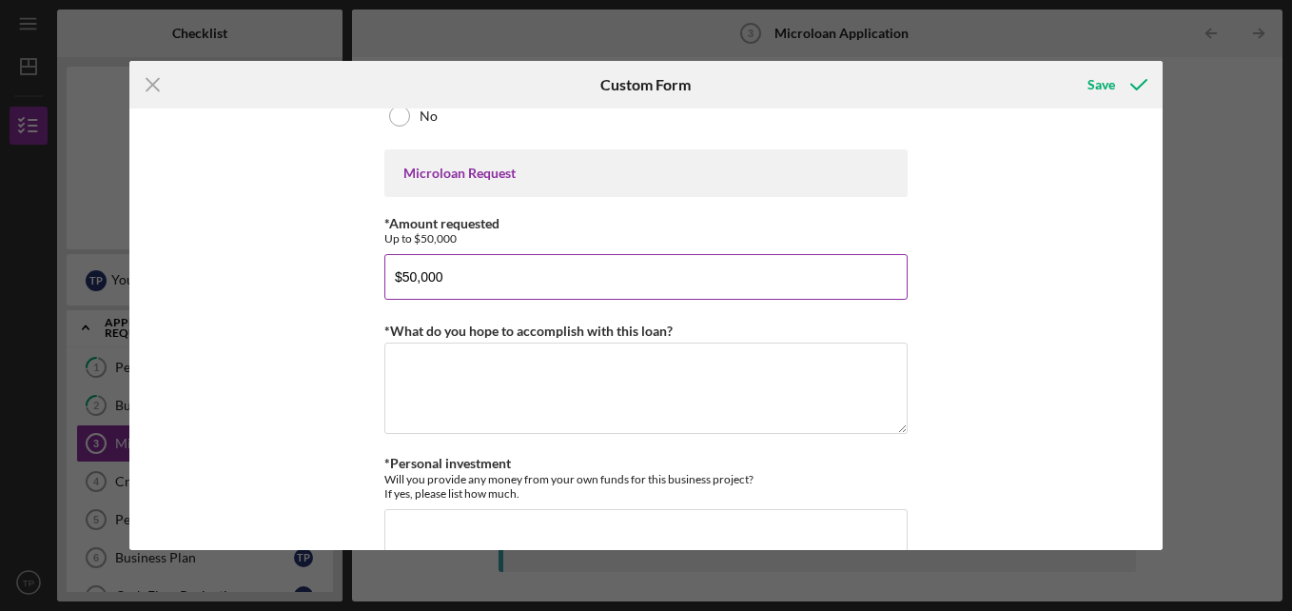
type input "$50,000"
click at [505, 381] on textarea "*What do you hope to accomplish with this loan?" at bounding box center [645, 388] width 523 height 91
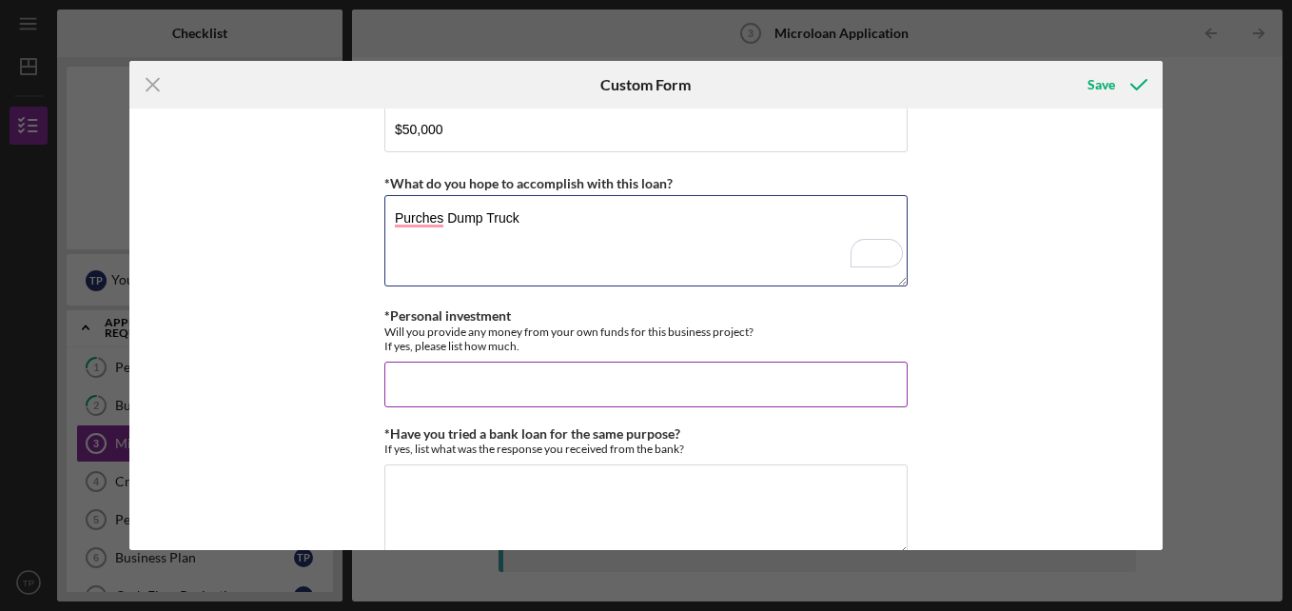
type textarea "Purches Dump Truck"
click at [526, 388] on input "*Personal investment" at bounding box center [645, 385] width 523 height 46
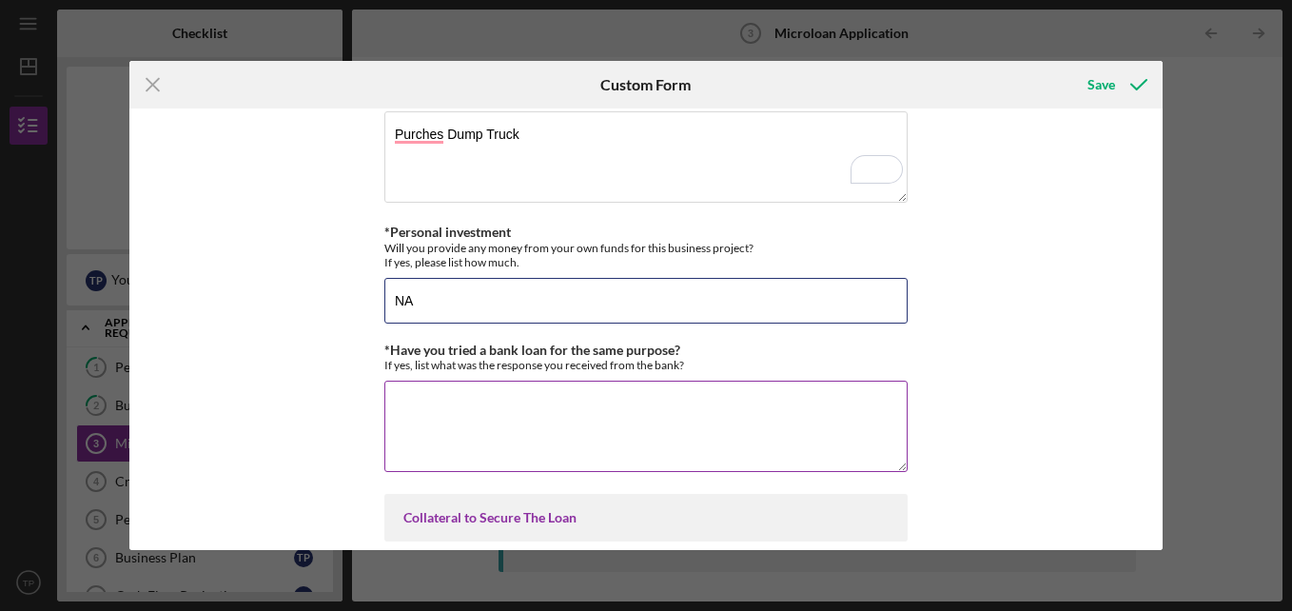
scroll to position [4176, 0]
type input "NA"
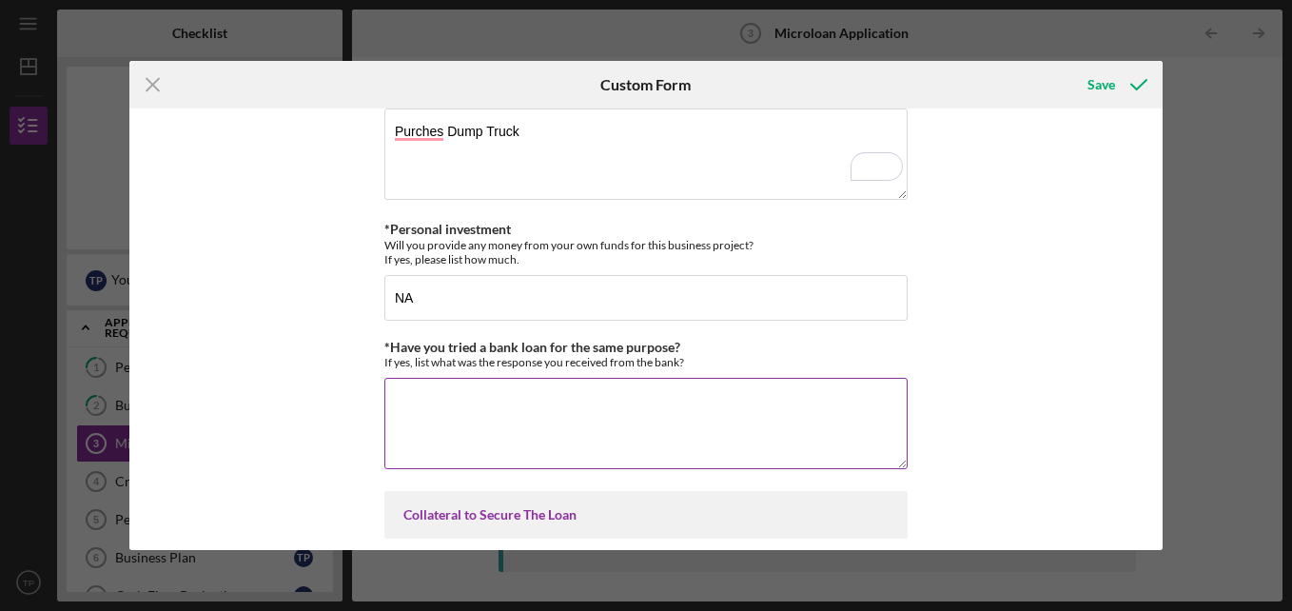
click at [485, 460] on textarea "*Have you tried a bank loan for the same purpose?" at bounding box center [645, 423] width 523 height 91
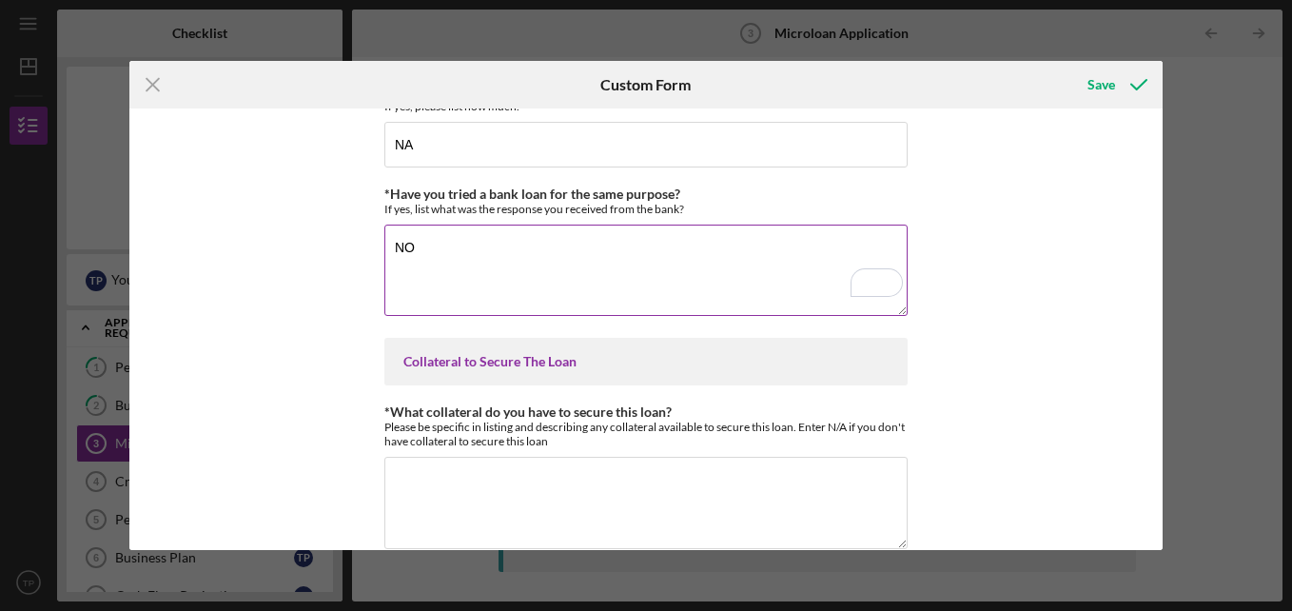
scroll to position [4359, 0]
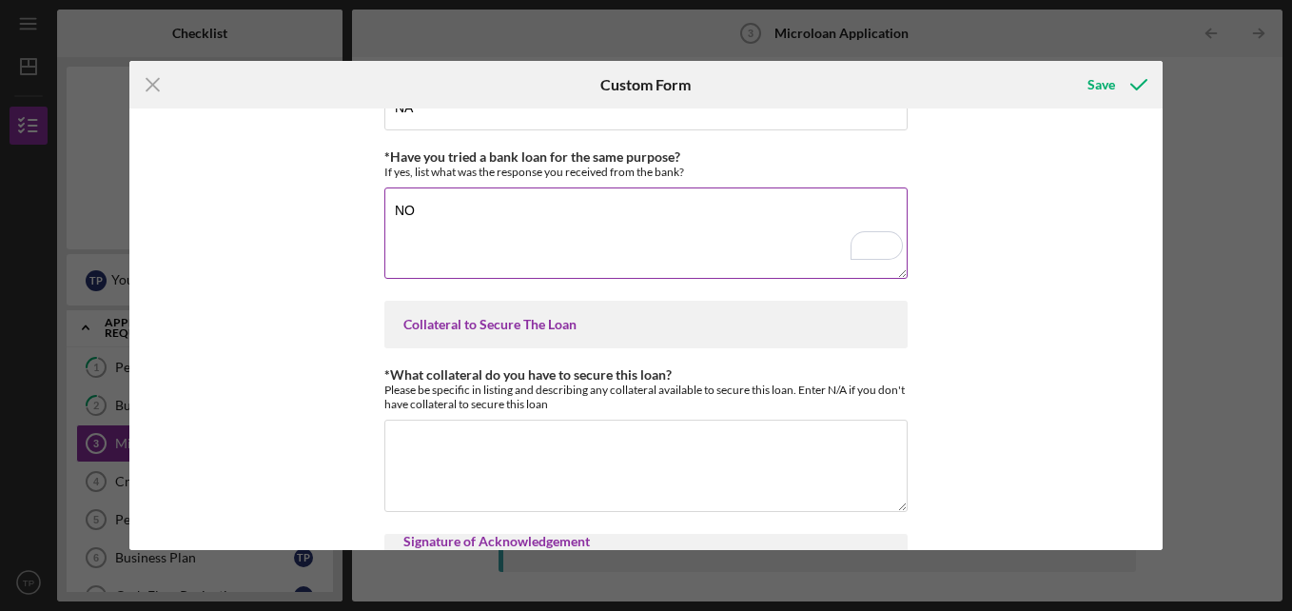
type textarea "NO"
click at [485, 460] on textarea "*What collateral do you have to secure this loan?" at bounding box center [645, 465] width 523 height 91
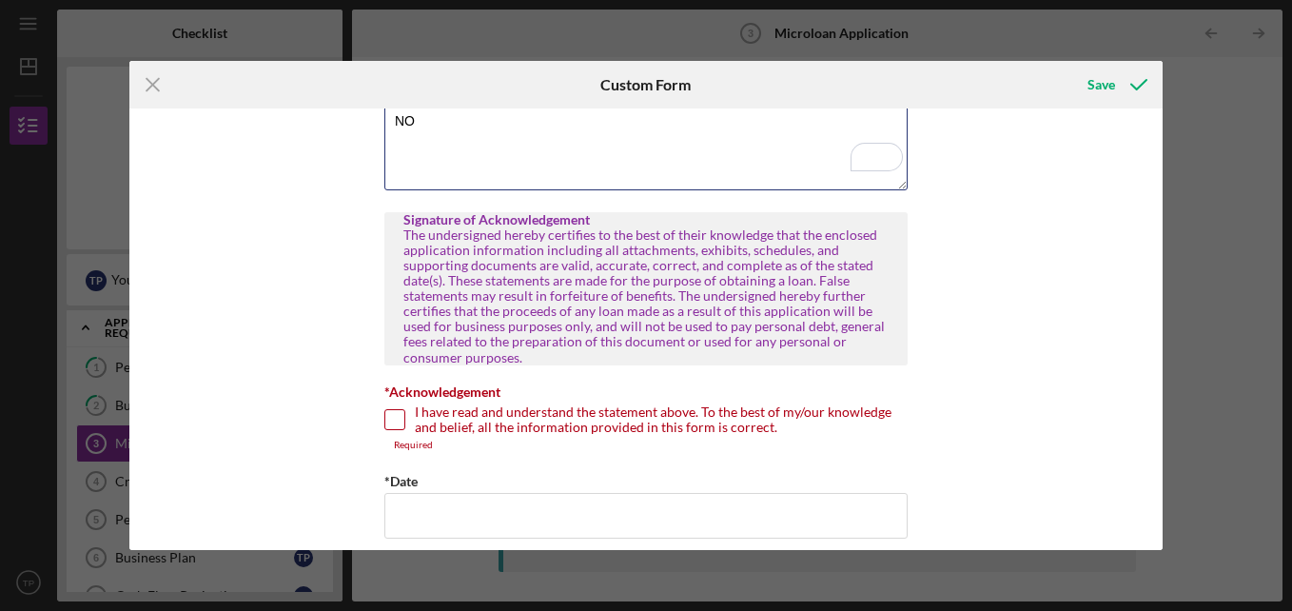
type textarea "NO"
click at [385, 421] on input "I have read and understand the statement above. To the best of my/our knowledge…" at bounding box center [394, 419] width 19 height 19
checkbox input "true"
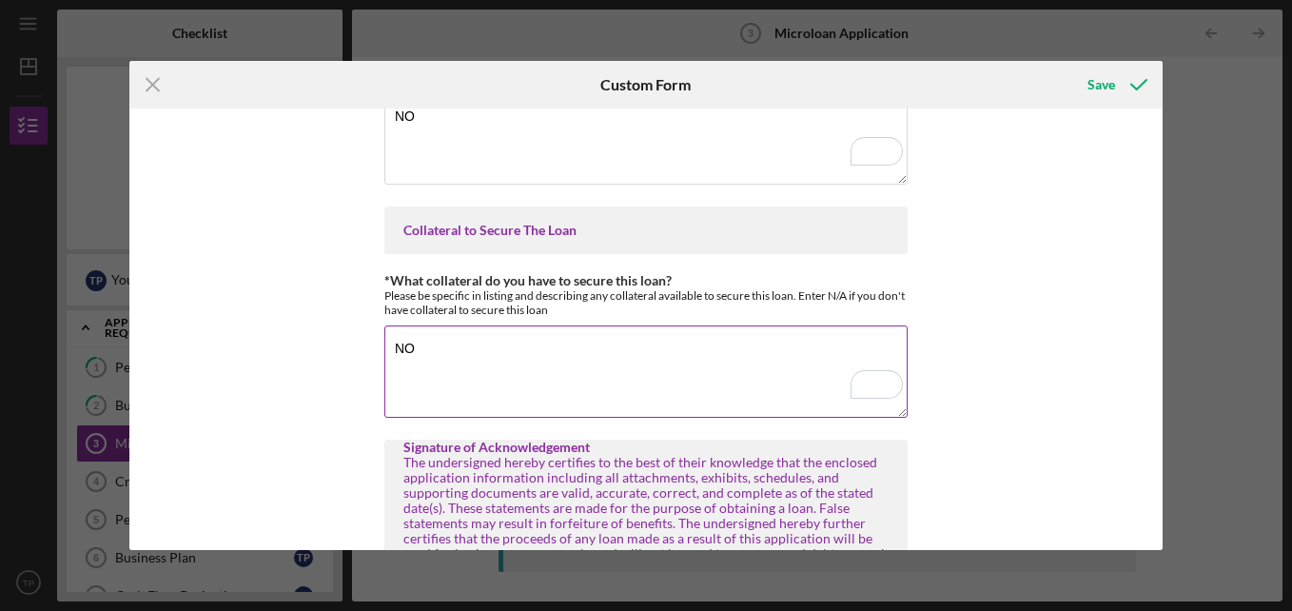
click at [422, 347] on textarea "NO" at bounding box center [645, 370] width 523 height 91
type textarea "N"
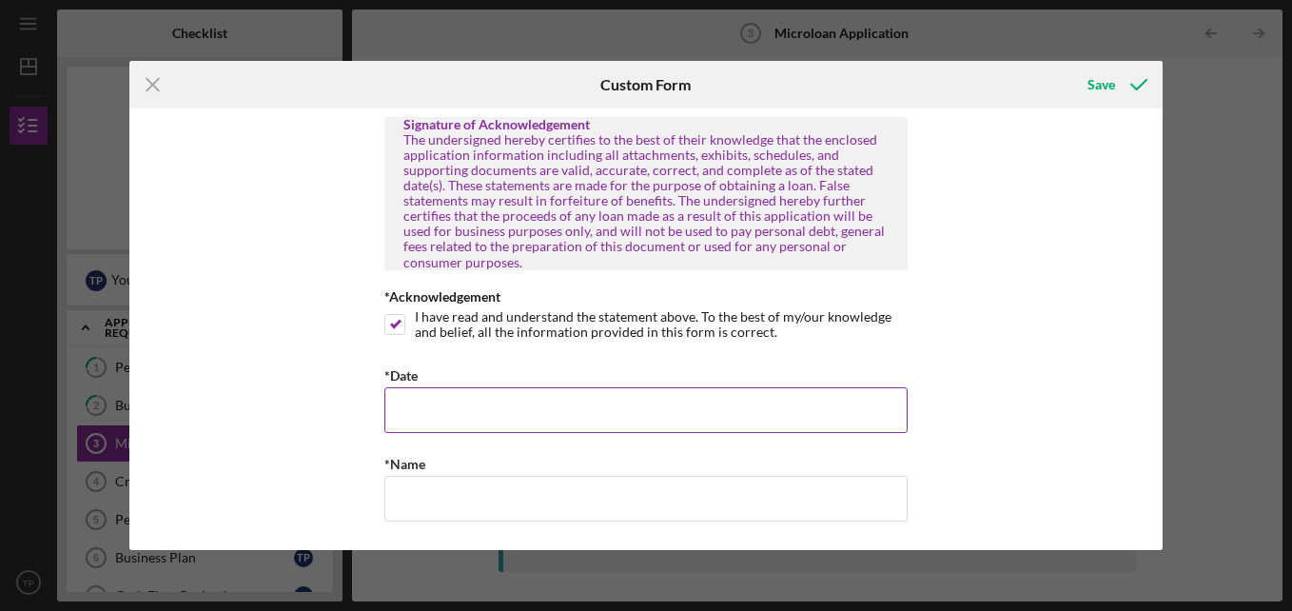
type textarea "Truck until paid off"
click at [496, 408] on input "*Date" at bounding box center [645, 410] width 523 height 46
type input "[DATE]"
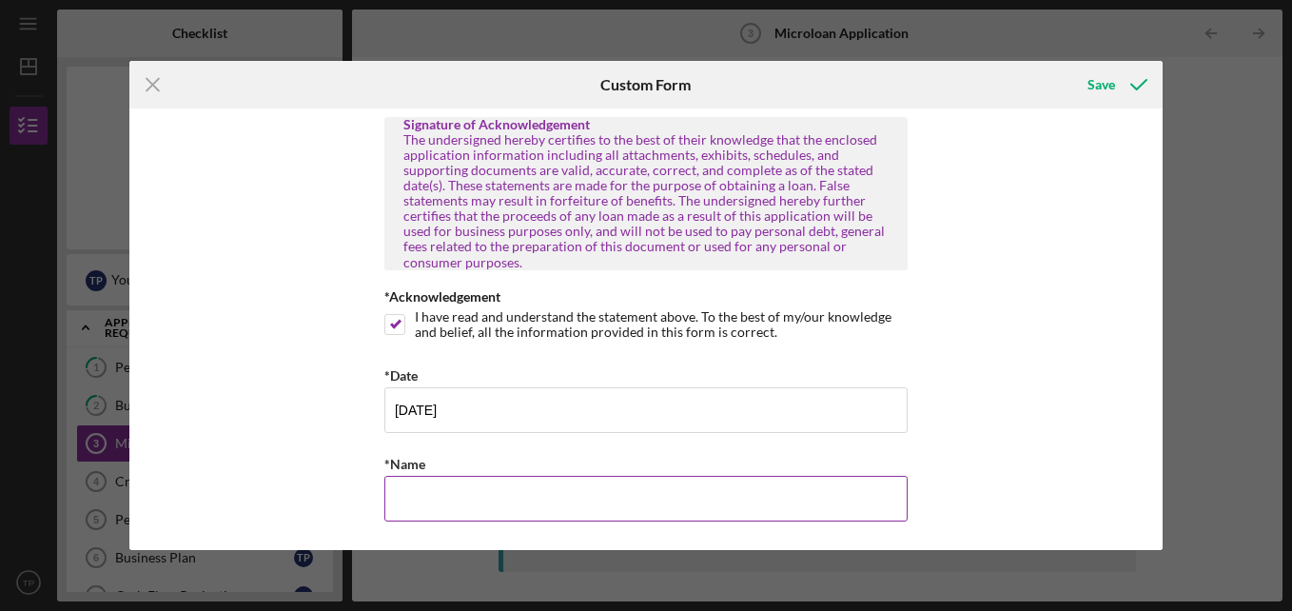
click at [489, 501] on input "*Name" at bounding box center [645, 499] width 523 height 46
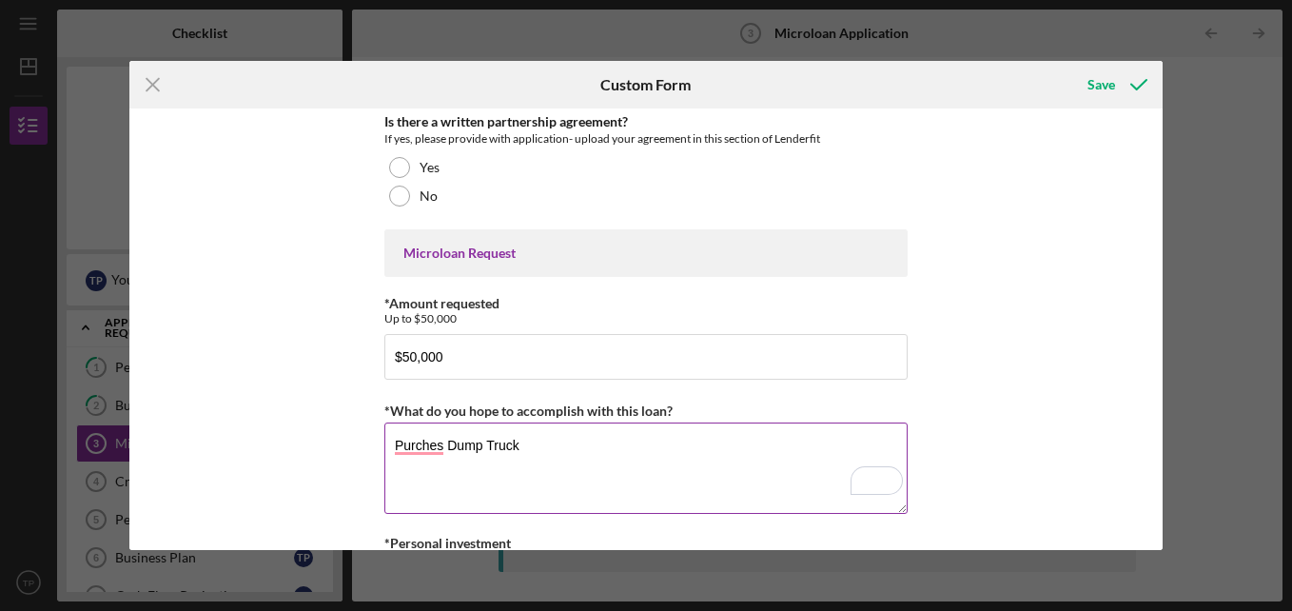
type input "Timothy Jerome Parker"
click at [442, 453] on textarea "Purches Dump Truck" at bounding box center [645, 467] width 523 height 91
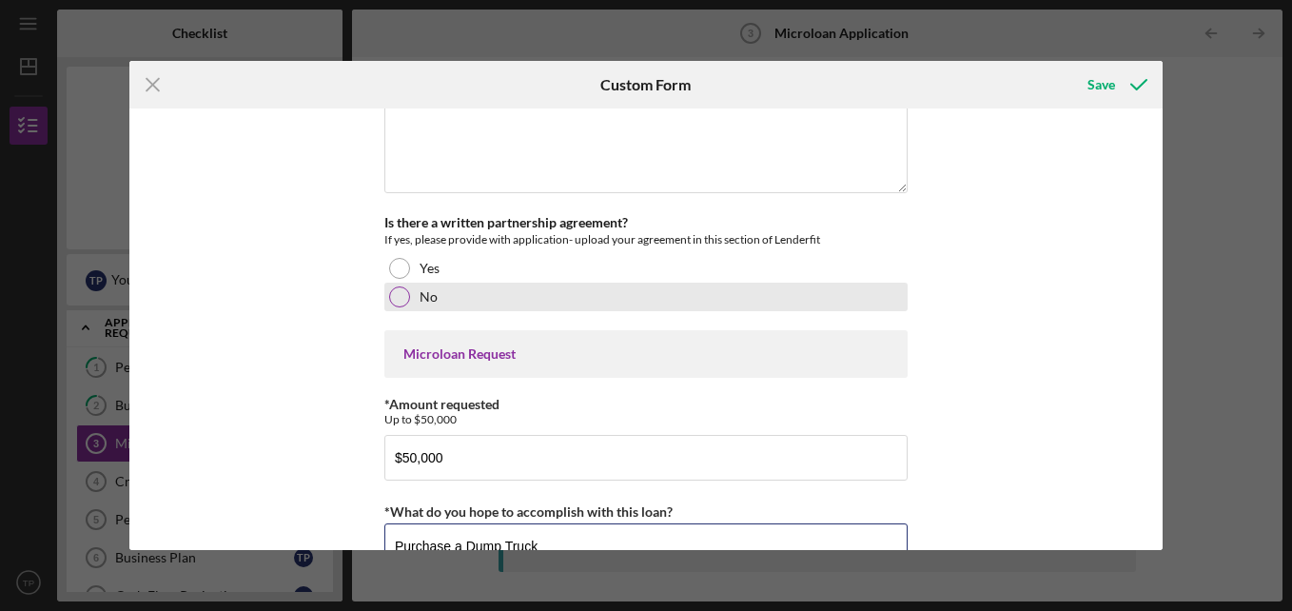
type textarea "Purchase a Dump Truck"
click at [399, 298] on div at bounding box center [399, 296] width 21 height 21
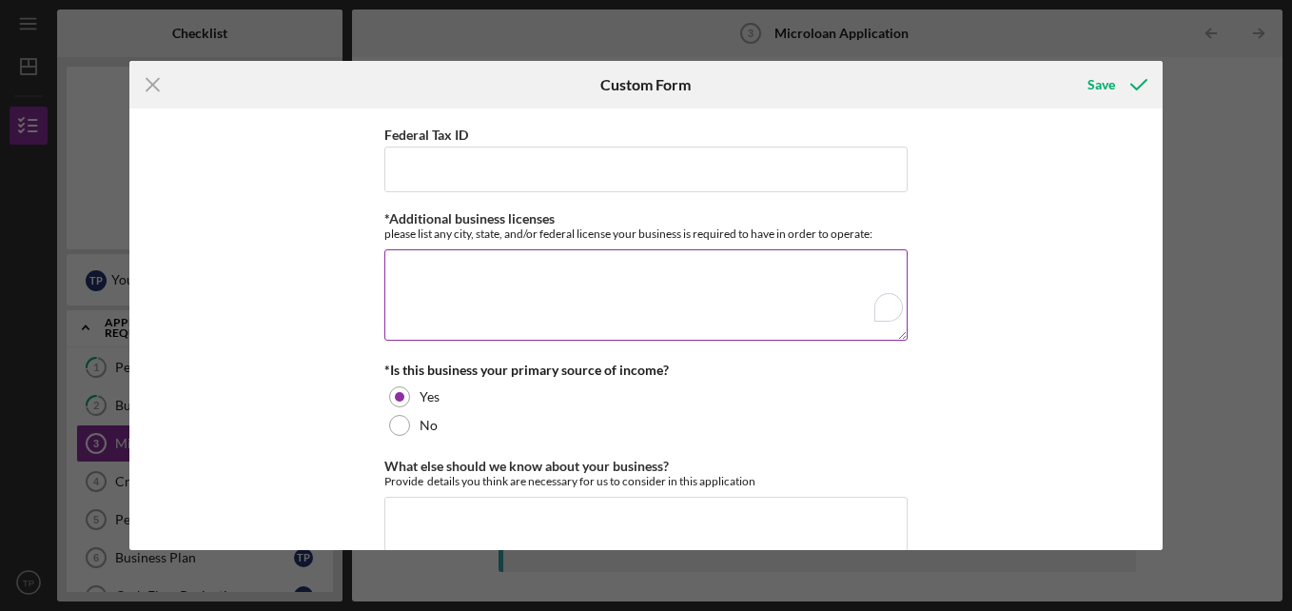
click at [459, 286] on textarea "*Additional business licenses" at bounding box center [645, 294] width 523 height 91
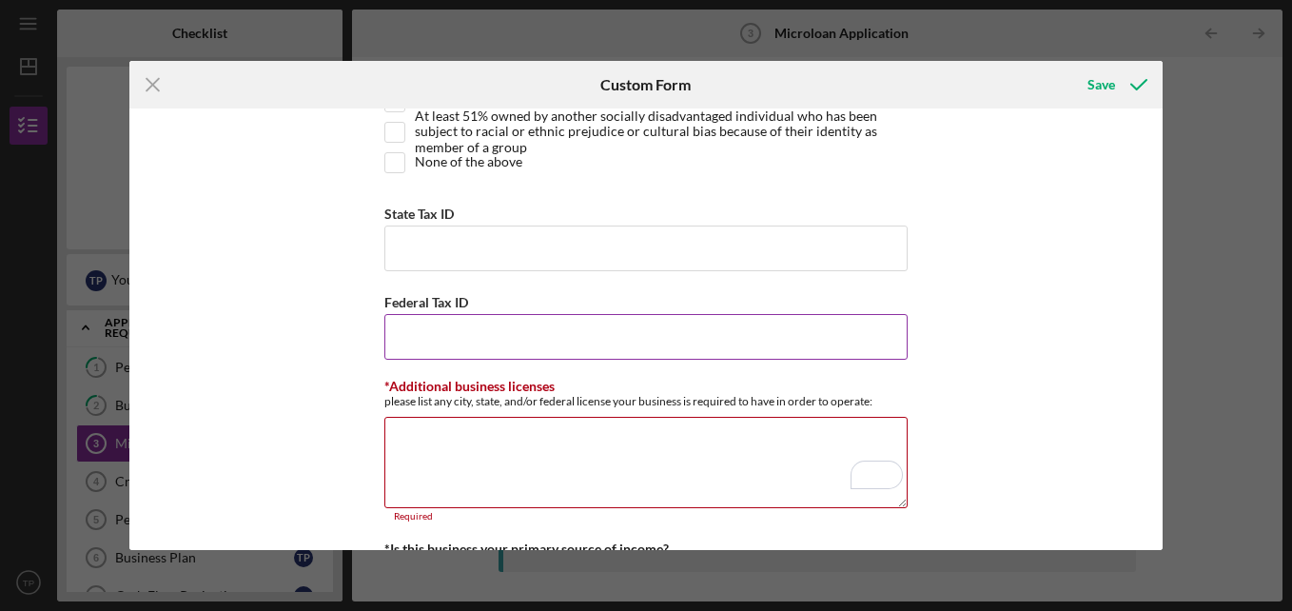
click at [467, 337] on input "Federal Tax ID" at bounding box center [645, 337] width 523 height 46
paste input "[US_EMPLOYER_IDENTIFICATION_NUMBER]"
drag, startPoint x: 384, startPoint y: 335, endPoint x: 513, endPoint y: 342, distance: 128.6
click at [513, 342] on input "[US_EMPLOYER_IDENTIFICATION_NUMBER]" at bounding box center [645, 337] width 523 height 46
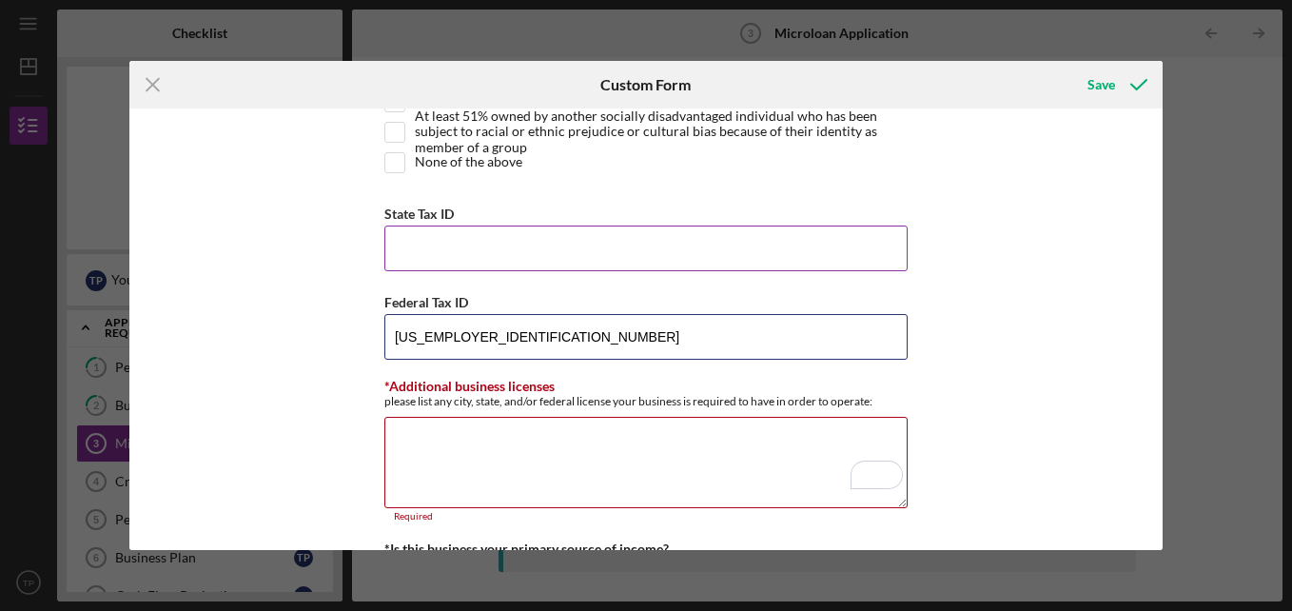
type input "[US_EMPLOYER_IDENTIFICATION_NUMBER]"
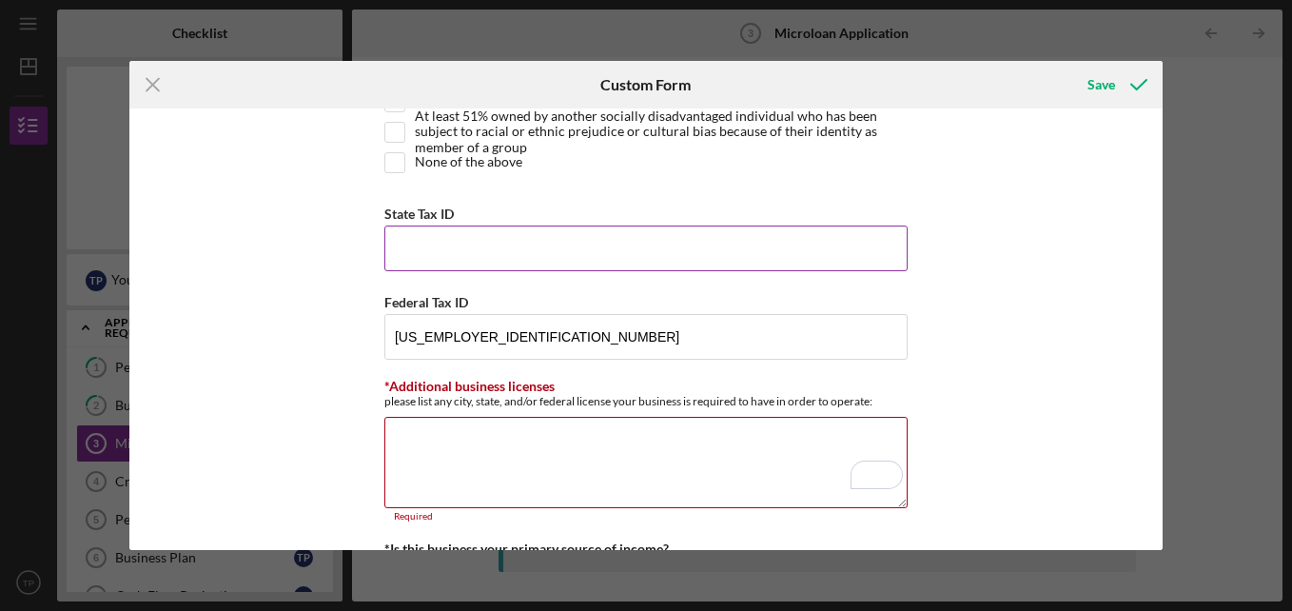
click at [430, 248] on input "State Tax ID" at bounding box center [645, 248] width 523 height 46
paste input "[US_EMPLOYER_IDENTIFICATION_NUMBER]"
type input "3"
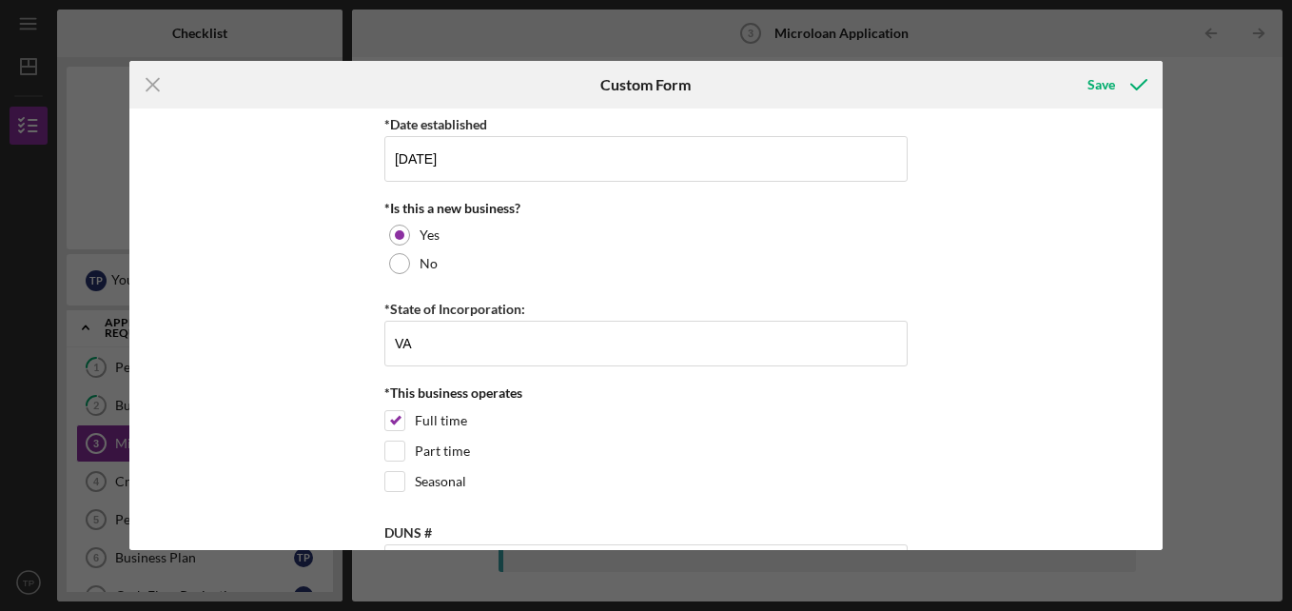
scroll to position [2319, 0]
type input "143-74-4047"
click at [1107, 77] on div "Save" at bounding box center [1101, 85] width 28 height 38
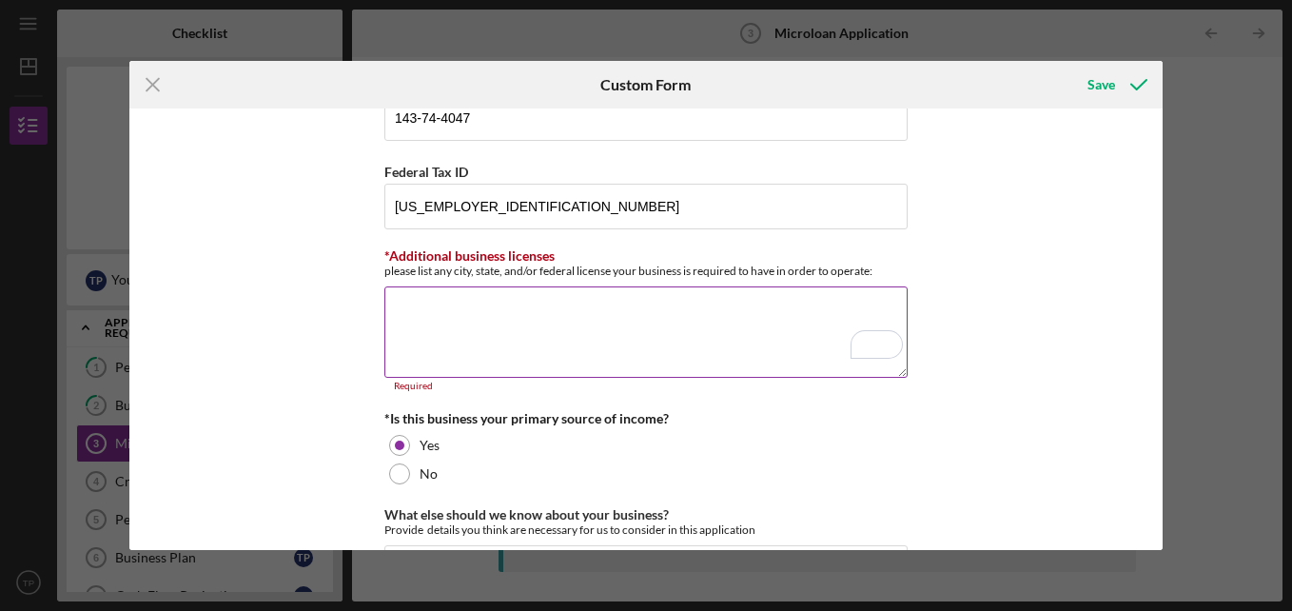
scroll to position [3032, 0]
